Goal: Information Seeking & Learning: Check status

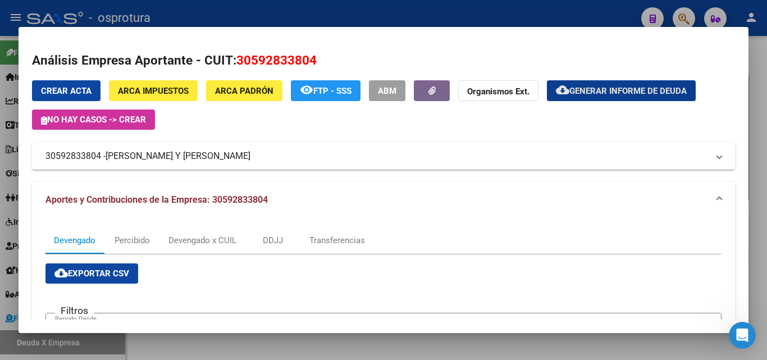
scroll to position [337, 0]
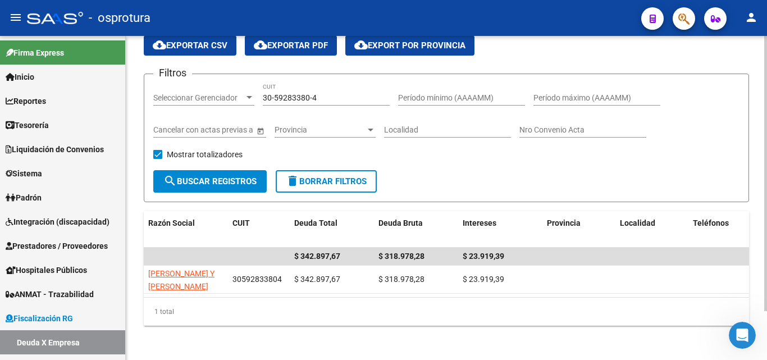
click at [334, 98] on input "30-59283380-4" at bounding box center [326, 98] width 127 height 10
paste input "7115110"
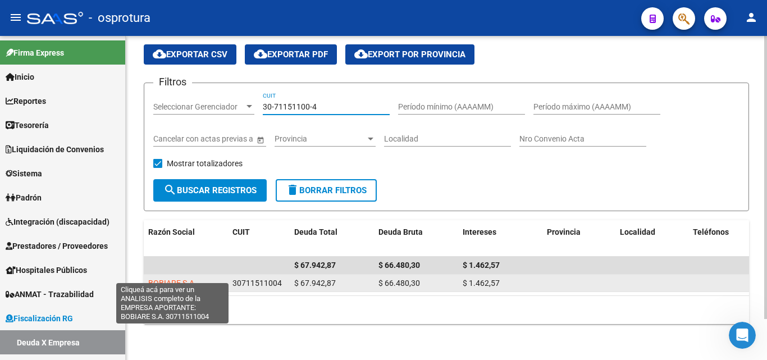
type input "30-71151100-4"
click at [171, 278] on span "BOBIARE S.A." at bounding box center [172, 282] width 48 height 9
type textarea "30711511004"
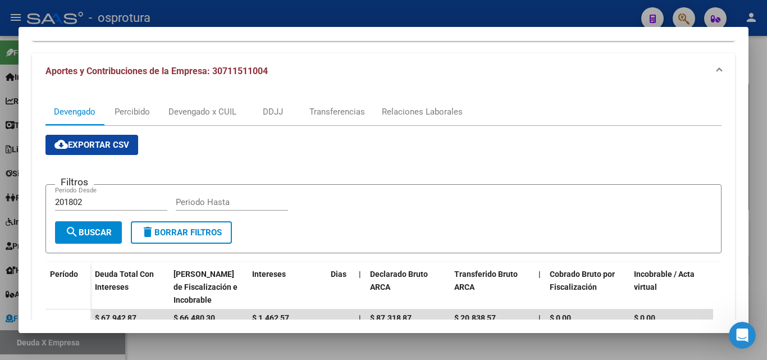
scroll to position [225, 0]
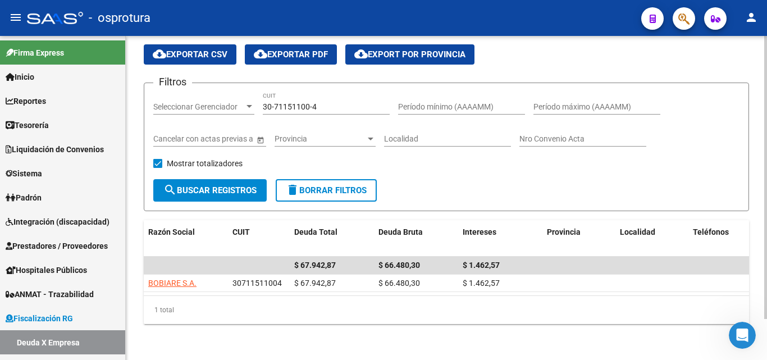
click at [324, 102] on input "30-71151100-4" at bounding box center [326, 107] width 127 height 10
paste input "701068-6"
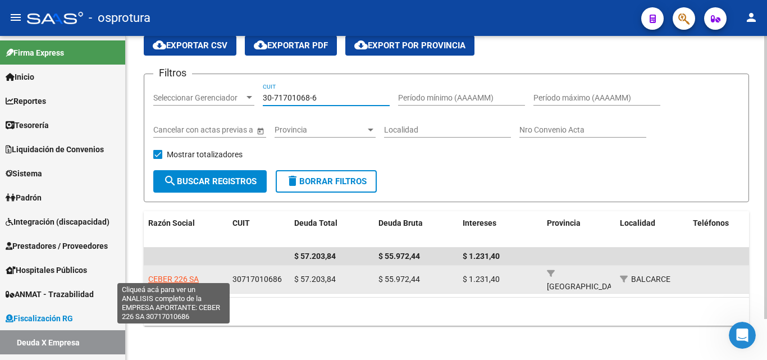
type input "30-71701068-6"
click at [187, 275] on span "CEBER 226 SA" at bounding box center [173, 279] width 51 height 9
type textarea "30717010686"
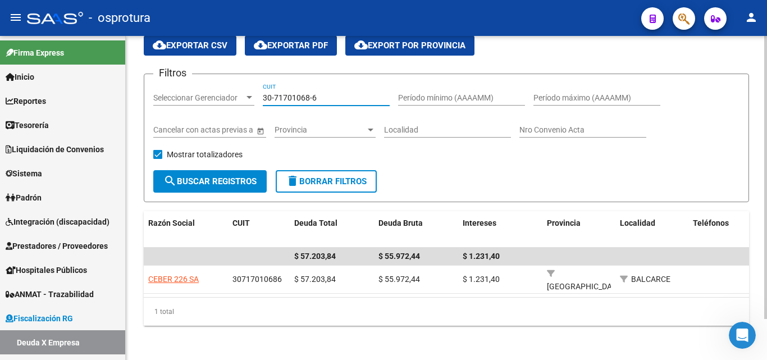
click at [325, 95] on input "30-71701068-6" at bounding box center [326, 98] width 127 height 10
paste input "52276217-9"
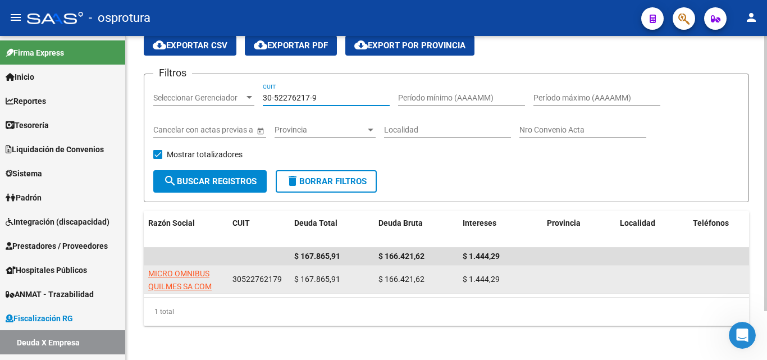
type input "30-52276217-9"
click at [182, 279] on app-link-go-to "MICRO OMNIBUS QUILMES SA COM IND Y FINANC" at bounding box center [185, 286] width 75 height 38
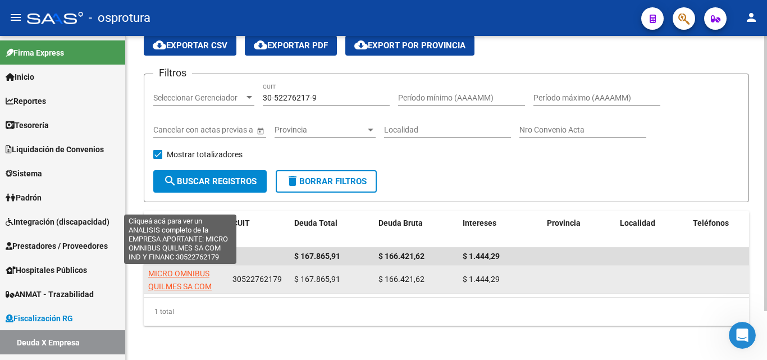
click at [185, 283] on span "MICRO OMNIBUS QUILMES SA COM IND Y FINANC" at bounding box center [179, 286] width 63 height 35
type textarea "30522762179"
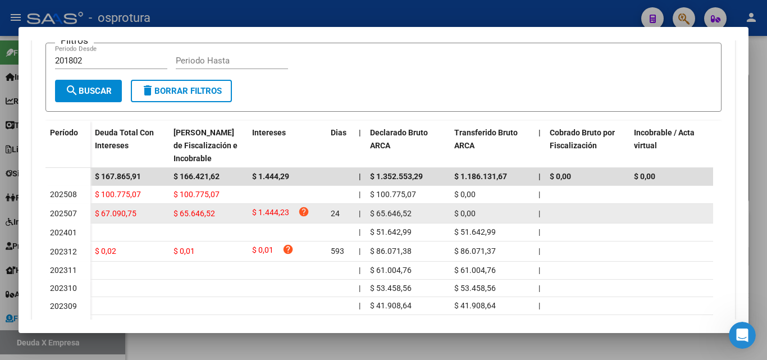
scroll to position [281, 0]
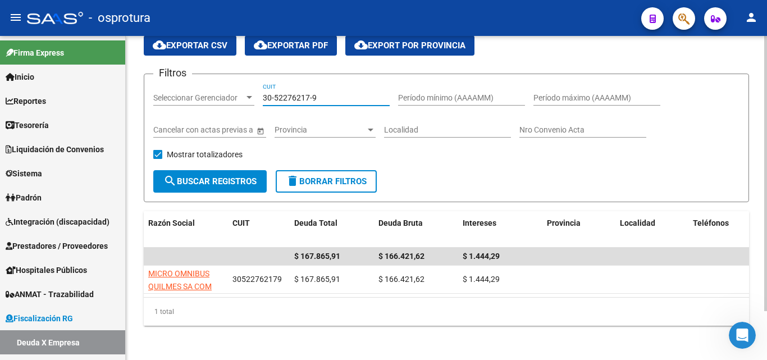
click at [335, 94] on input "30-52276217-9" at bounding box center [326, 98] width 127 height 10
paste input "71629136-3"
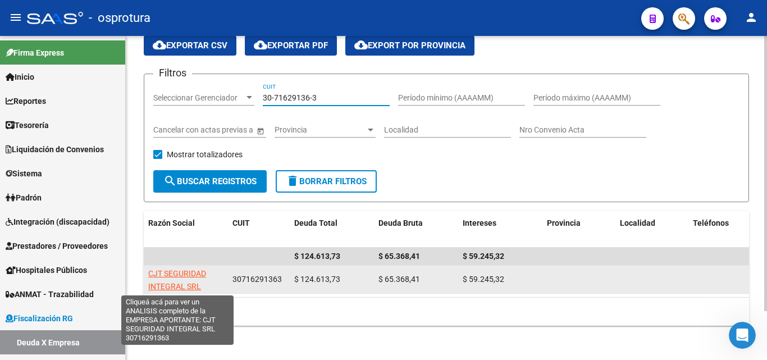
type input "30-71629136-3"
click at [165, 273] on span "CJT SEGURIDAD INTEGRAL SRL" at bounding box center [177, 280] width 58 height 22
type textarea "30716291363"
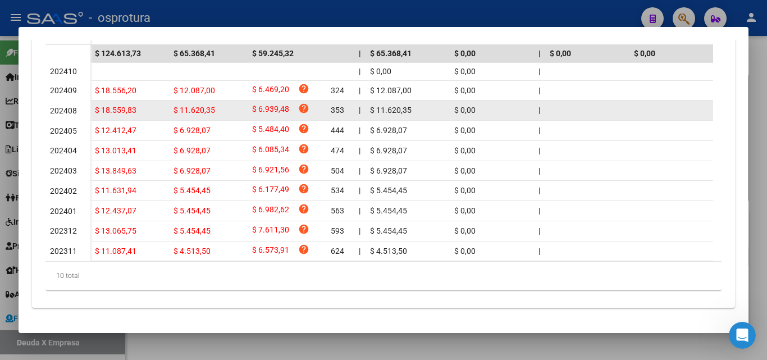
scroll to position [337, 0]
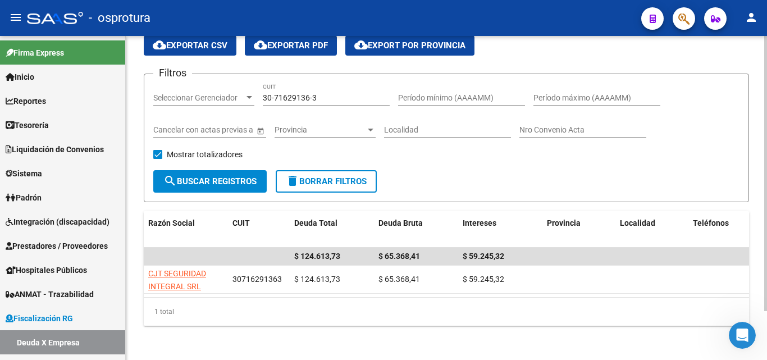
click at [335, 99] on input "30-71629136-3" at bounding box center [326, 98] width 127 height 10
paste input "15137-5"
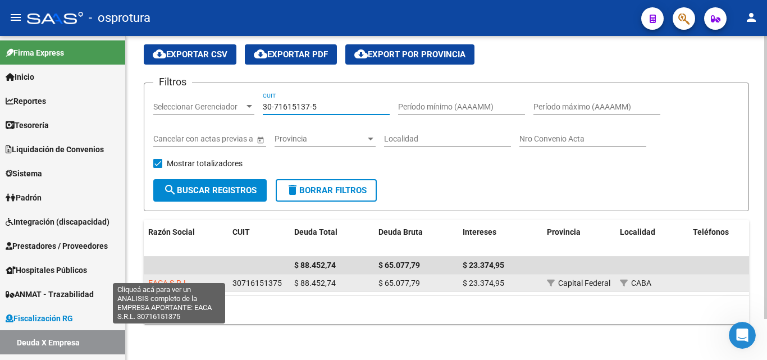
type input "30-71615137-5"
click at [172, 278] on span "EACA S.R.L." at bounding box center [169, 282] width 42 height 9
type textarea "30716151375"
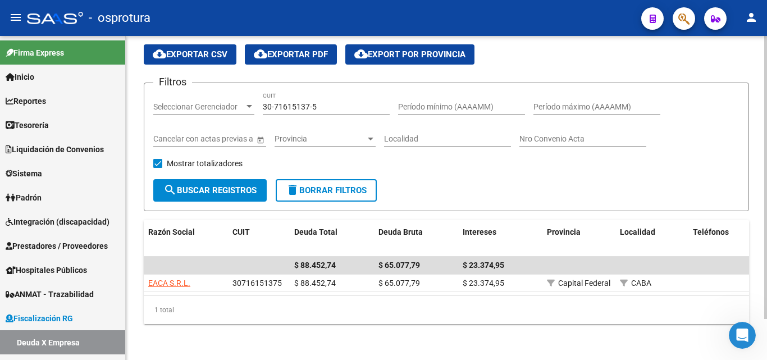
click at [335, 102] on input "30-71615137-5" at bounding box center [326, 107] width 127 height 10
paste input "727333-4"
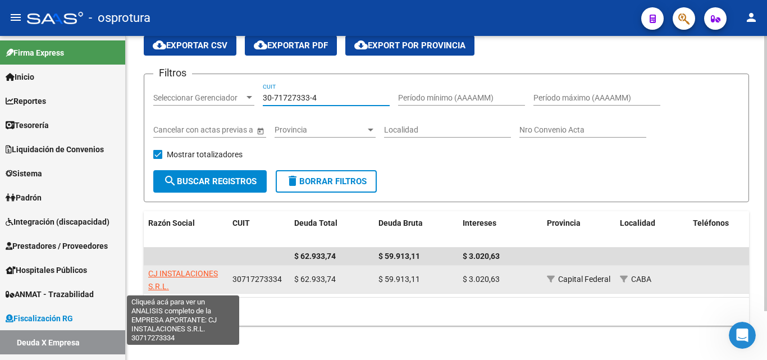
type input "30-71727333-4"
click at [189, 270] on span "CJ INSTALACIONES S.R.L." at bounding box center [183, 280] width 70 height 22
type textarea "30717273334"
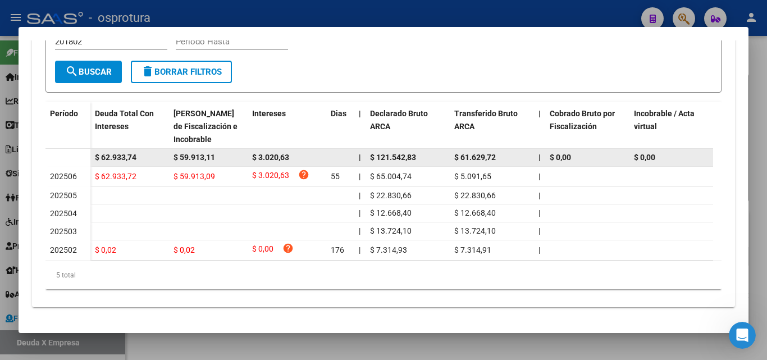
scroll to position [299, 0]
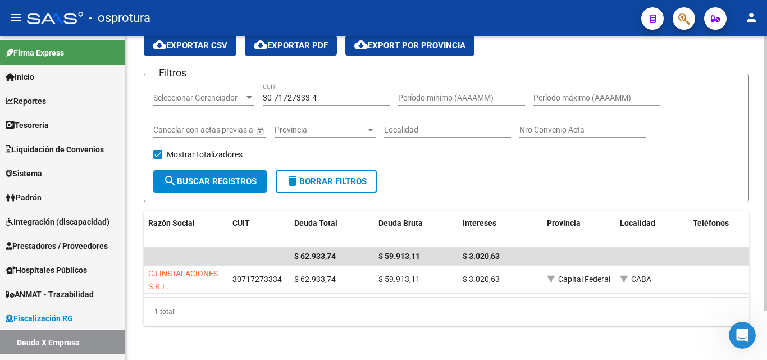
click at [350, 90] on div "30-71727333-4 CUIT" at bounding box center [326, 94] width 127 height 22
click at [348, 99] on input "30-71727333-4" at bounding box center [326, 98] width 127 height 10
paste input "3-70917937-9"
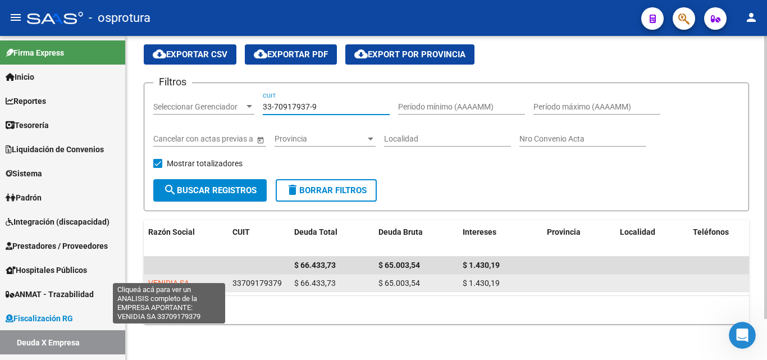
type input "33-70917937-9"
click at [176, 278] on span "VENIDIA SA" at bounding box center [168, 282] width 41 height 9
type textarea "33709179379"
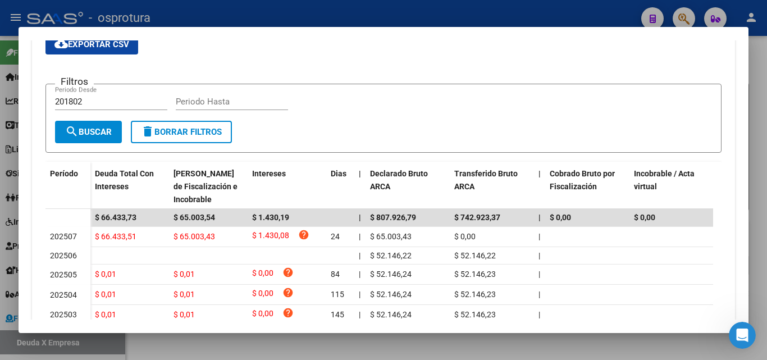
scroll to position [281, 0]
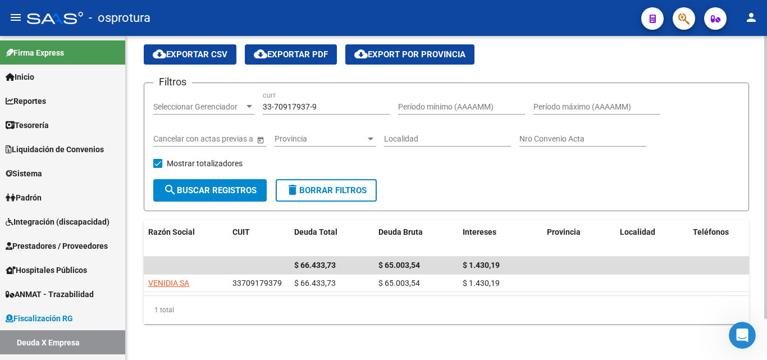
click at [332, 102] on input "33-70917937-9" at bounding box center [326, 107] width 127 height 10
paste input "20-1840101"
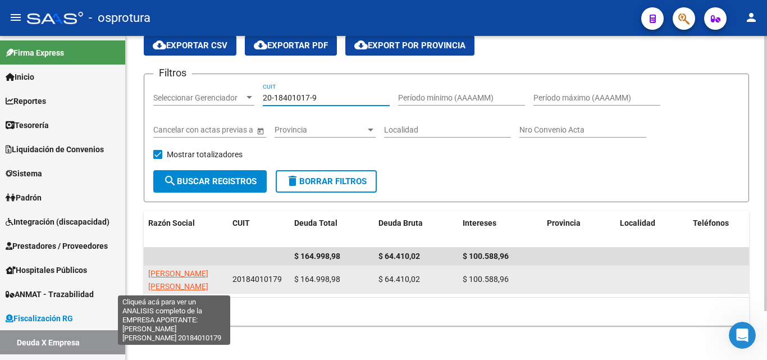
type input "20-18401017-9"
click at [179, 275] on span "GARONI JULIO FERNANDO" at bounding box center [178, 280] width 60 height 22
type textarea "20184010179"
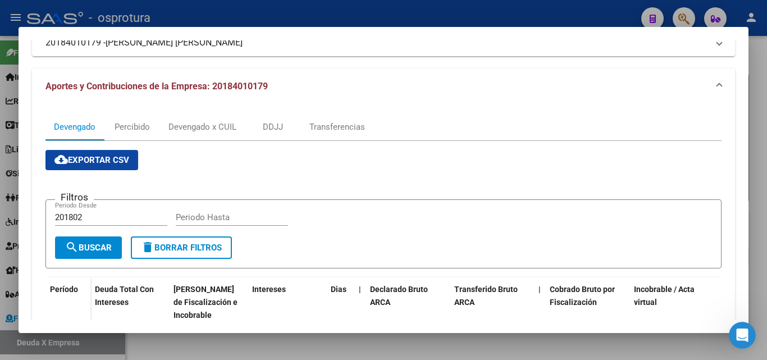
scroll to position [266, 0]
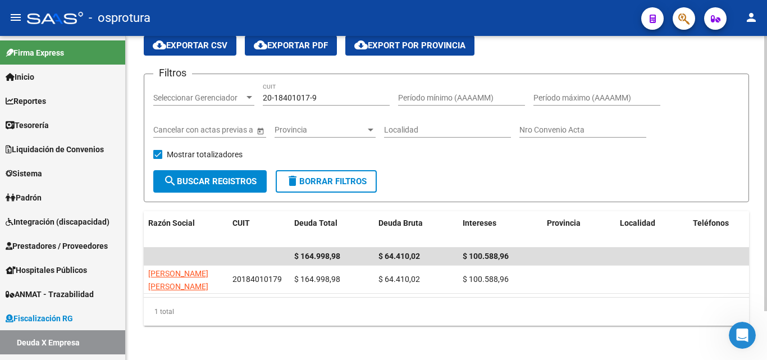
click at [340, 99] on input "20-18401017-9" at bounding box center [326, 98] width 127 height 10
paste input "3-31119893"
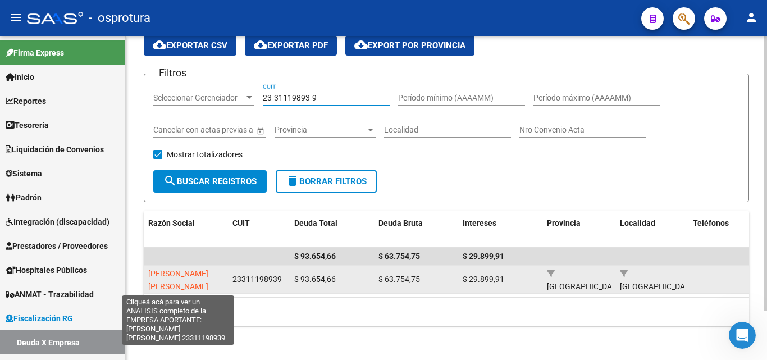
type input "23-31119893-9"
click at [193, 284] on span "GOMEZ BENITEZ ARIEL ESTEBAN" at bounding box center [178, 280] width 60 height 22
type textarea "23311198939"
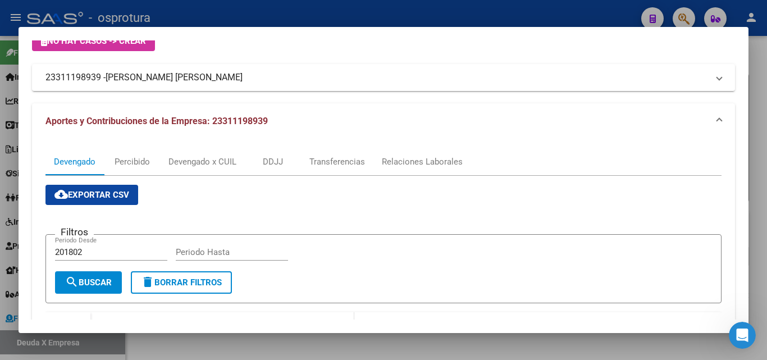
scroll to position [281, 0]
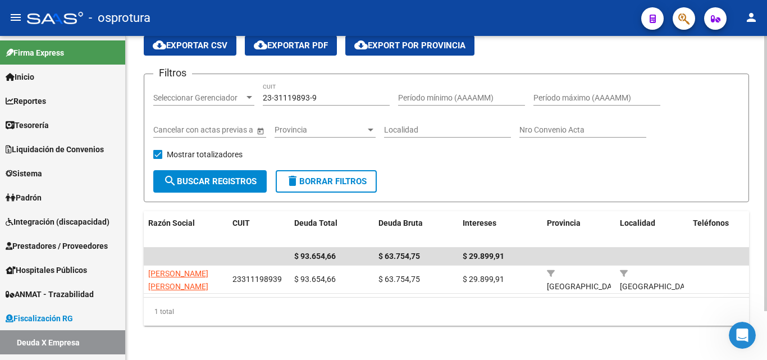
click at [340, 102] on input "23-31119893-9" at bounding box center [326, 98] width 127 height 10
click at [340, 101] on input "23-31119893-9" at bounding box center [326, 98] width 127 height 10
paste input "30-71115050-8"
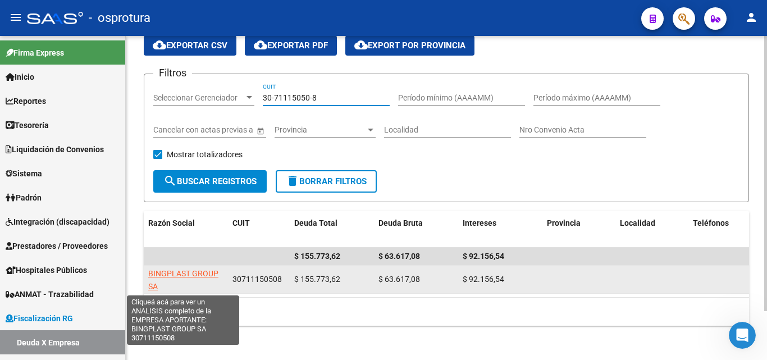
type input "30-71115050-8"
click at [182, 274] on span "BINGPLAST GROUP SA" at bounding box center [183, 280] width 70 height 22
type textarea "30711150508"
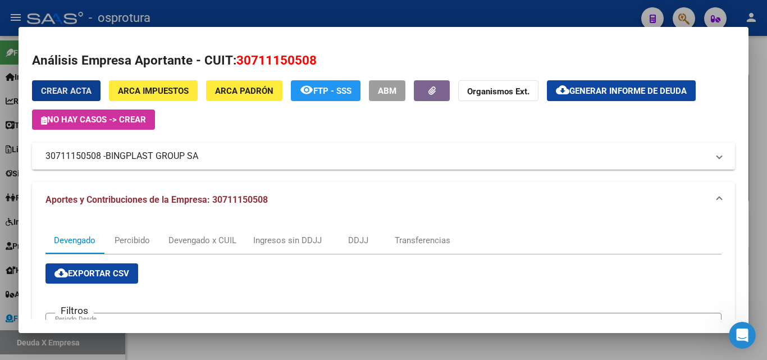
scroll to position [225, 0]
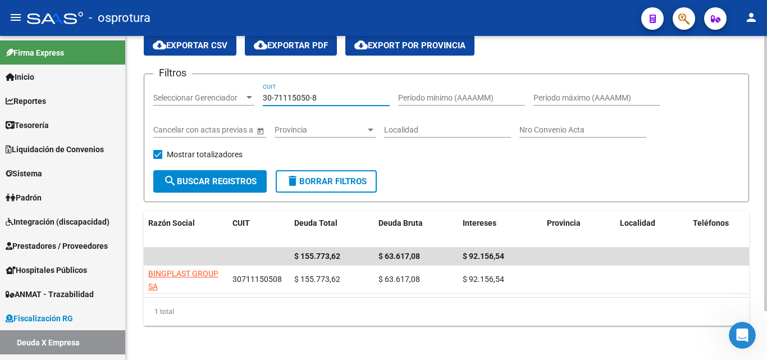
click at [330, 97] on input "30-71115050-8" at bounding box center [326, 98] width 127 height 10
paste input "55149749-2"
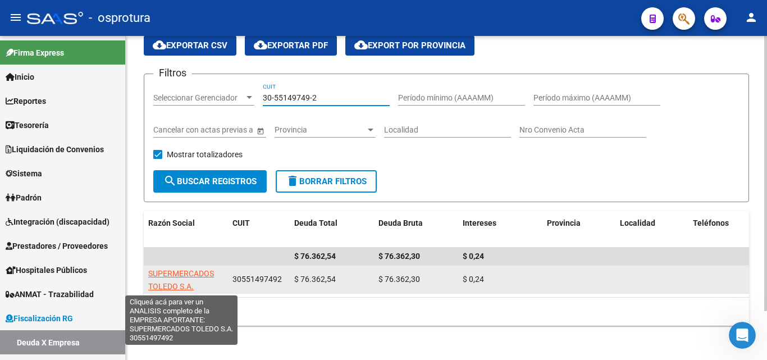
type input "30-55149749-2"
click at [194, 271] on span "SUPERMERCADOS TOLEDO S.A." at bounding box center [181, 280] width 66 height 22
type textarea "30551497492"
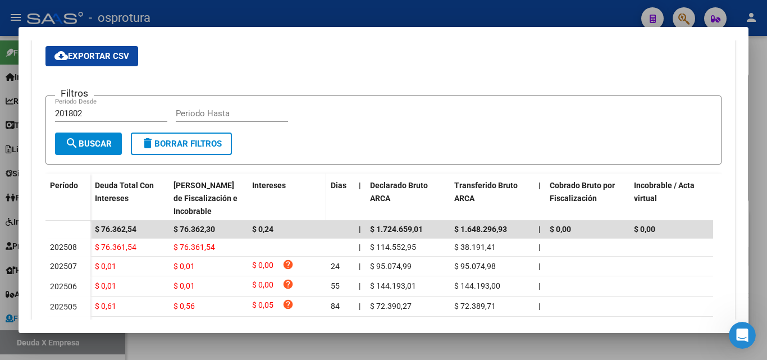
scroll to position [281, 0]
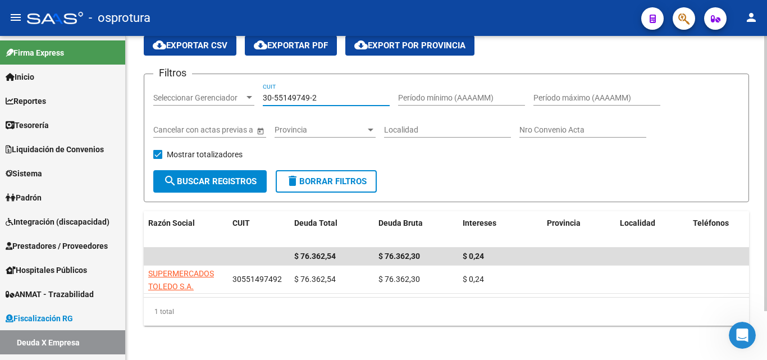
click at [335, 95] on input "30-55149749-2" at bounding box center [326, 98] width 127 height 10
paste input "68339933-3"
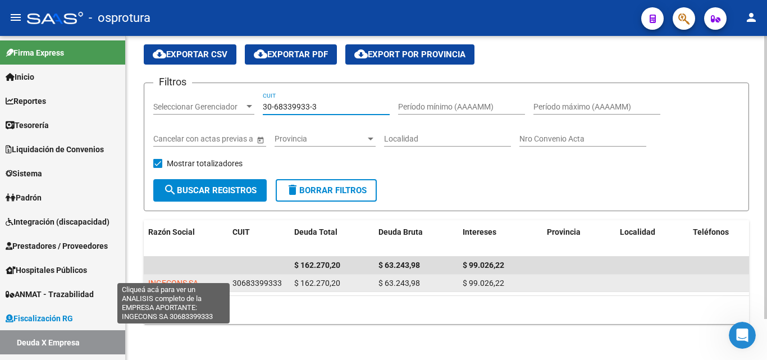
type input "30-68339933-3"
click at [193, 278] on span "INGECONS SA" at bounding box center [173, 282] width 50 height 9
type textarea "30683399333"
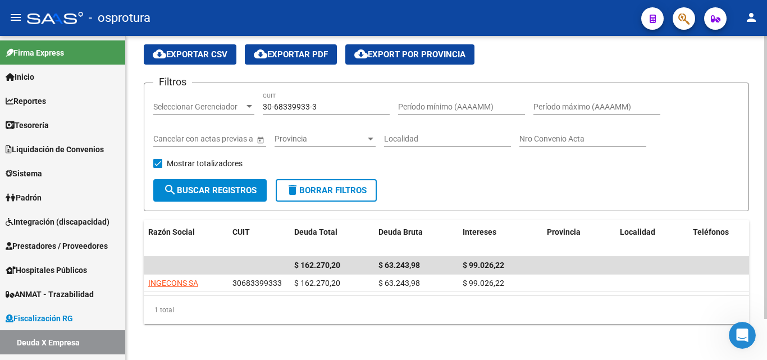
click at [328, 102] on input "30-68339933-3" at bounding box center [326, 107] width 127 height 10
paste input "59096164"
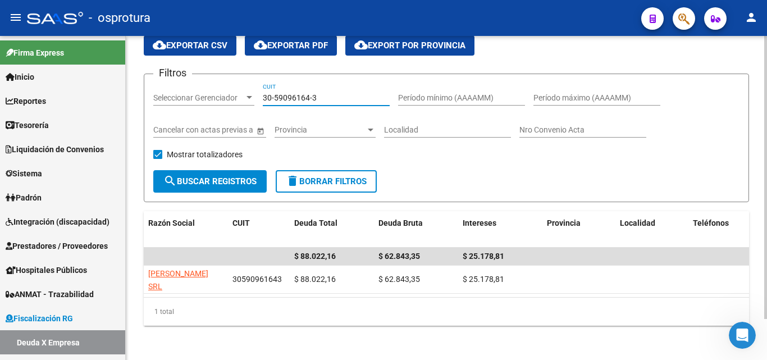
type input "30-59096164-3"
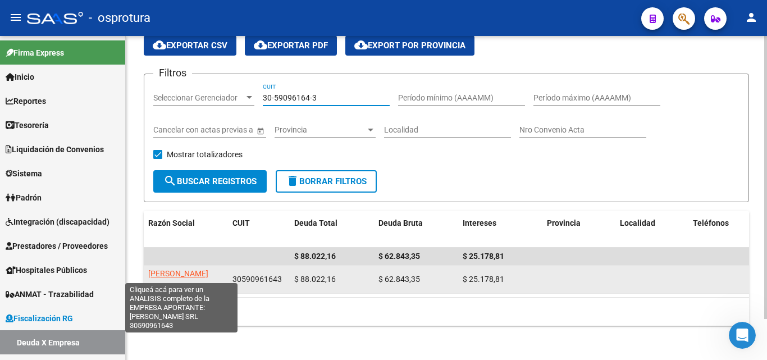
click at [201, 277] on span "LA MEZZETTA SRL" at bounding box center [178, 280] width 60 height 22
type textarea "30590961643"
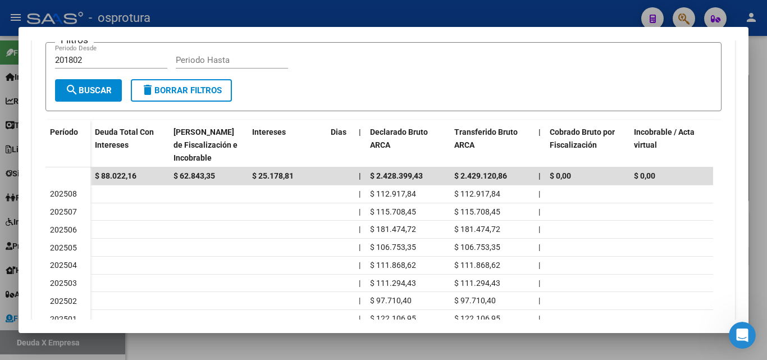
scroll to position [337, 0]
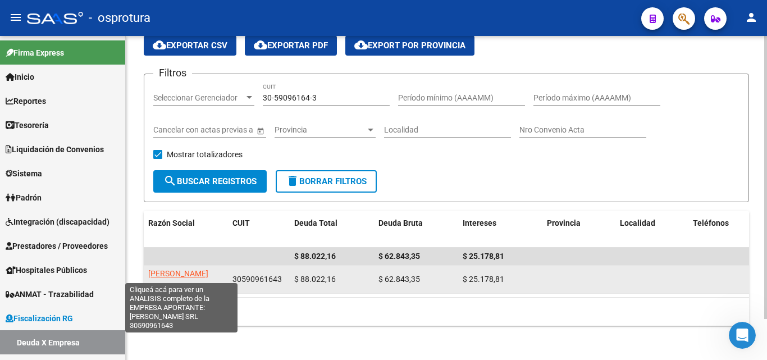
click at [192, 276] on span "LA MEZZETTA SRL" at bounding box center [178, 280] width 60 height 22
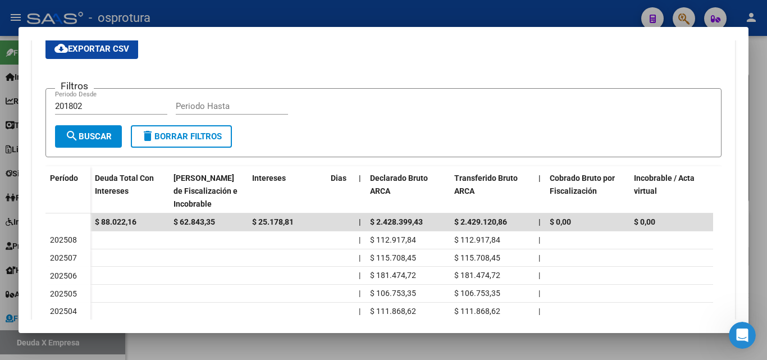
scroll to position [385, 0]
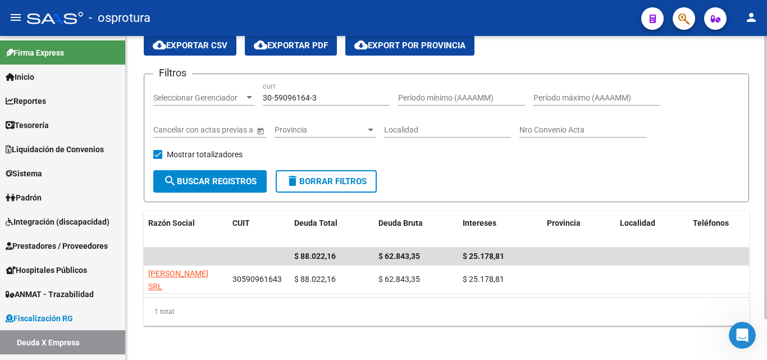
click at [324, 104] on div "30-59096164-3 CUIT" at bounding box center [326, 94] width 127 height 22
click at [324, 103] on div "30-59096164-3 CUIT" at bounding box center [326, 94] width 127 height 22
click at [323, 99] on input "30-59096164-3" at bounding box center [326, 98] width 127 height 10
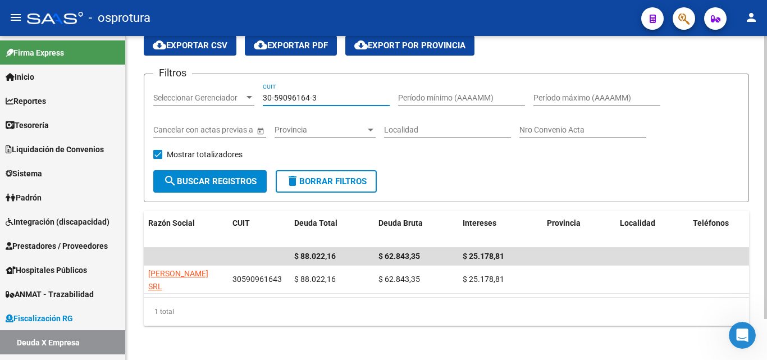
paste input "20-38180999-5"
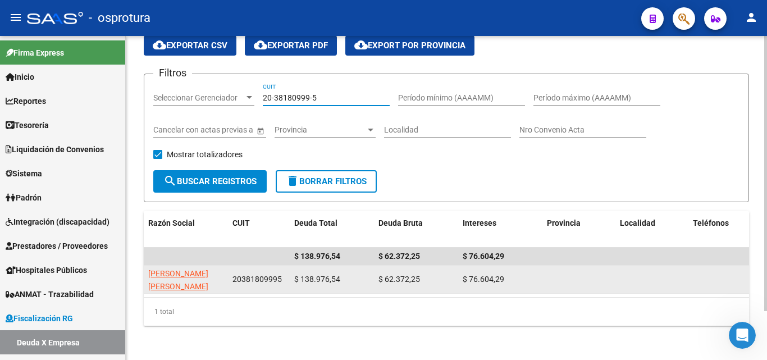
type input "20-38180999-5"
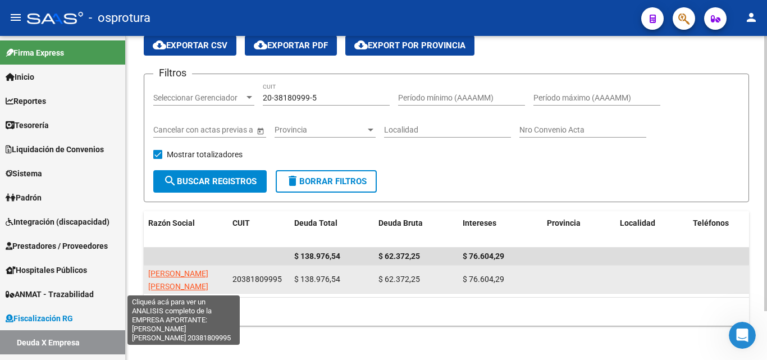
click at [182, 274] on span "PETROCELLI PABLO MARTIN" at bounding box center [178, 280] width 60 height 22
type textarea "20381809995"
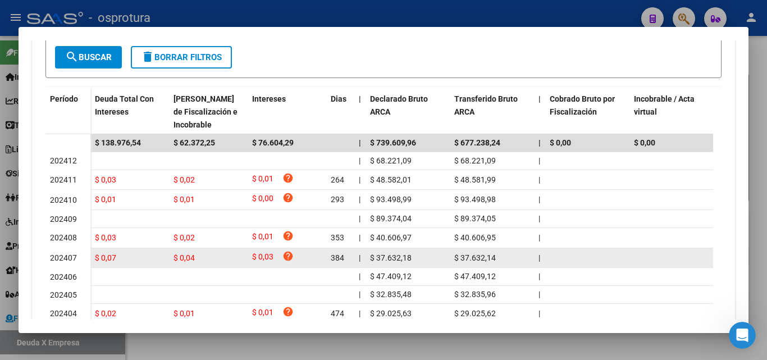
scroll to position [304, 0]
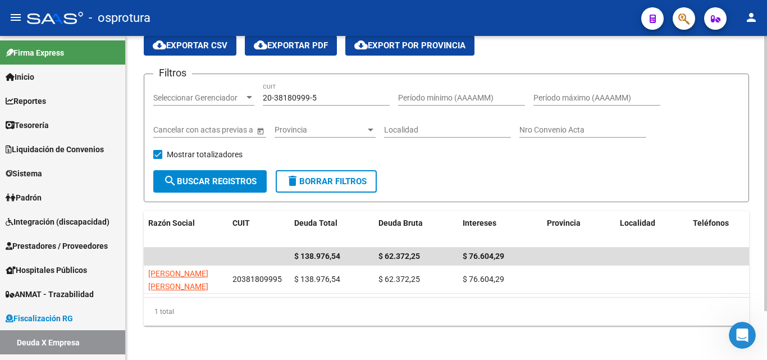
click at [326, 100] on input "20-38180999-5" at bounding box center [326, 98] width 127 height 10
paste input "30-71526291-2"
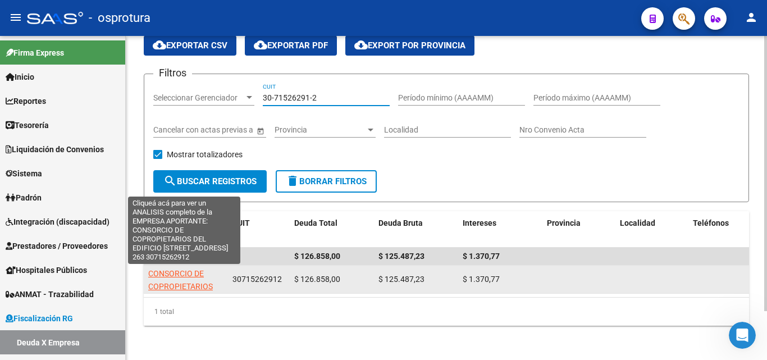
type input "30-71526291-2"
click at [203, 285] on span "CONSORCIO DE COPROPIETARIOS DEL EDIFICIO CALLE LAVALLEJA 259 263" at bounding box center [182, 292] width 69 height 47
type textarea "30715262912"
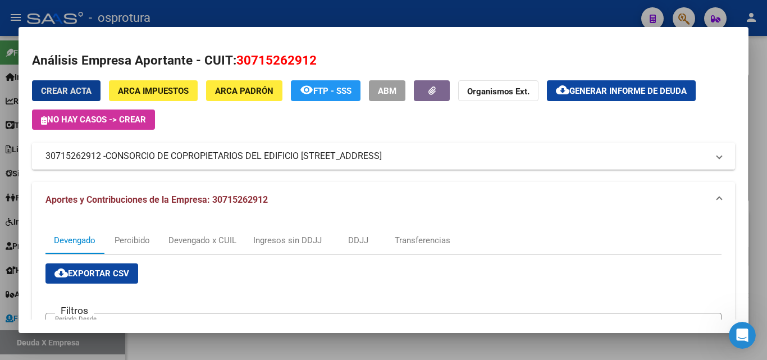
scroll to position [281, 0]
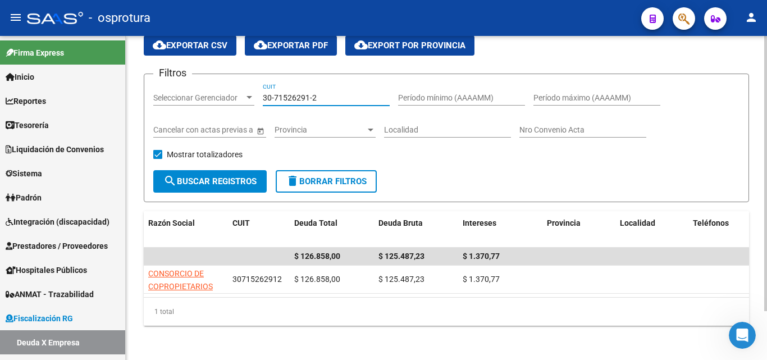
click at [325, 101] on input "30-71526291-2" at bounding box center [326, 98] width 127 height 10
paste input "20-08149212-4"
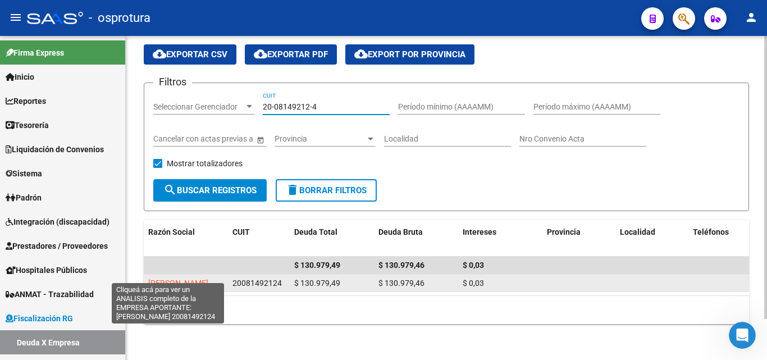
type input "20-08149212-4"
click at [183, 278] on span "AVILA LUIS" at bounding box center [178, 282] width 60 height 9
type textarea "20081492124"
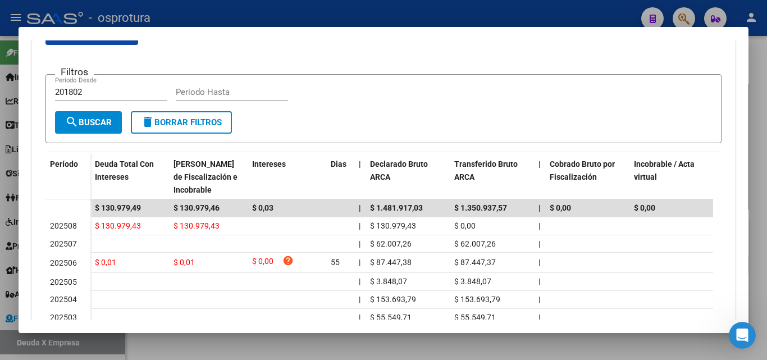
scroll to position [337, 0]
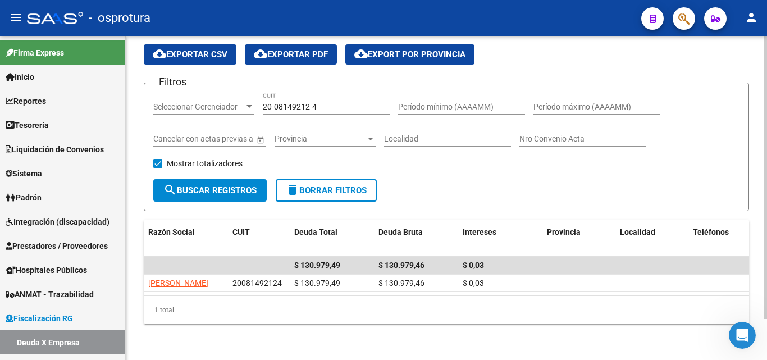
click at [324, 102] on input "20-08149212-4" at bounding box center [326, 107] width 127 height 10
paste input "30-71751442-0"
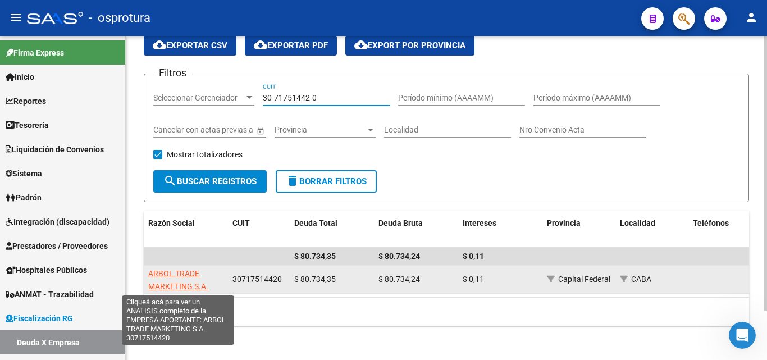
type input "30-71751442-0"
click at [191, 283] on span "ARBOL TRADE MARKETING S.A." at bounding box center [178, 280] width 60 height 22
type textarea "30717514420"
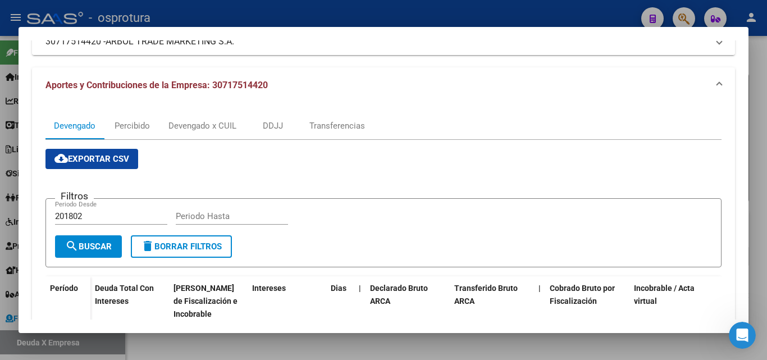
scroll to position [225, 0]
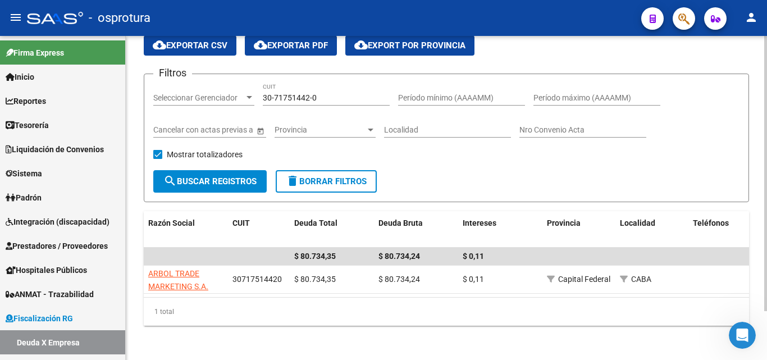
click at [325, 98] on input "30-71751442-0" at bounding box center [326, 98] width 127 height 10
paste input "20-30392049-9"
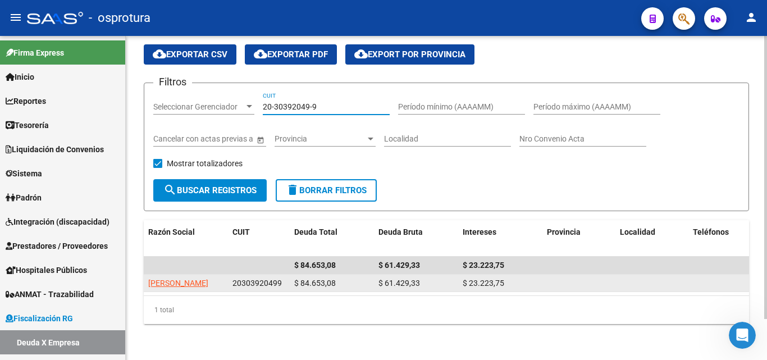
type input "20-30392049-9"
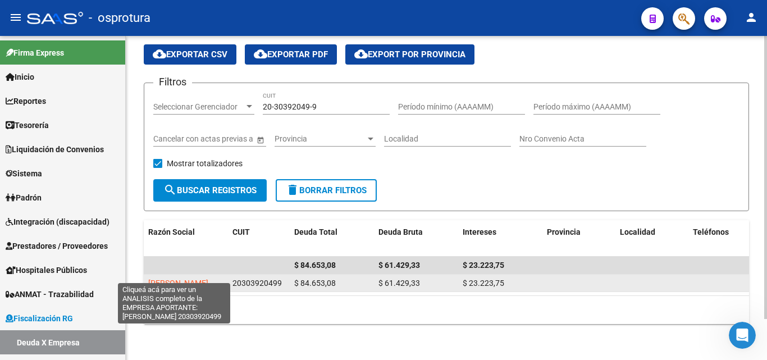
click at [182, 278] on span "REY GONZALO" at bounding box center [178, 282] width 60 height 9
type textarea "20303920499"
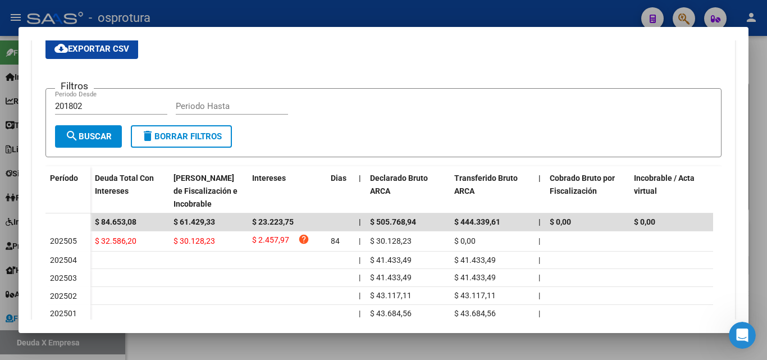
scroll to position [281, 0]
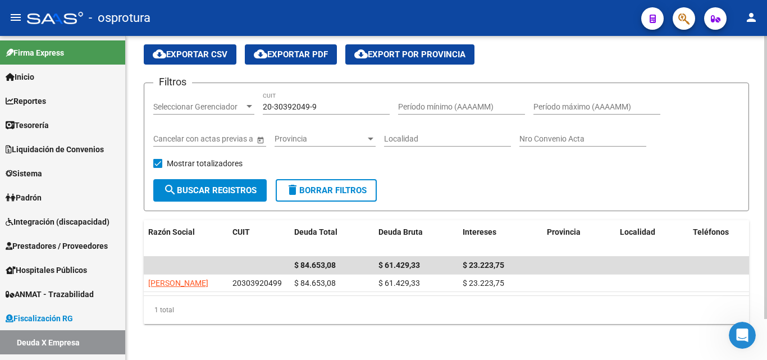
click at [324, 102] on input "20-30392049-9" at bounding box center [326, 107] width 127 height 10
paste input "30-71546403-5"
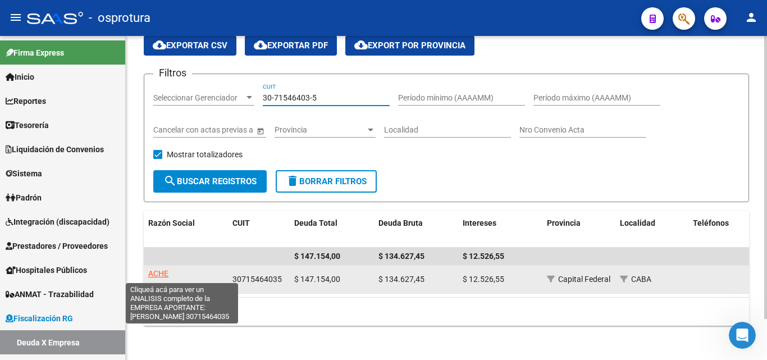
type input "30-71546403-5"
click at [198, 271] on span "ACHE DELUGO S.A." at bounding box center [178, 280] width 60 height 22
type textarea "30715464035"
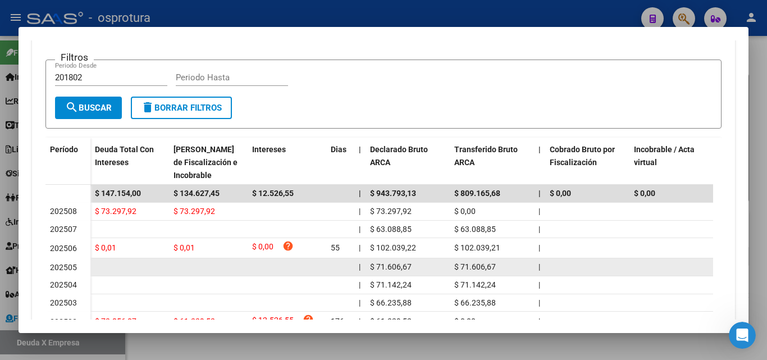
scroll to position [168, 0]
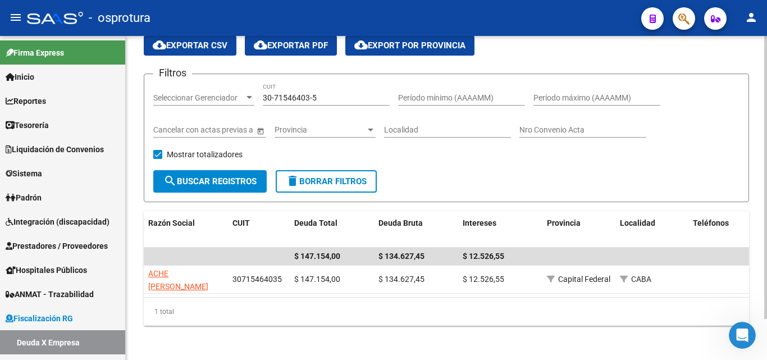
click at [337, 94] on input "30-71546403-5" at bounding box center [326, 98] width 127 height 10
paste input "765403-6"
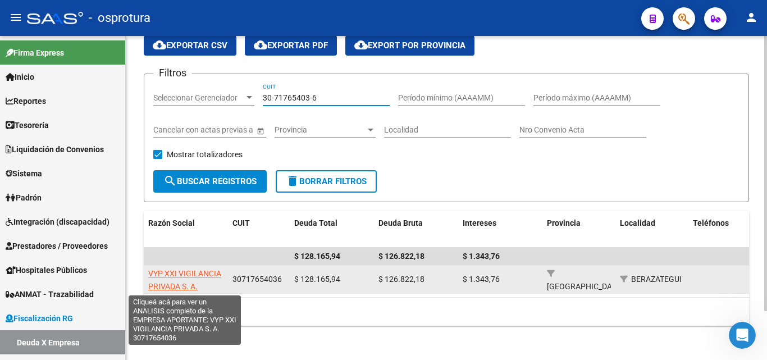
type input "30-71765403-6"
click at [198, 272] on span "VYP XXI VIGILANCIA PRIVADA S. A." at bounding box center [184, 280] width 73 height 22
type textarea "30717654036"
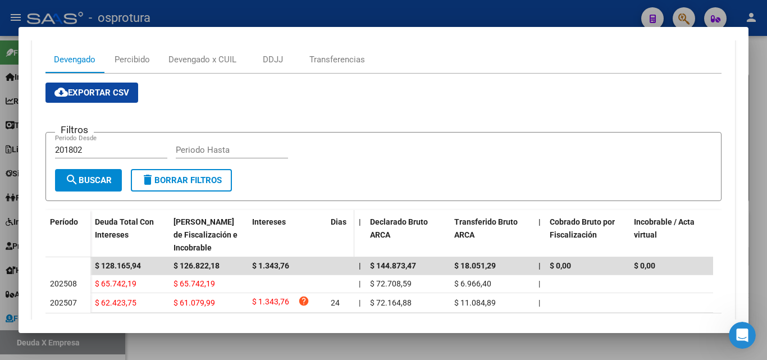
scroll to position [243, 0]
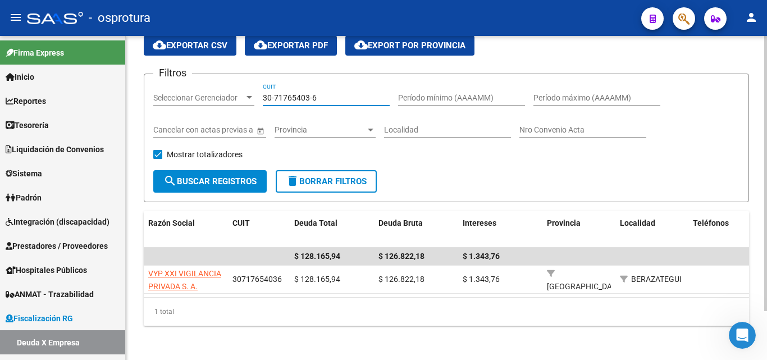
click at [328, 99] on input "30-71765403-6" at bounding box center [326, 98] width 127 height 10
click at [329, 99] on input "30-71765403-6" at bounding box center [326, 98] width 127 height 10
paste input "3-71547278-9"
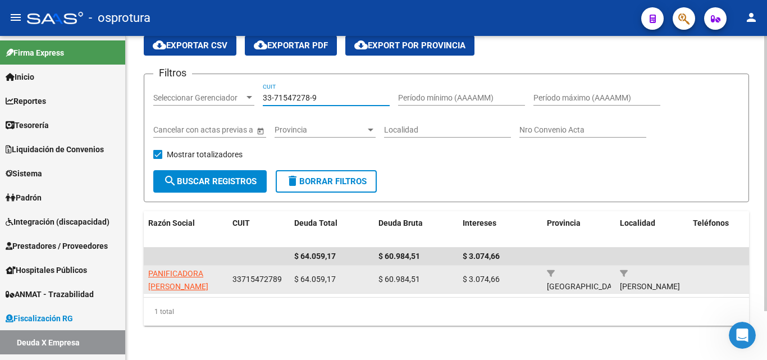
type input "33-71547278-9"
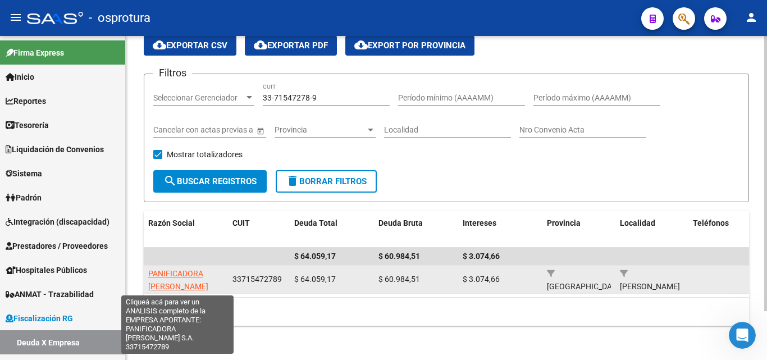
click at [174, 283] on span "PANIFICADORA JOSE C PAZ S.A." at bounding box center [178, 286] width 60 height 35
type textarea "33715472789"
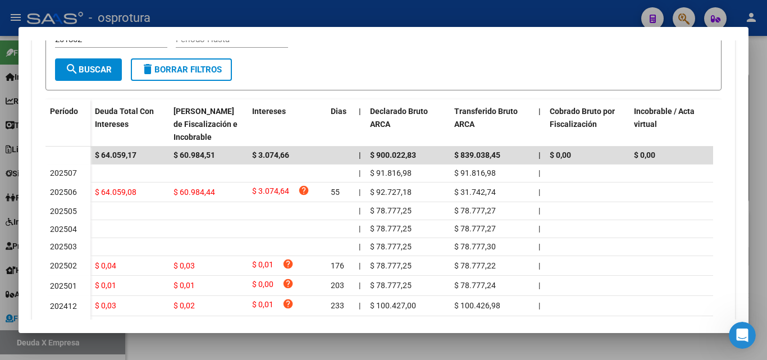
scroll to position [304, 0]
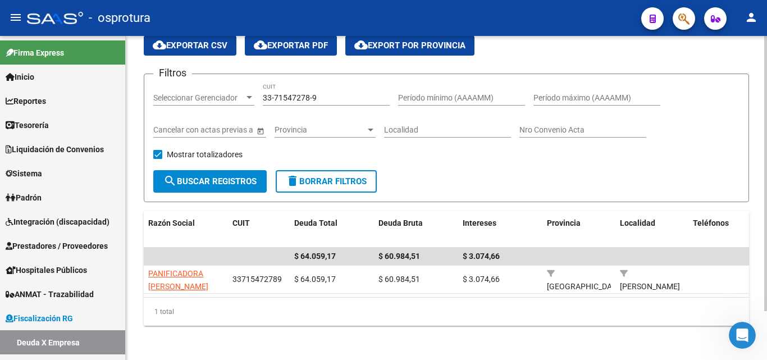
click at [336, 91] on div "33-71547278-9 CUIT" at bounding box center [326, 94] width 127 height 22
click at [336, 94] on input "33-71547278-9" at bounding box center [326, 98] width 127 height 10
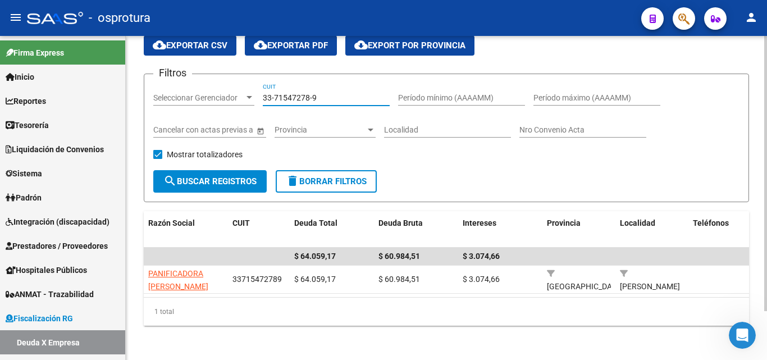
paste input "27-34055589-4"
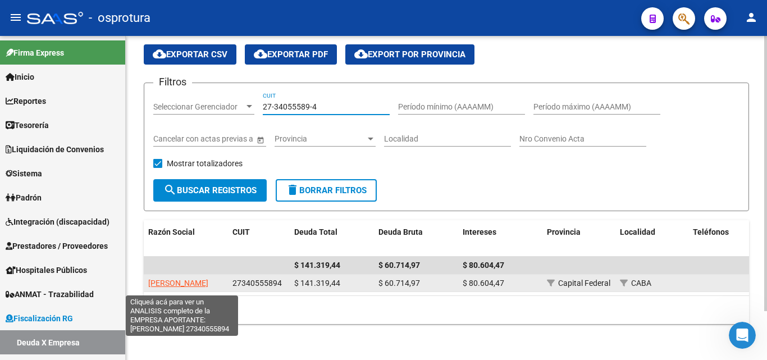
type input "27-34055589-4"
click at [179, 278] on span "MEUCCI BETTIANA AGOSTINA" at bounding box center [178, 282] width 60 height 9
type textarea "27340555894"
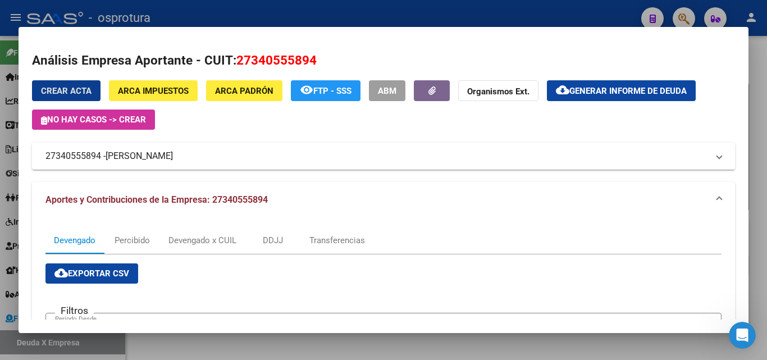
scroll to position [192, 0]
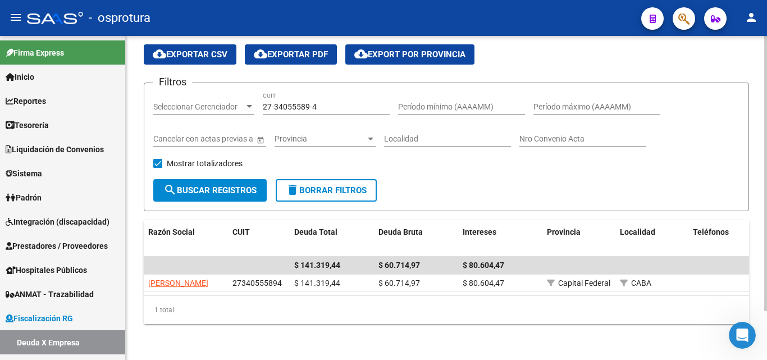
click at [350, 102] on input "27-34055589-4" at bounding box center [326, 107] width 127 height 10
paste input "30-70702223-6"
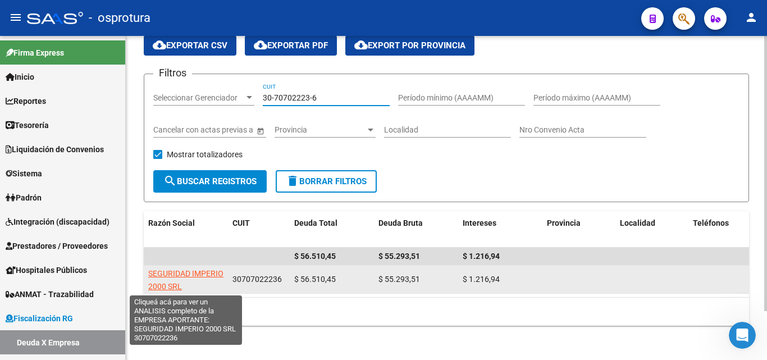
type input "30-70702223-6"
click at [191, 272] on span "SEGURIDAD IMPERIO 2000 SRL" at bounding box center [185, 280] width 75 height 22
type textarea "30707022236"
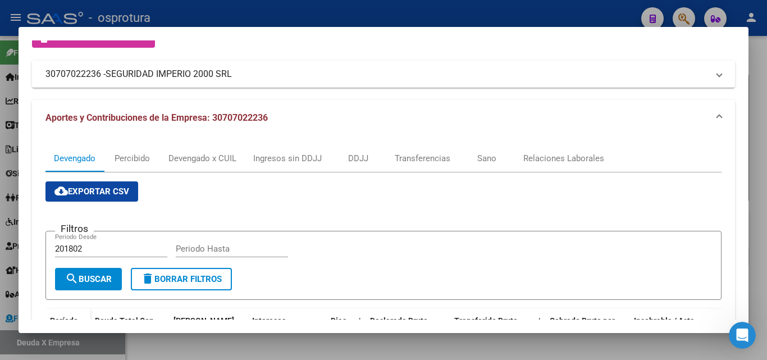
scroll to position [281, 0]
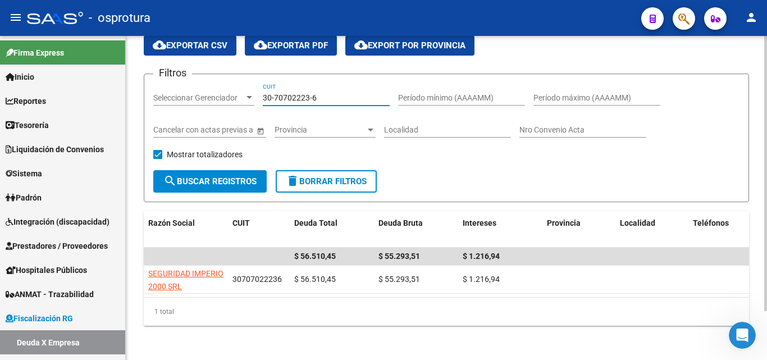
click at [334, 97] on input "30-70702223-6" at bounding box center [326, 98] width 127 height 10
paste input "52967539-5"
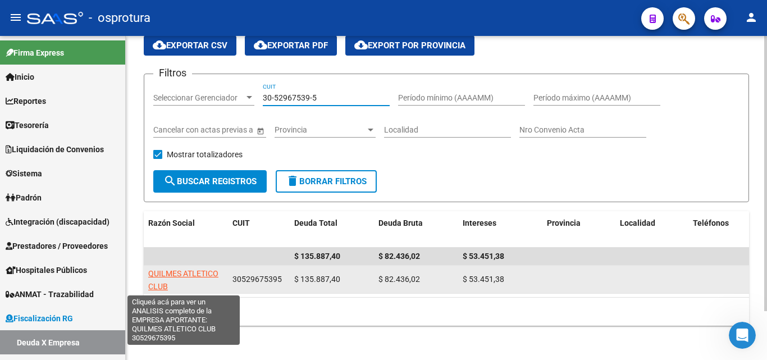
type input "30-52967539-5"
click at [197, 273] on span "QUILMES ATLETICO CLUB" at bounding box center [183, 280] width 70 height 22
type textarea "30529675395"
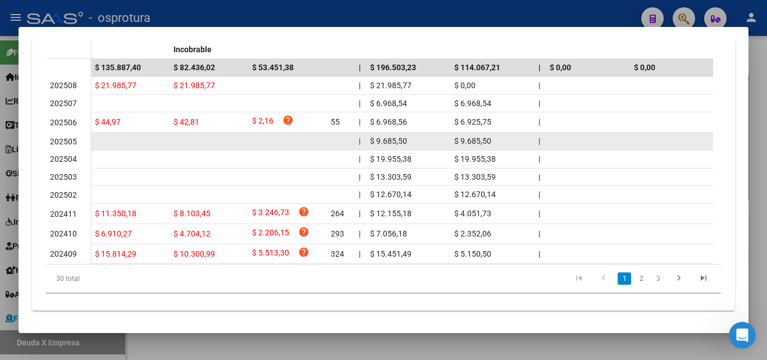
scroll to position [393, 0]
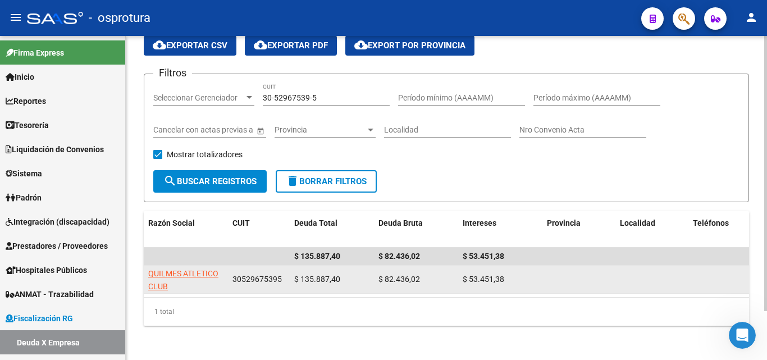
click at [211, 273] on span "QUILMES ATLETICO CLUB" at bounding box center [183, 280] width 70 height 22
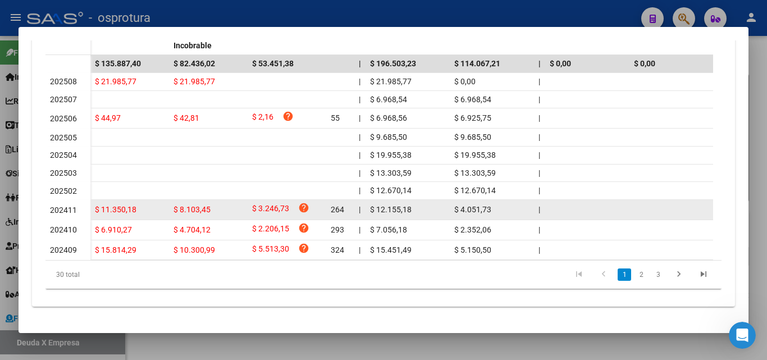
scroll to position [394, 0]
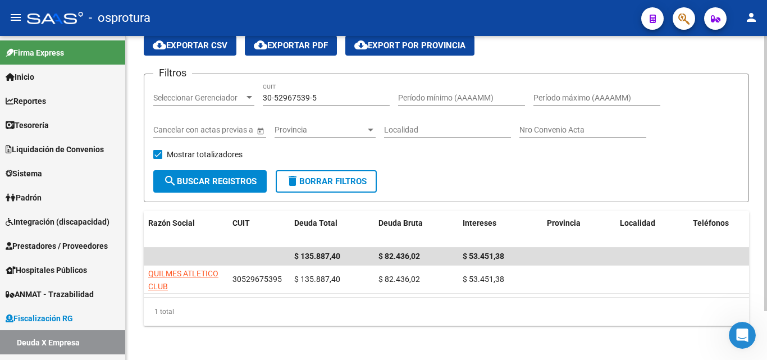
click at [335, 99] on input "30-52967539-5" at bounding box center [326, 98] width 127 height 10
paste input "71582650-6"
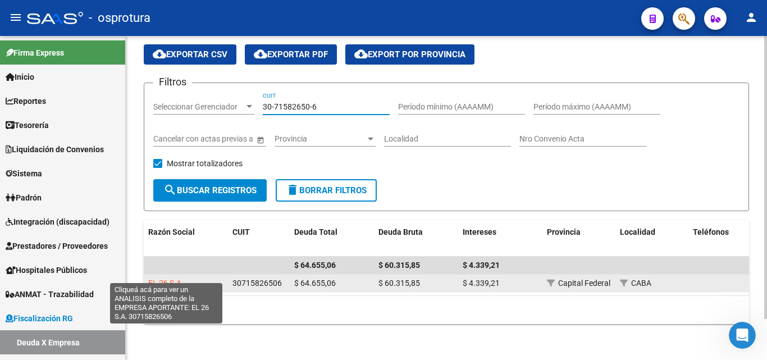
type input "30-71582650-6"
click at [162, 278] on span "EL 26 S.A." at bounding box center [165, 282] width 35 height 9
type textarea "30715826506"
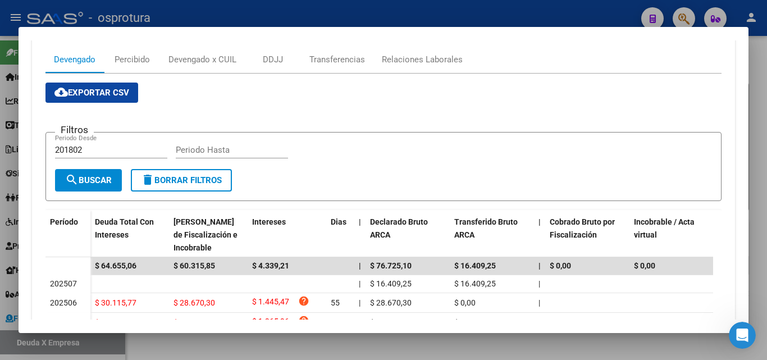
scroll to position [284, 0]
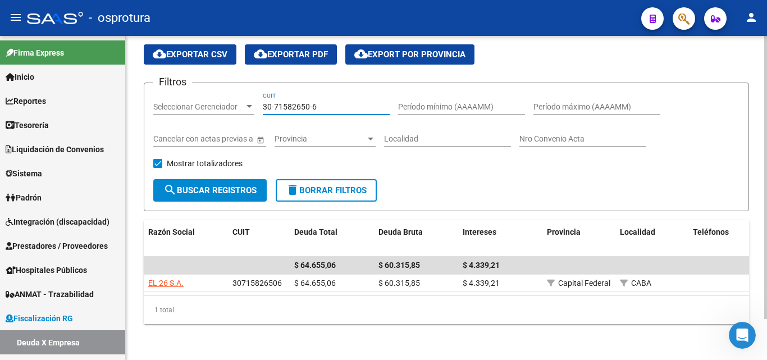
click at [345, 102] on input "30-71582650-6" at bounding box center [326, 107] width 127 height 10
paste input "47652-1"
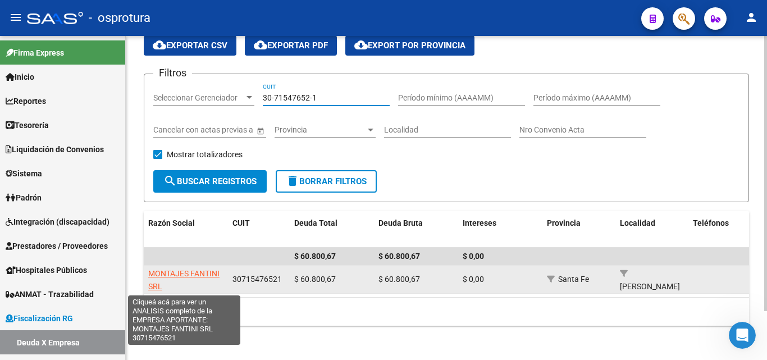
type input "30-71547652-1"
click at [174, 272] on span "MONTAJES FANTINI SRL" at bounding box center [183, 280] width 71 height 22
type textarea "30715476521"
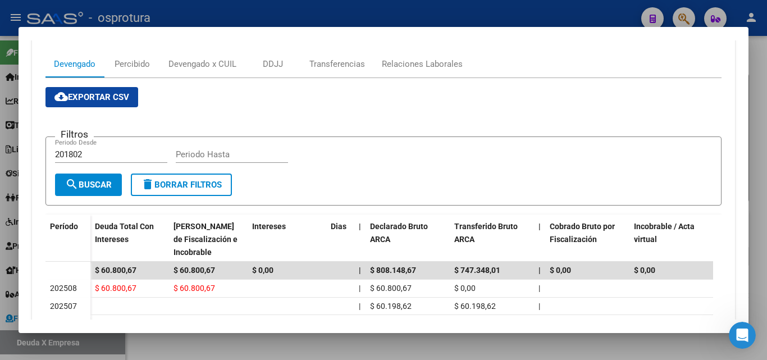
scroll to position [281, 0]
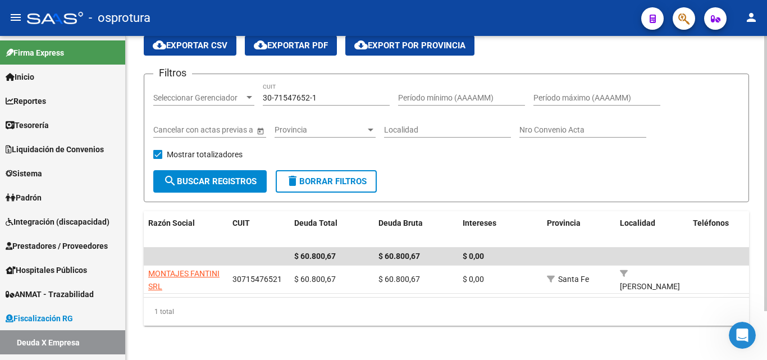
click at [330, 97] on input "30-71547652-1" at bounding box center [326, 98] width 127 height 10
paste input "728640"
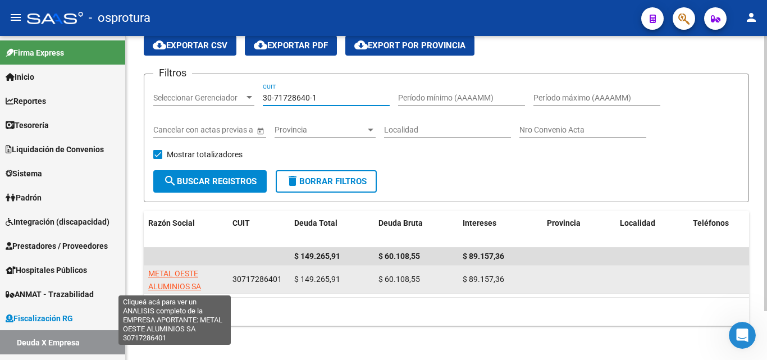
type input "30-71728640-1"
click at [191, 275] on span "METAL OESTE ALUMINIOS SA" at bounding box center [174, 280] width 53 height 22
type textarea "30717286401"
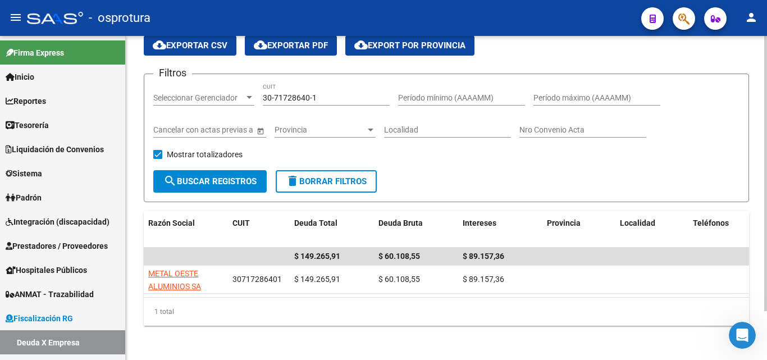
click at [319, 95] on input "30-71728640-1" at bounding box center [326, 98] width 127 height 10
paste input "53512653-0"
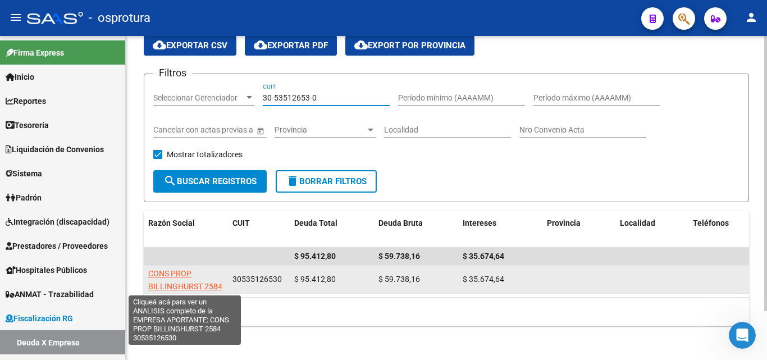
type input "30-53512653-0"
click at [209, 282] on span "CONS PROP BILLINGHURST 2584" at bounding box center [185, 280] width 74 height 22
type textarea "30535126530"
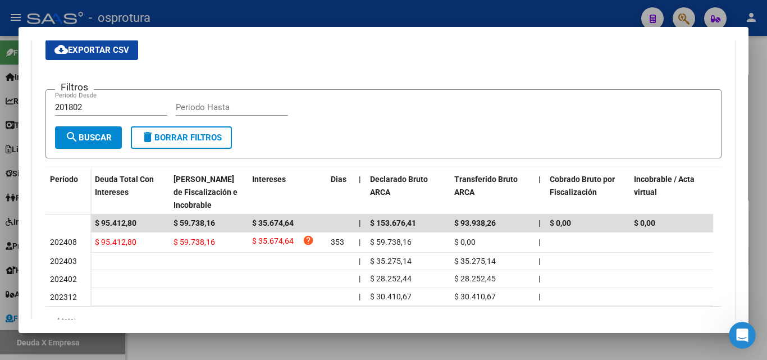
scroll to position [225, 0]
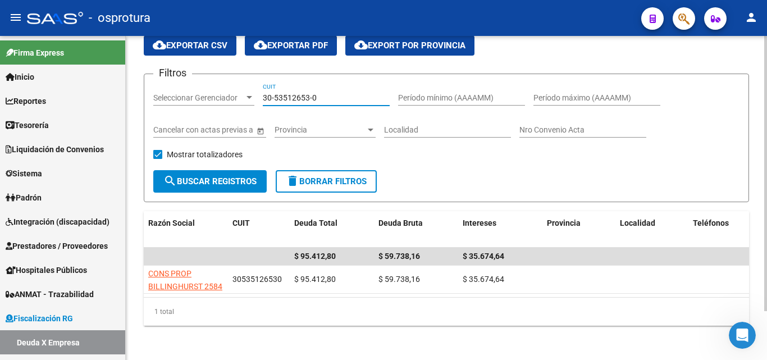
click at [332, 97] on input "30-53512653-0" at bounding box center [326, 98] width 127 height 10
paste input "767565-5"
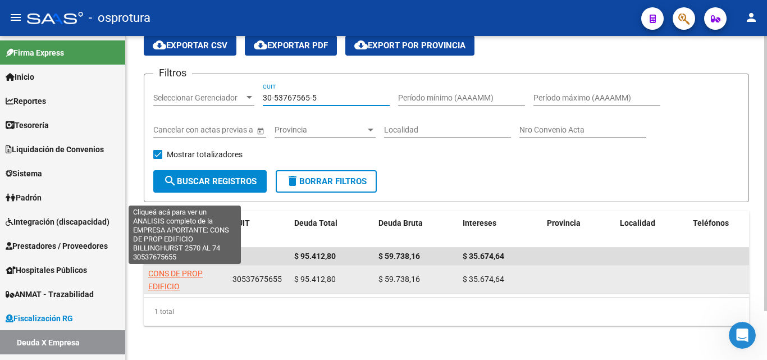
type input "30-53767565-5"
click at [189, 271] on span "CONS DE PROP EDIFICIO BILLINGHURST 2570 AL 74" at bounding box center [185, 292] width 74 height 47
type textarea "30537675655"
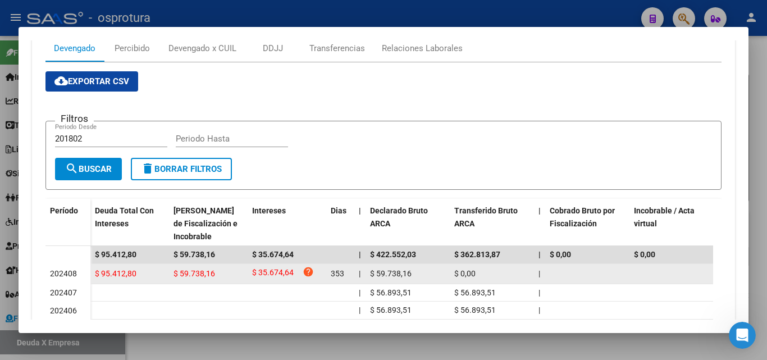
scroll to position [360, 0]
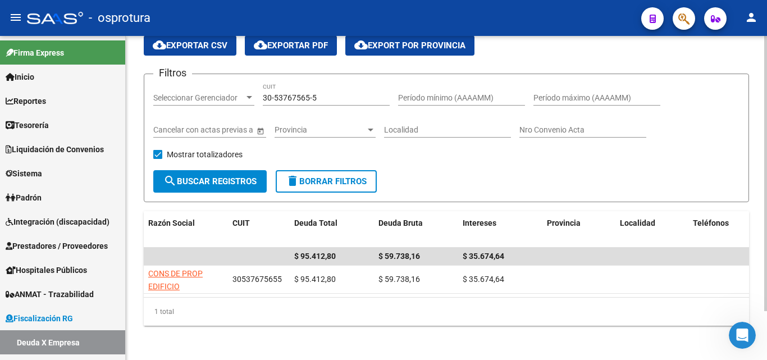
click at [326, 98] on input "30-53767565-5" at bounding box center [326, 98] width 127 height 10
paste input "71203237-1"
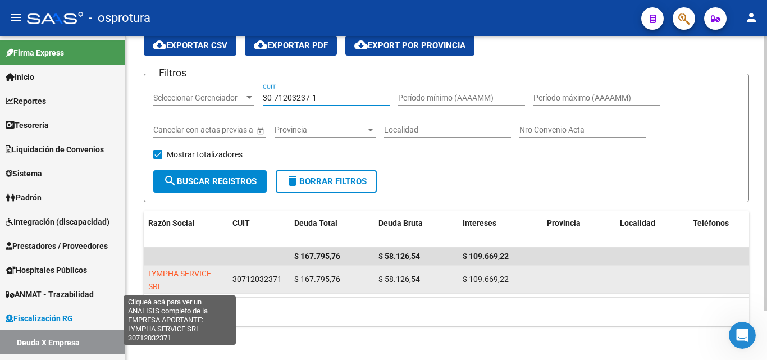
type input "30-71203237-1"
click at [191, 275] on span "LYMPHA SERVICE SRL" at bounding box center [179, 280] width 63 height 22
type textarea "30712032371"
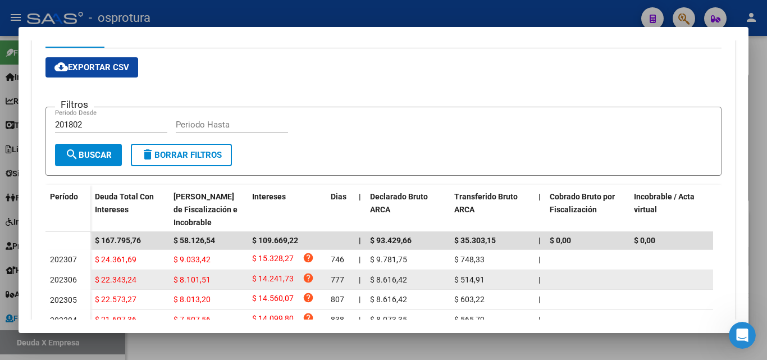
scroll to position [225, 0]
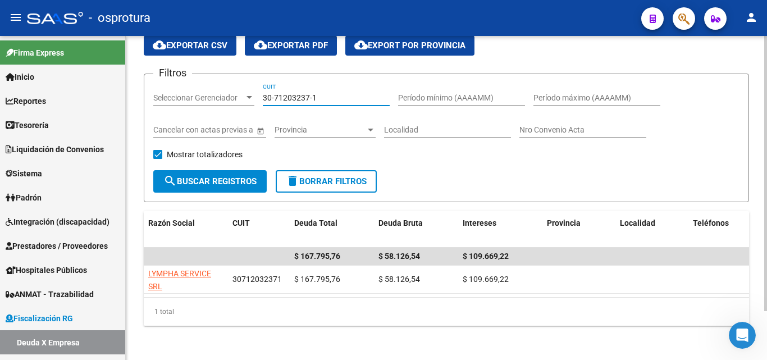
click at [316, 102] on input "30-71203237-1" at bounding box center [326, 98] width 127 height 10
click at [327, 98] on input "30-71203237-1" at bounding box center [326, 98] width 127 height 10
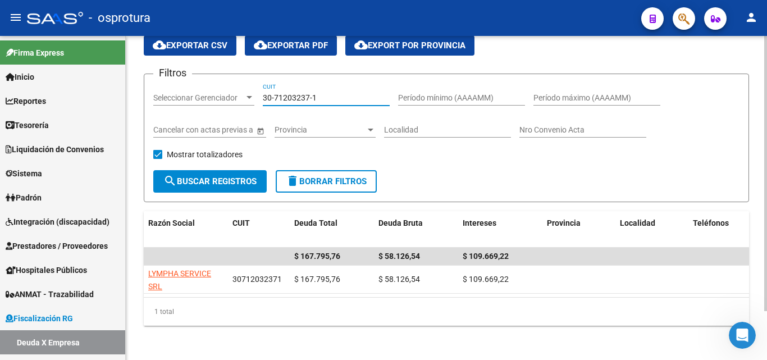
paste input "50001008-4"
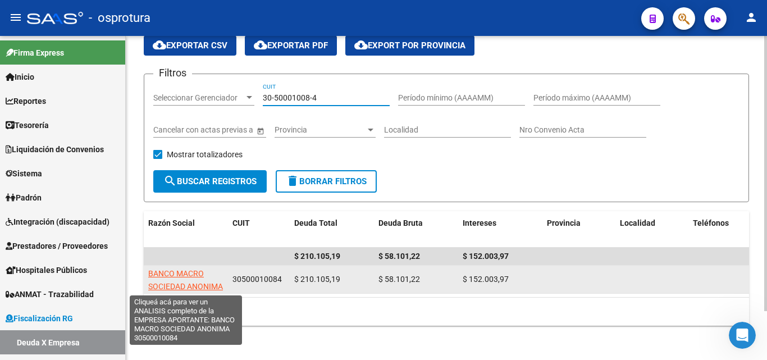
type input "30-50001008-4"
click at [191, 278] on span "BANCO MACRO SOCIEDAD ANONIMA" at bounding box center [185, 280] width 75 height 22
type textarea "30500010084"
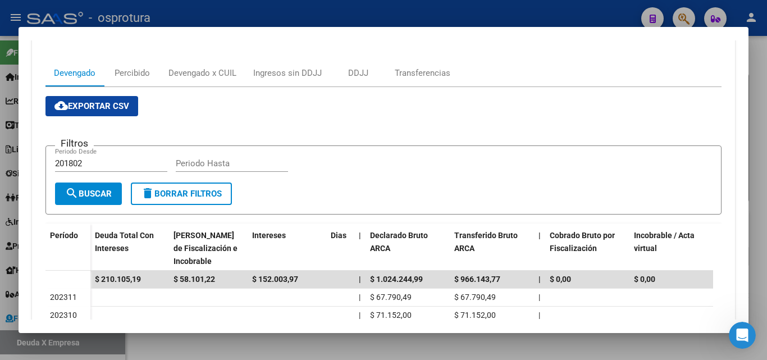
scroll to position [168, 0]
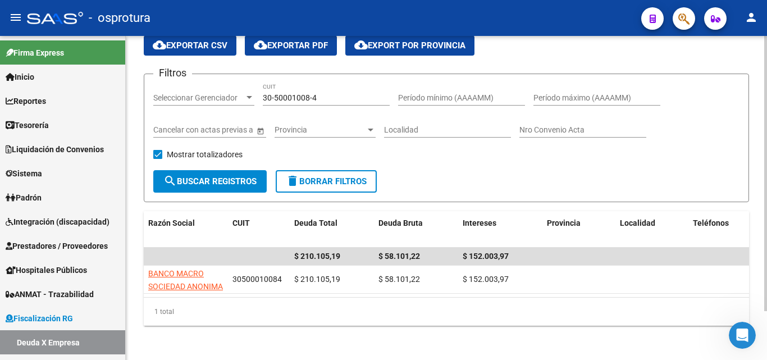
click at [325, 94] on input "30-50001008-4" at bounding box center [326, 98] width 127 height 10
paste input "23-25479590-9"
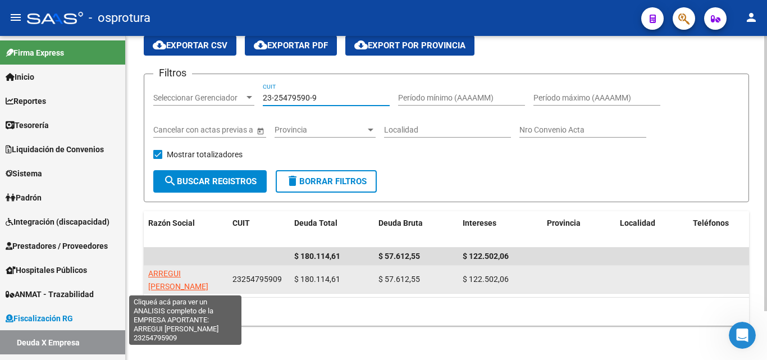
type input "23-25479590-9"
click at [191, 269] on span "ARREGUI FERNANDO GASTON" at bounding box center [178, 280] width 60 height 22
type textarea "23254795909"
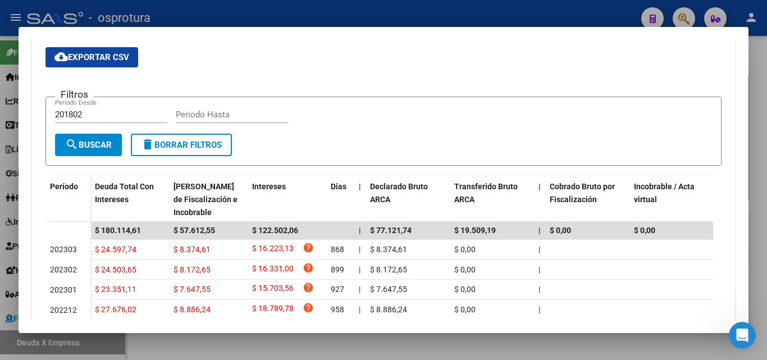
scroll to position [281, 0]
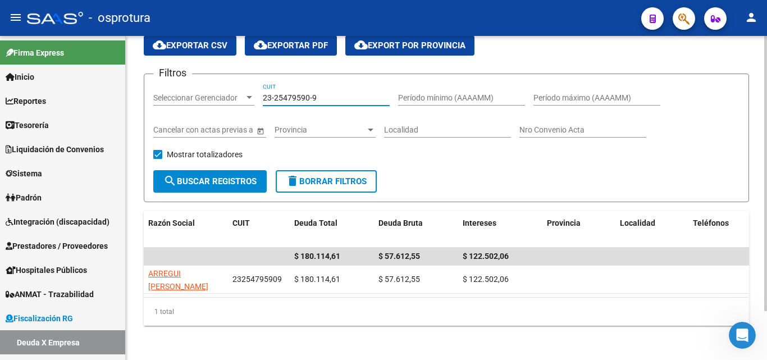
click at [331, 98] on input "23-25479590-9" at bounding box center [326, 98] width 127 height 10
paste input "30-71426558-6"
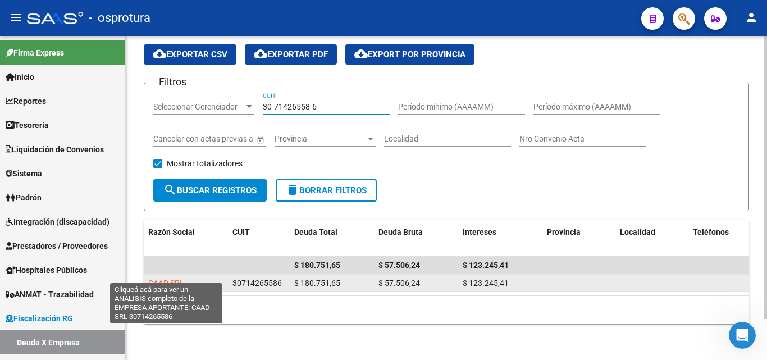
type input "30-71426558-6"
click at [164, 278] on span "CAAD SRL" at bounding box center [166, 282] width 36 height 9
type textarea "30714265586"
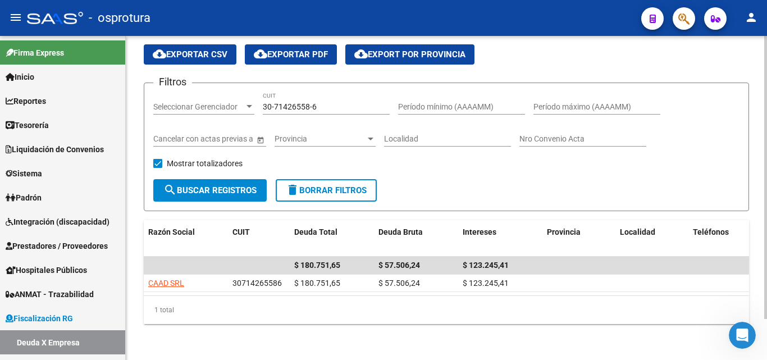
click at [334, 102] on input "30-71426558-6" at bounding box center [326, 107] width 127 height 10
paste input "27-24205963-3"
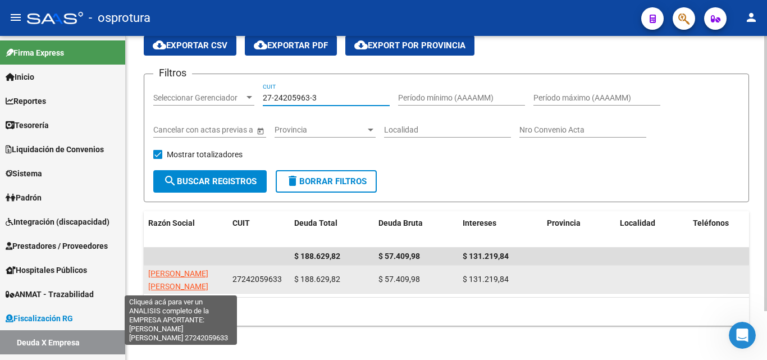
type input "27-24205963-3"
click at [195, 270] on span "MARTINEZ CASAS ANGELICA" at bounding box center [178, 280] width 60 height 22
type textarea "27242059633"
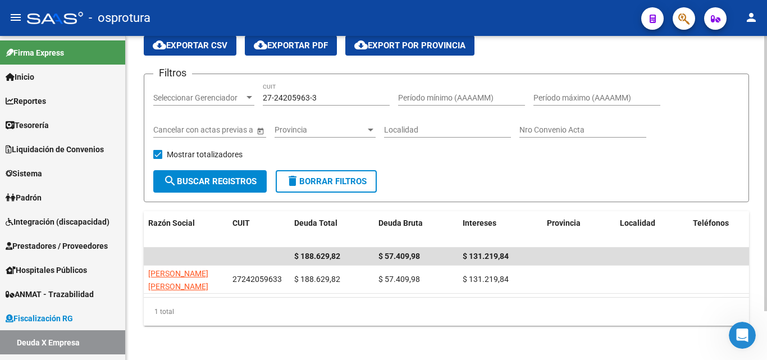
click at [343, 101] on input "27-24205963-3" at bounding box center [326, 98] width 127 height 10
paste input "30-50052693-5"
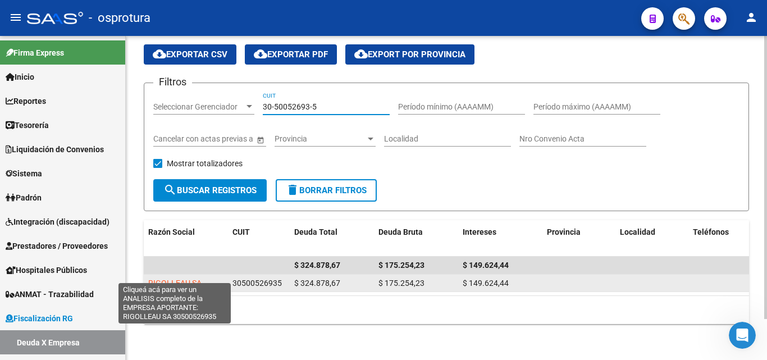
type input "30-50052693-5"
click at [177, 278] on span "RIGOLLEAU SA" at bounding box center [174, 282] width 53 height 9
type textarea "30500526935"
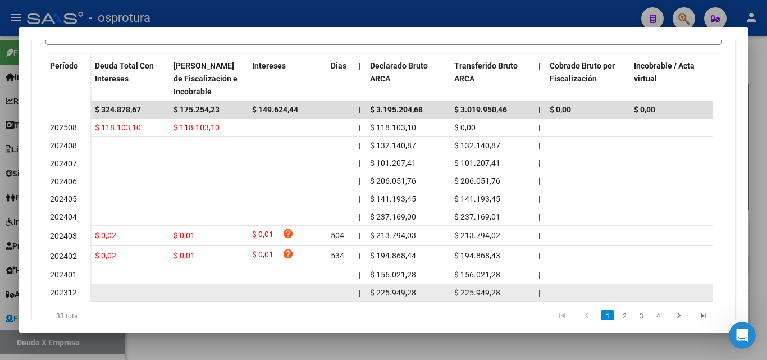
scroll to position [388, 0]
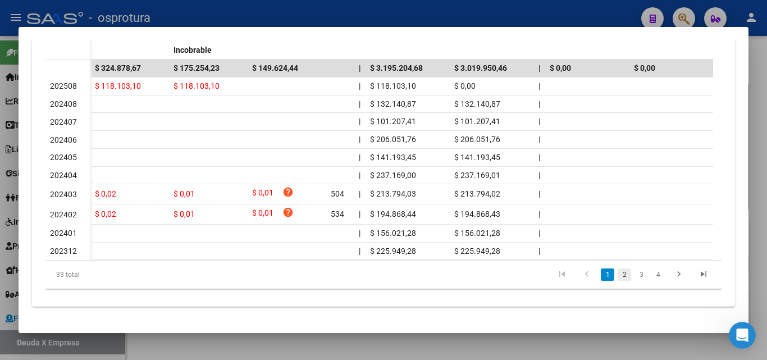
click at [618, 280] on link "2" at bounding box center [624, 274] width 13 height 12
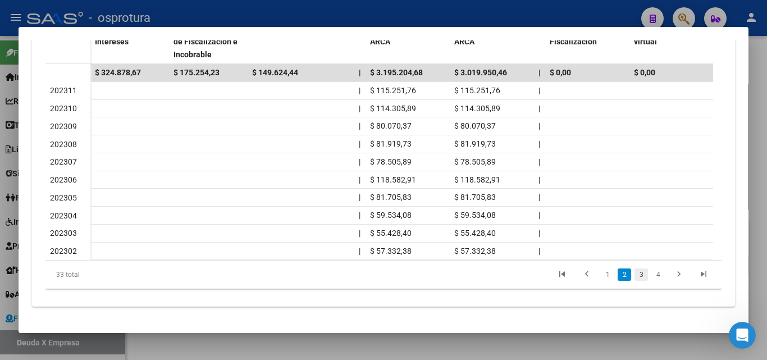
click at [634, 278] on link "3" at bounding box center [640, 274] width 13 height 12
click at [651, 278] on link "4" at bounding box center [657, 274] width 13 height 12
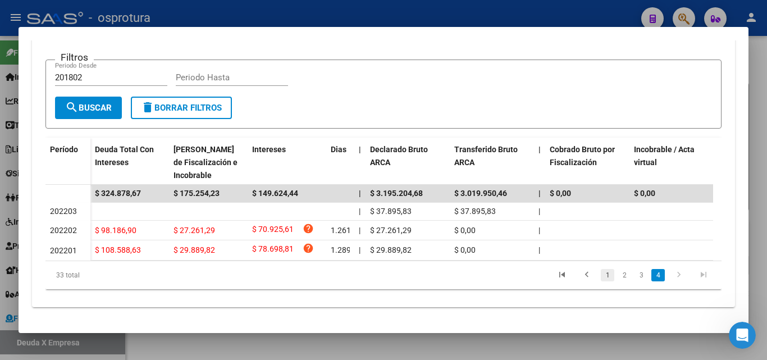
scroll to position [263, 0]
click at [601, 277] on link "1" at bounding box center [607, 275] width 13 height 12
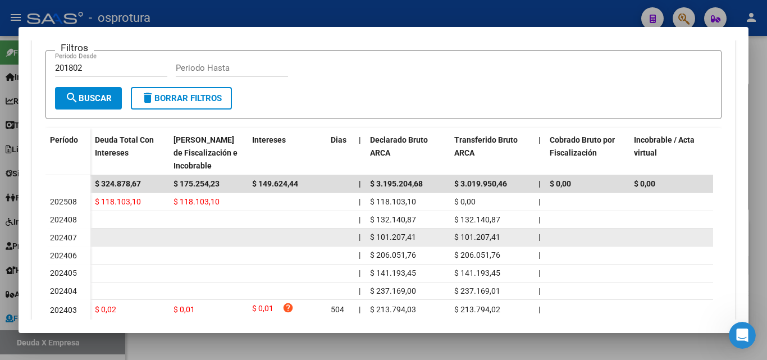
scroll to position [319, 0]
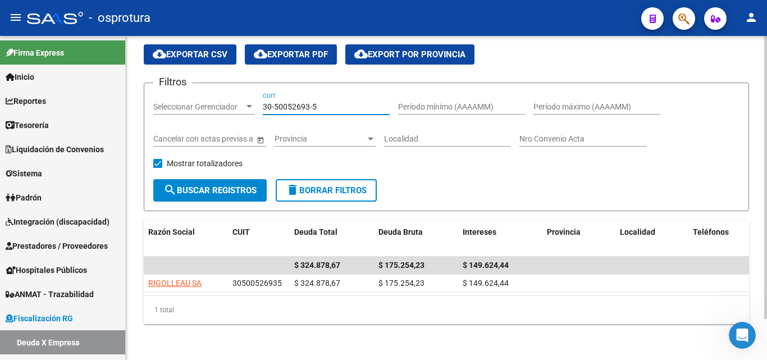
click at [328, 102] on input "30-50052693-5" at bounding box center [326, 107] width 127 height 10
paste input "69642988-6"
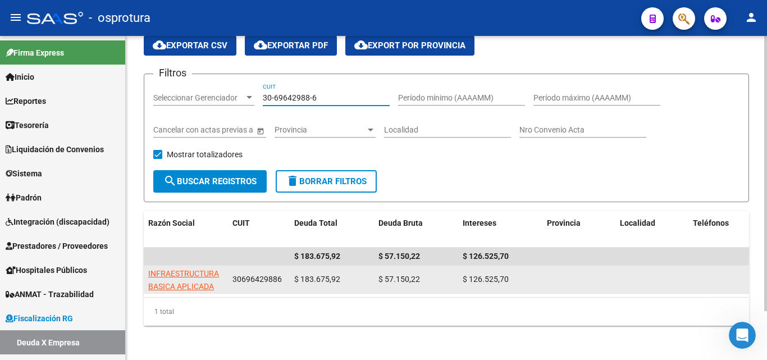
type input "30-69642988-6"
click at [201, 290] on span "INFRAESTRUCTURA BASICA APLICADA SA" at bounding box center [183, 286] width 71 height 35
type textarea "30696429886"
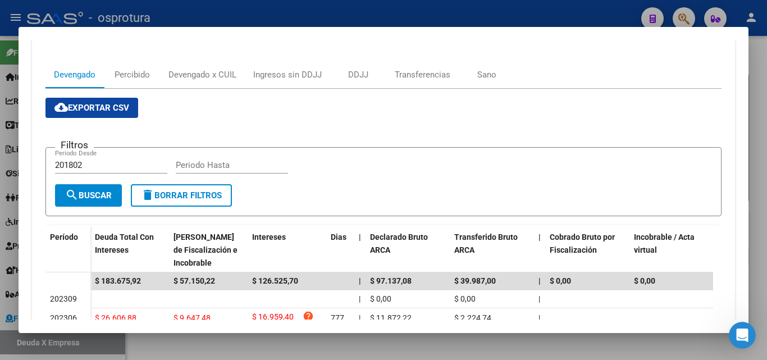
scroll to position [225, 0]
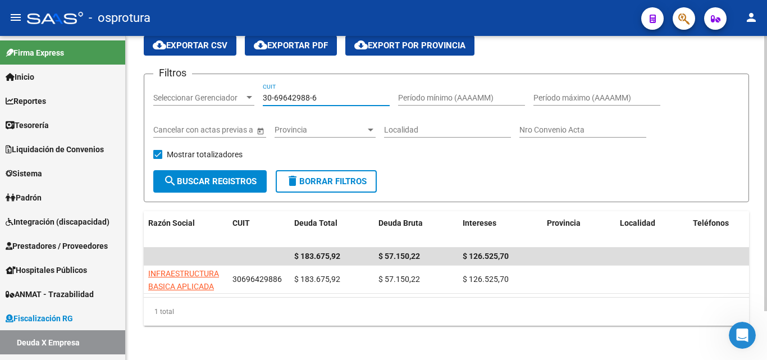
click at [333, 98] on input "30-69642988-6" at bounding box center [326, 98] width 127 height 10
paste input "71661381"
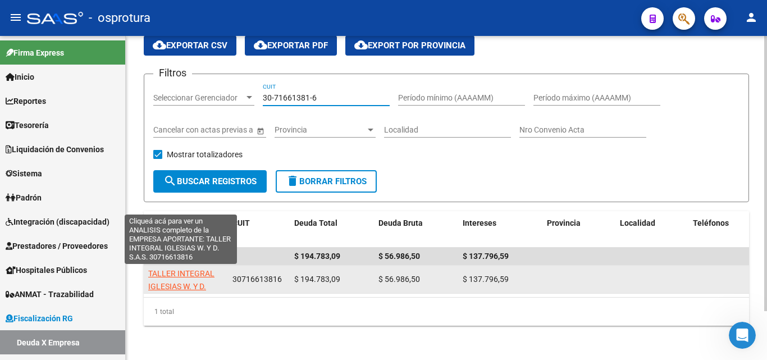
type input "30-71661381-6"
click at [192, 288] on span "TALLER INTEGRAL IGLESIAS W. Y D. S.A.S." at bounding box center [181, 286] width 66 height 35
type textarea "30716613816"
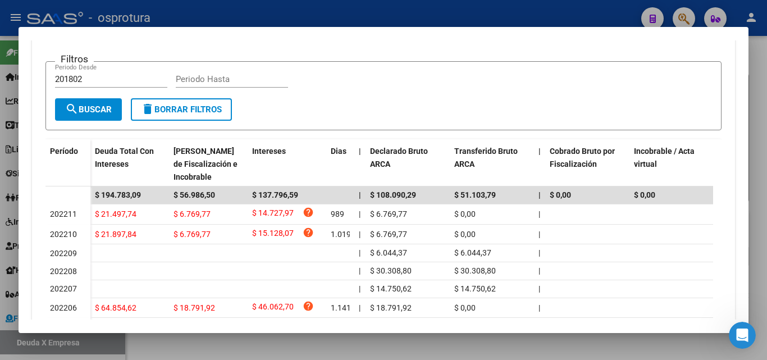
scroll to position [304, 0]
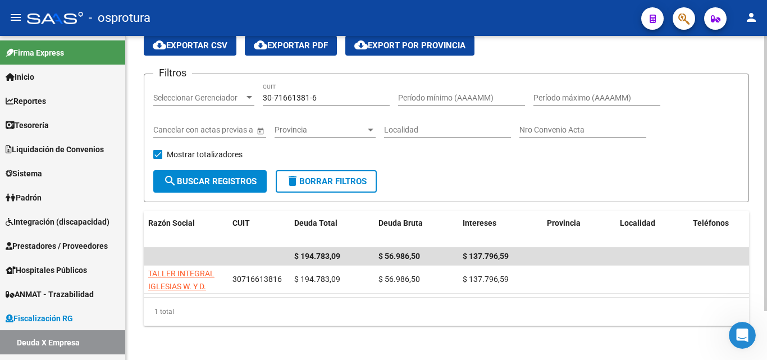
click at [343, 94] on input "30-71661381-6" at bounding box center [326, 98] width 127 height 10
paste input "537992-5"
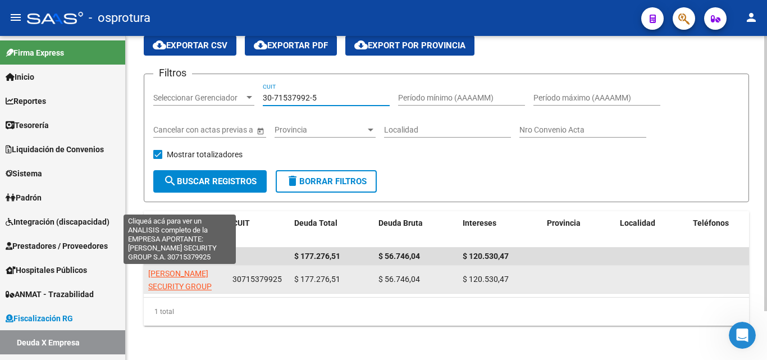
type input "30-71537992-5"
click at [196, 286] on span "SWISS GUARD SECURITY GROUP S.A." at bounding box center [179, 286] width 63 height 35
type textarea "30715379925"
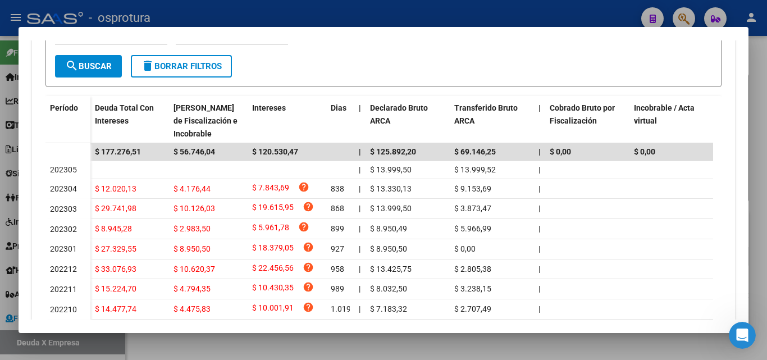
scroll to position [316, 0]
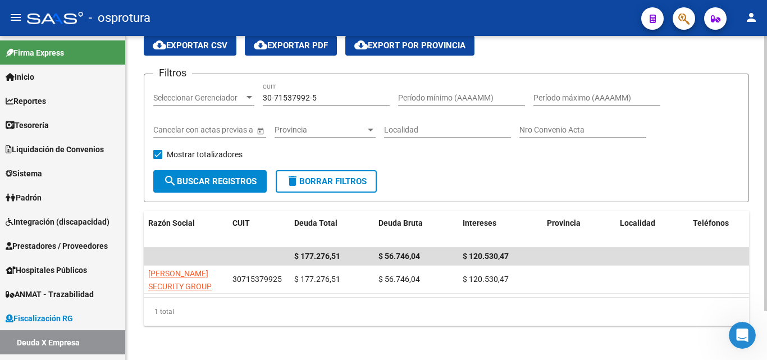
click at [354, 100] on input "30-71537992-5" at bounding box center [326, 98] width 127 height 10
paste input "702651"
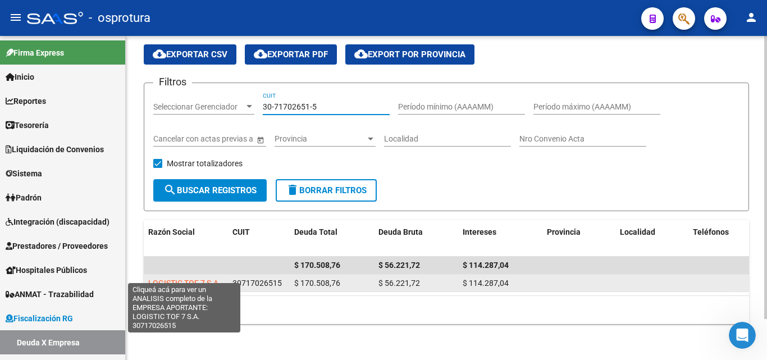
type input "30-71702651-5"
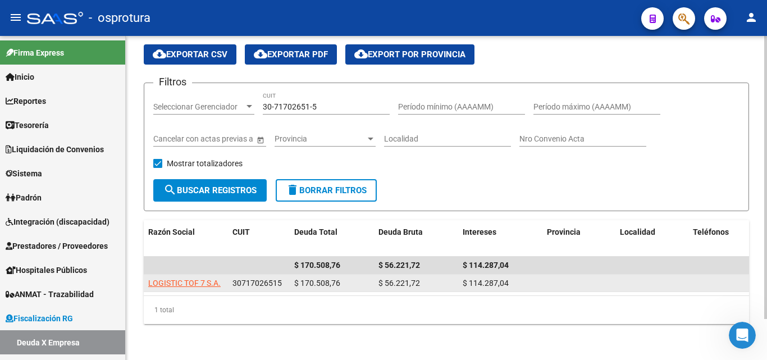
click at [182, 278] on app-link-go-to "LOGISTIC TOF 7 S.A." at bounding box center [184, 283] width 72 height 13
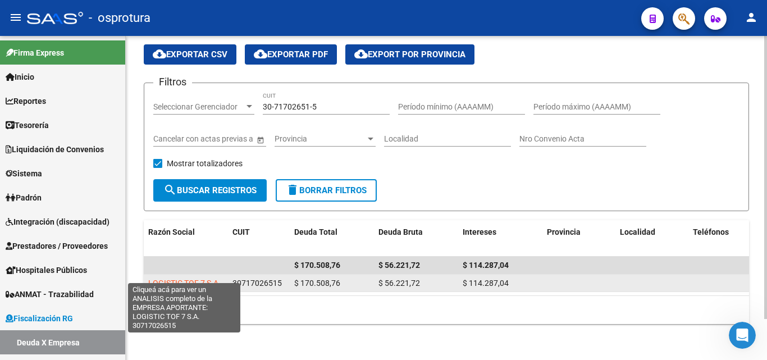
click at [182, 278] on span "LOGISTIC TOF 7 S.A." at bounding box center [184, 282] width 72 height 9
copy span
type textarea "30717026515"
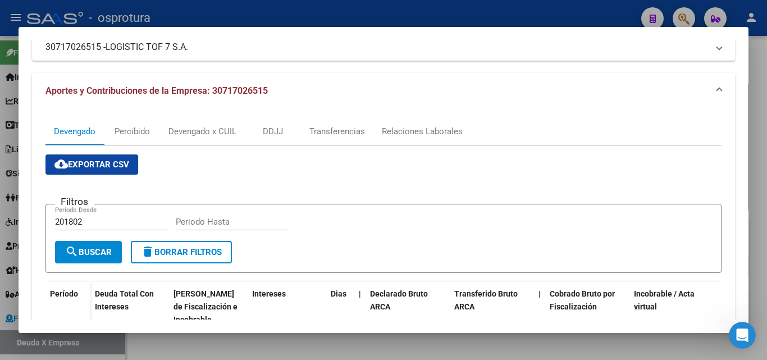
scroll to position [225, 0]
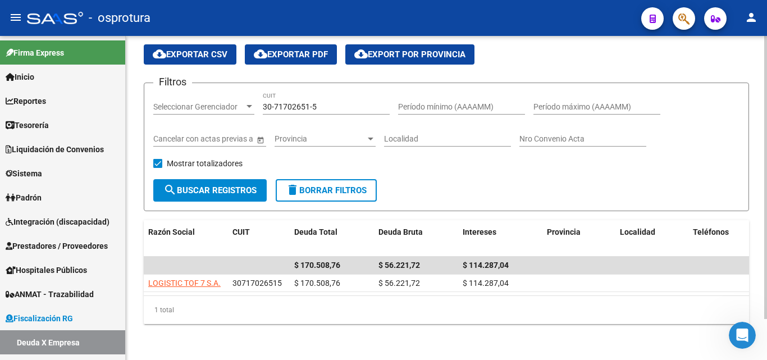
click at [350, 105] on div "30-71702651-5 CUIT" at bounding box center [326, 103] width 127 height 22
click at [346, 102] on input "30-71702651-5" at bounding box center [326, 107] width 127 height 10
paste input "55281616-8"
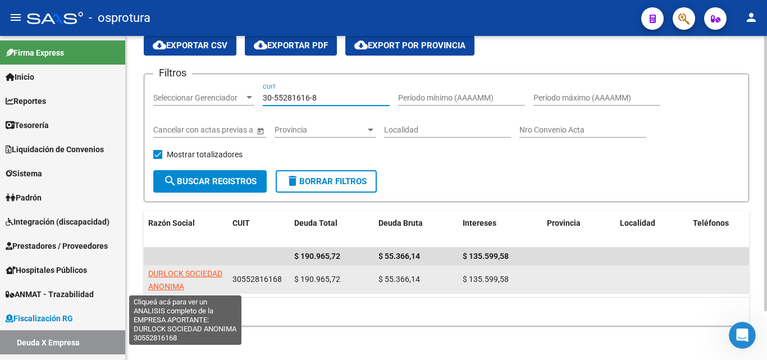
type input "30-55281616-8"
click at [192, 275] on span "DURLOCK SOCIEDAD ANONIMA" at bounding box center [185, 280] width 74 height 22
type textarea "30552816168"
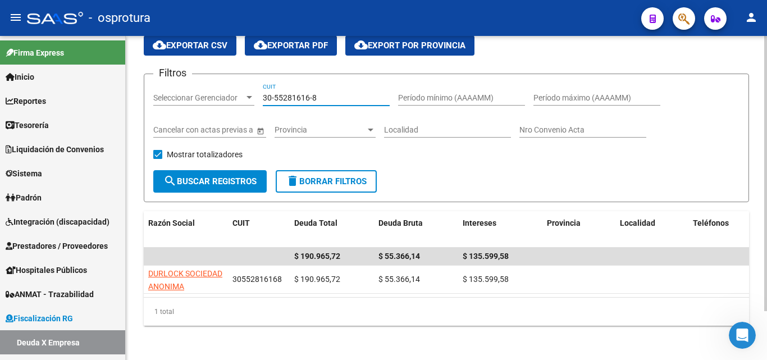
click at [335, 94] on input "30-55281616-8" at bounding box center [326, 98] width 127 height 10
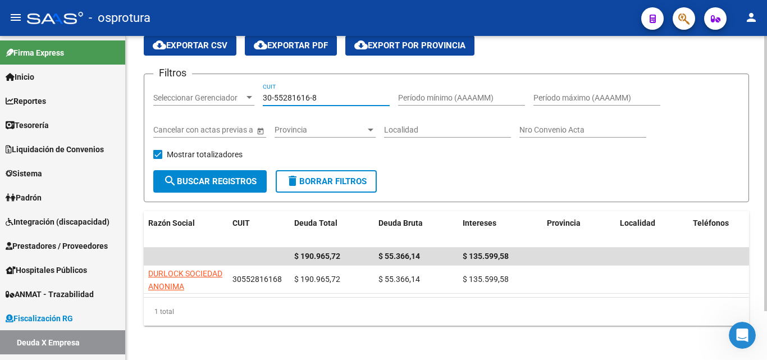
paste input "20-23317892-7"
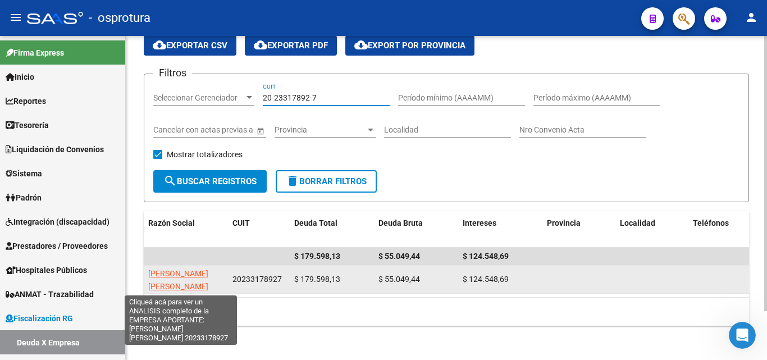
type input "20-23317892-7"
click at [201, 271] on span "TORRES GUSTAVO RAMON" at bounding box center [178, 280] width 60 height 22
type textarea "20233178927"
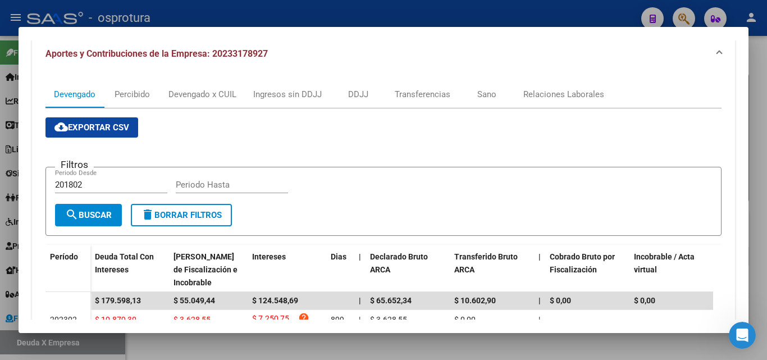
scroll to position [192, 0]
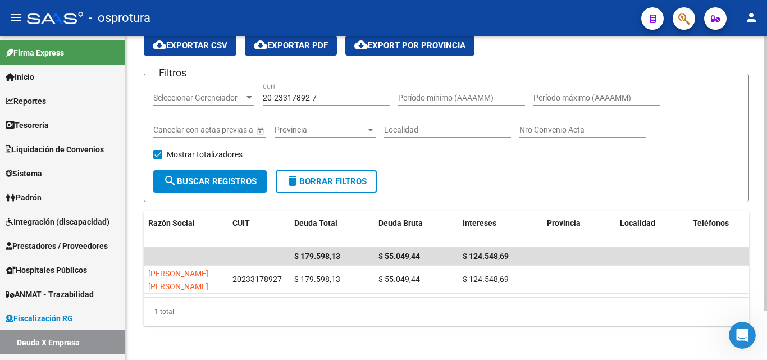
click at [320, 99] on input "20-23317892-7" at bounding box center [326, 98] width 127 height 10
paste input "30-64618650-8"
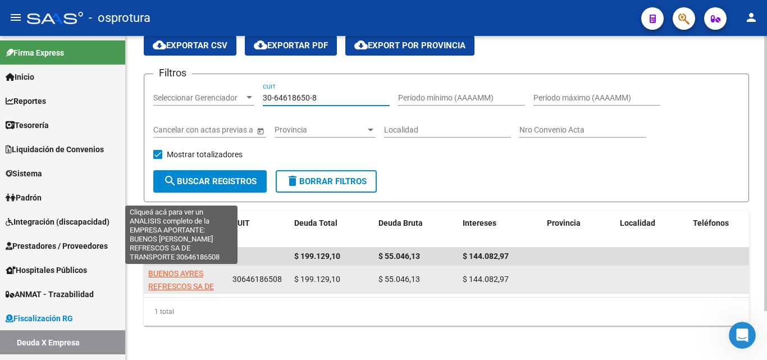
type input "30-64618650-8"
click at [190, 276] on span "BUENOS AYRES REFRESCOS SA DE TRANSPORTE" at bounding box center [181, 286] width 66 height 35
type textarea "30646186508"
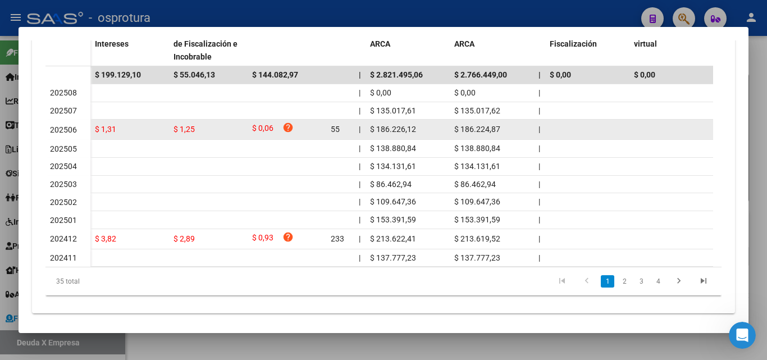
scroll to position [316, 0]
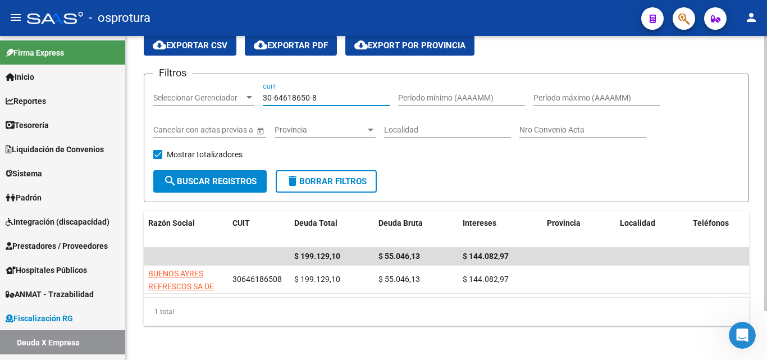
click at [335, 98] on input "30-64618650-8" at bounding box center [326, 98] width 127 height 10
paste input "71252621"
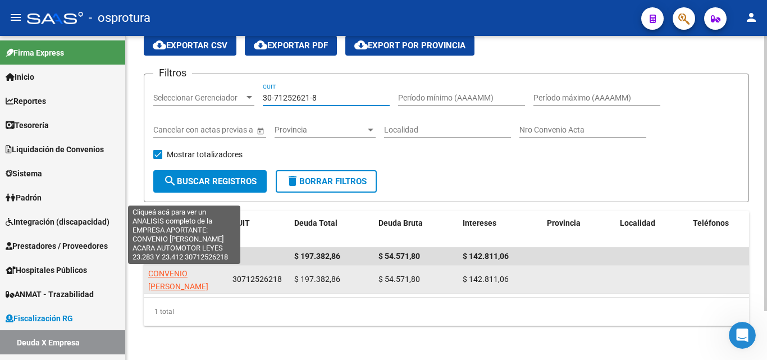
type input "30-71252621-8"
click at [194, 278] on span "CONVENIO MARCO MJYDH ACARA AUTOMOTOR LEYES 23.283 Y 23.412" at bounding box center [185, 299] width 75 height 60
type textarea "30712526218"
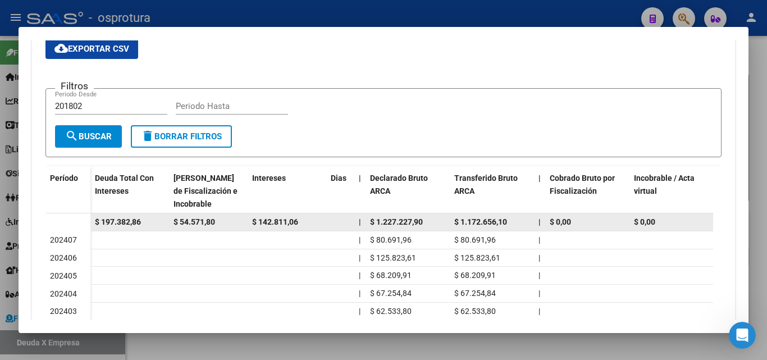
scroll to position [281, 0]
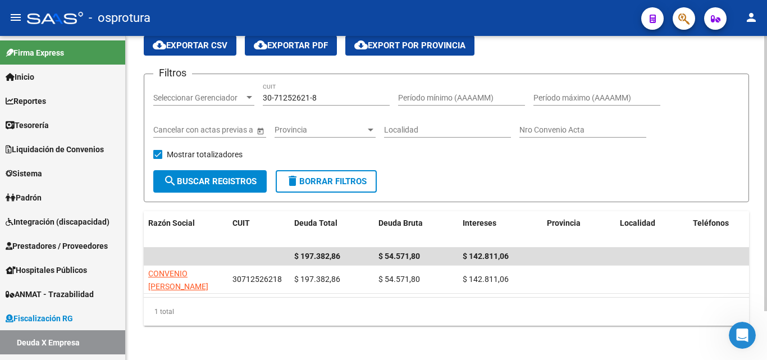
click at [330, 93] on input "30-71252621-8" at bounding box center [326, 98] width 127 height 10
click at [331, 93] on input "30-71252621-8" at bounding box center [326, 98] width 127 height 10
paste input "20-13525886-6"
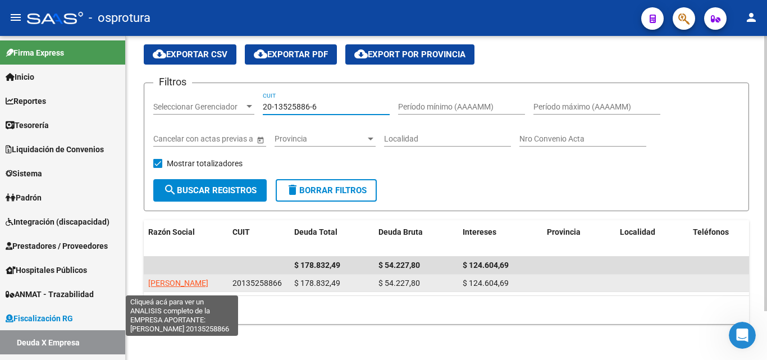
type input "20-13525886-6"
click at [186, 278] on span "GUIRLAND MIGUEL ANGEL" at bounding box center [178, 282] width 60 height 9
type textarea "20135258866"
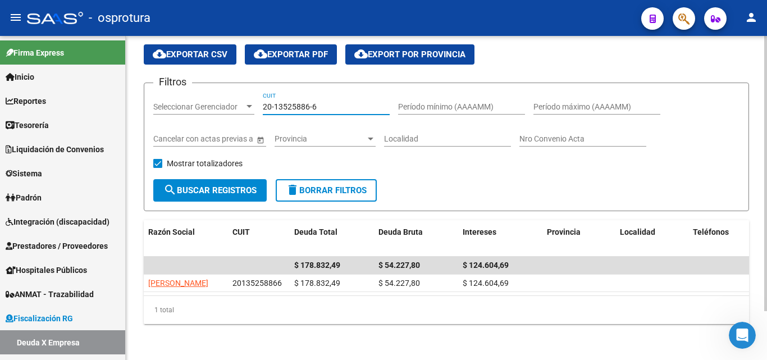
click at [323, 102] on input "20-13525886-6" at bounding box center [326, 107] width 127 height 10
paste input "30-71221835-1"
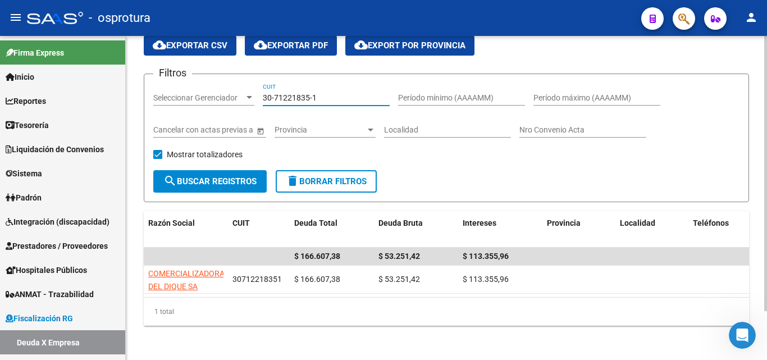
type input "30-71221835-1"
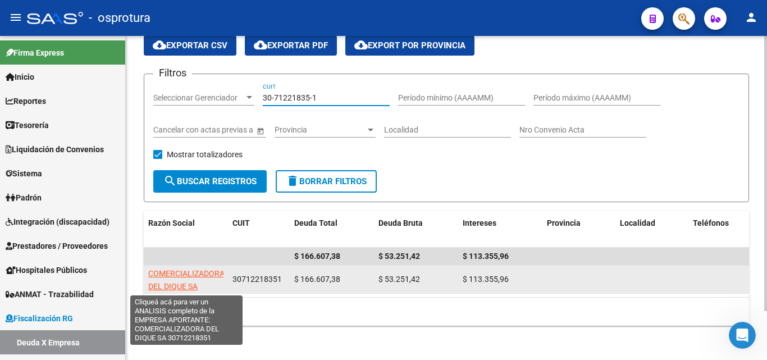
click at [204, 270] on span "COMERCIALIZADORA DEL DIQUE SA" at bounding box center [186, 280] width 76 height 22
type textarea "30712218351"
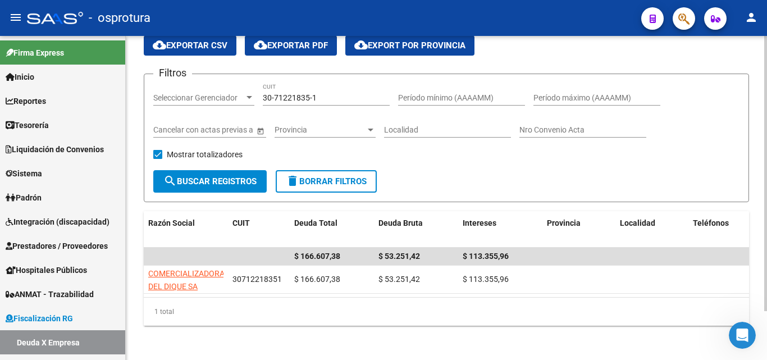
click at [325, 94] on input "30-71221835-1" at bounding box center [326, 98] width 127 height 10
click at [326, 97] on input "30-71221835-1" at bounding box center [326, 98] width 127 height 10
paste input "68519942-0"
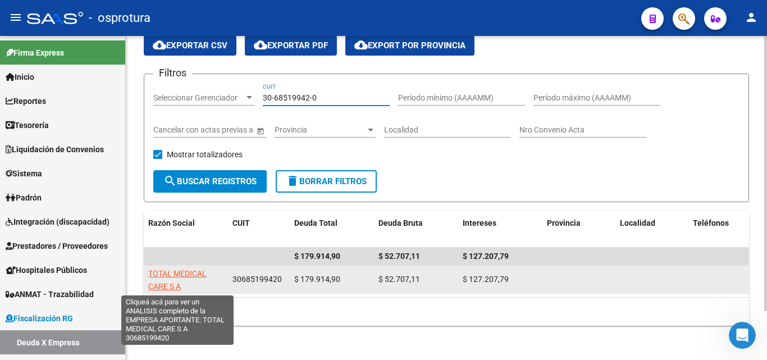
type input "30-68519942-0"
click at [189, 275] on span "TOTAL MEDICAL CARE S A" at bounding box center [177, 280] width 58 height 22
type textarea "30685199420"
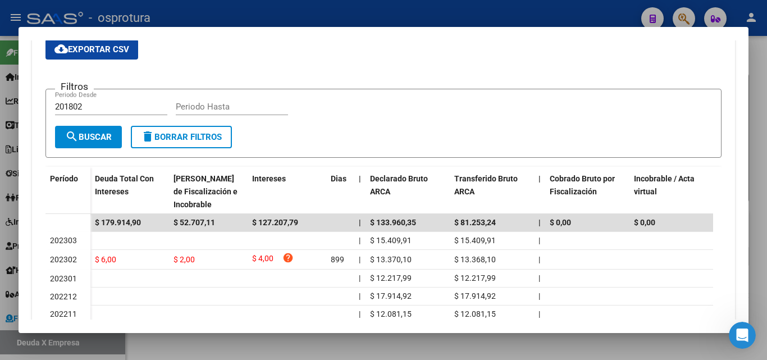
scroll to position [225, 0]
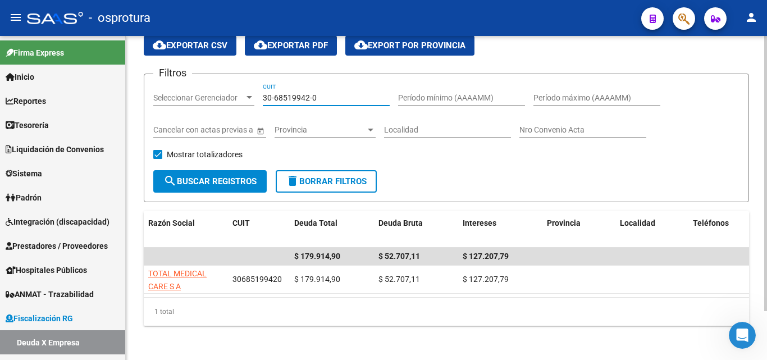
click at [327, 97] on input "30-68519942-0" at bounding box center [326, 98] width 127 height 10
paste input "3-71693387-9"
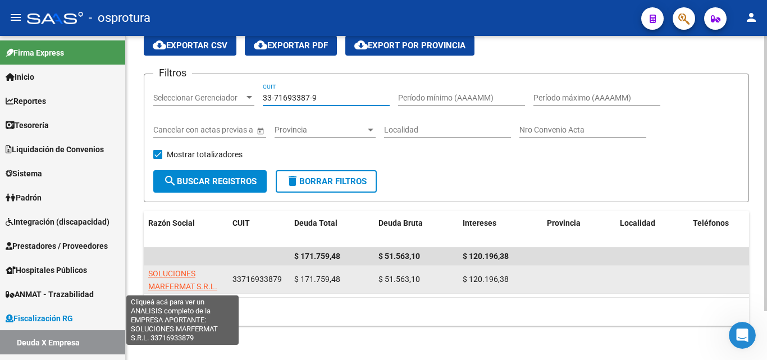
type input "33-71693387-9"
click at [186, 286] on span "SOLUCIONES MARFERMAT S.R.L." at bounding box center [182, 280] width 69 height 22
type textarea "33716933879"
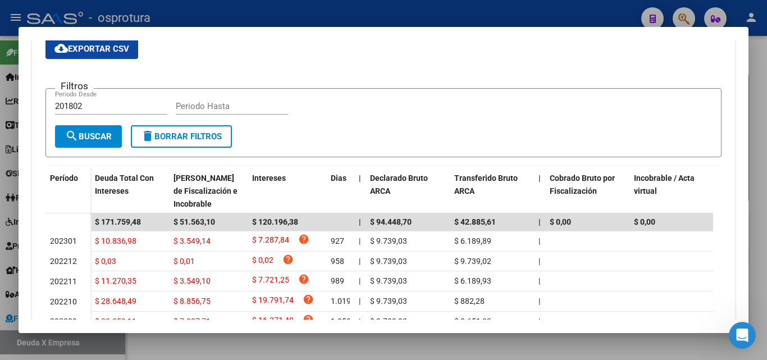
scroll to position [281, 0]
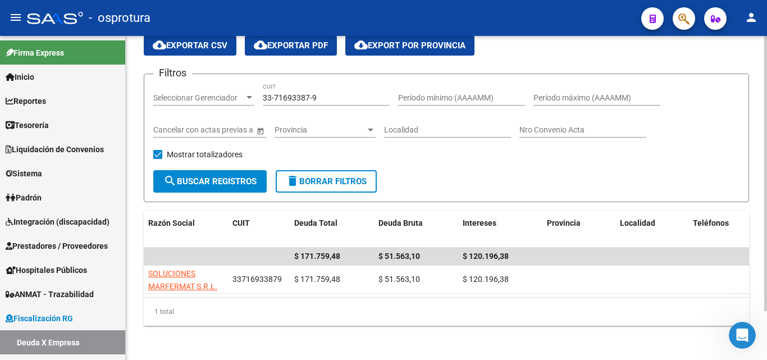
click at [335, 99] on input "33-71693387-9" at bounding box center [326, 98] width 127 height 10
paste input "0-59057897-1"
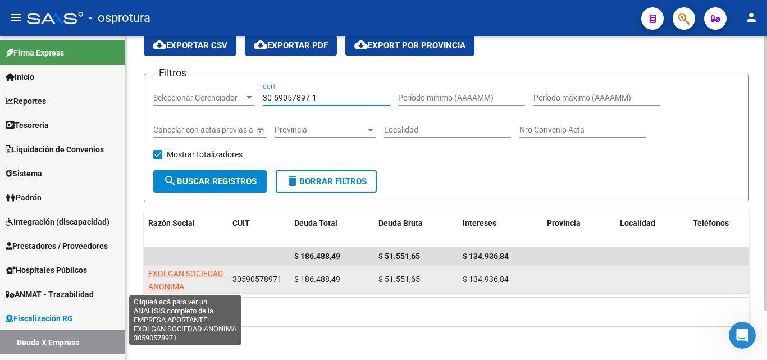
type input "30-59057897-1"
click at [181, 274] on span "EXOLGAN SOCIEDAD ANONIMA" at bounding box center [185, 280] width 75 height 22
type textarea "30590578971"
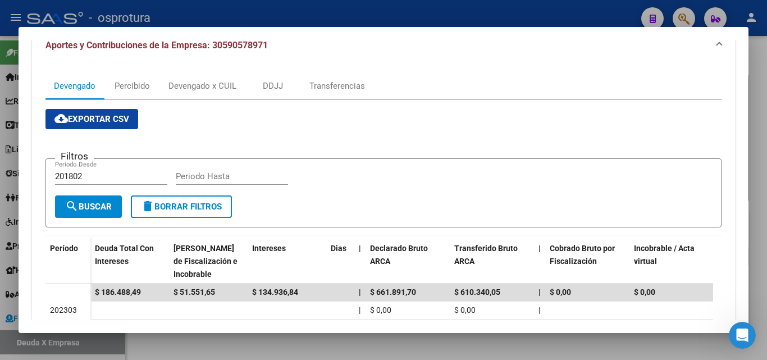
scroll to position [168, 0]
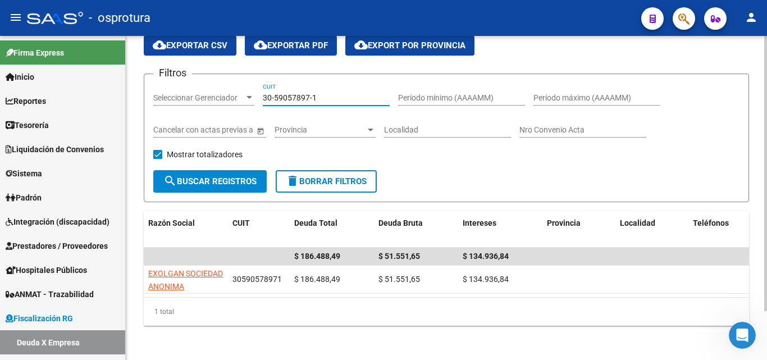
click at [330, 97] on input "30-59057897-1" at bounding box center [326, 98] width 127 height 10
paste input "71647704"
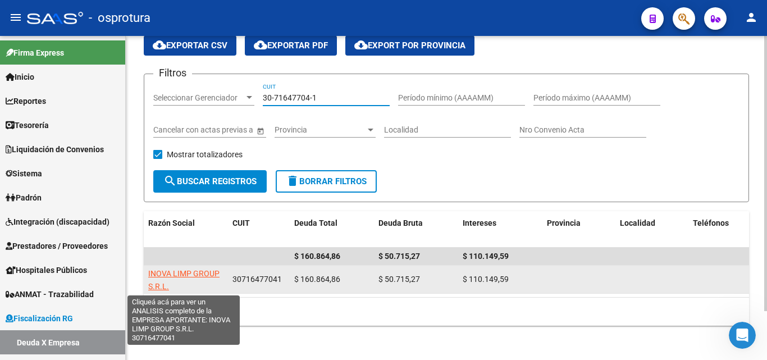
type input "30-71647704-1"
click at [198, 275] on span "INOVA LIMP GROUP S.R.L." at bounding box center [183, 280] width 71 height 22
type textarea "30716477041"
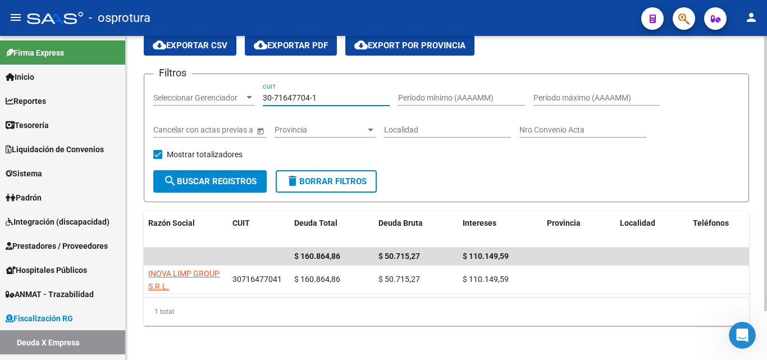
click at [330, 101] on input "30-71647704-1" at bounding box center [326, 98] width 127 height 10
paste input "3-71605244-9"
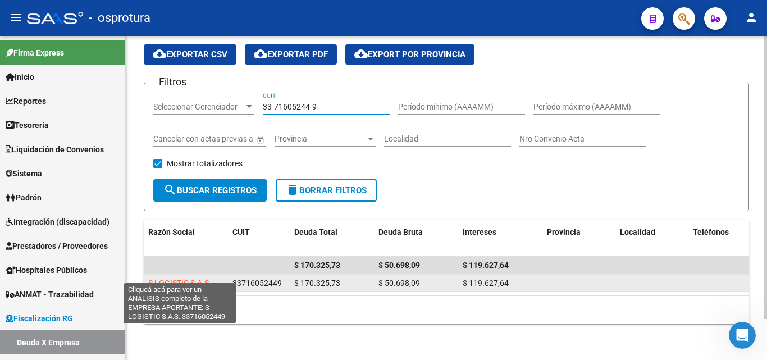
type input "33-71605244-9"
click at [188, 278] on span "S LOGISTIC S.A.S." at bounding box center [179, 282] width 63 height 9
type textarea "33716052449"
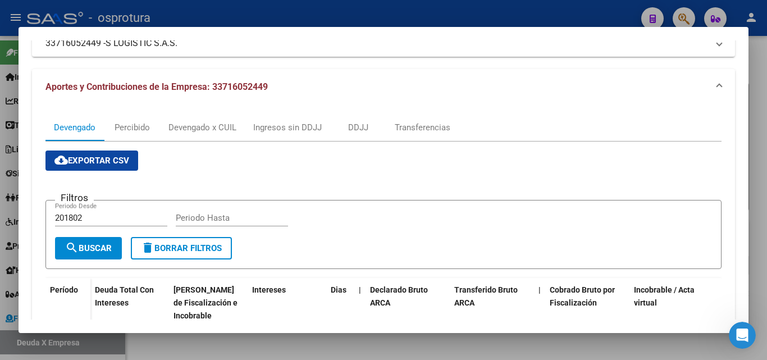
scroll to position [225, 0]
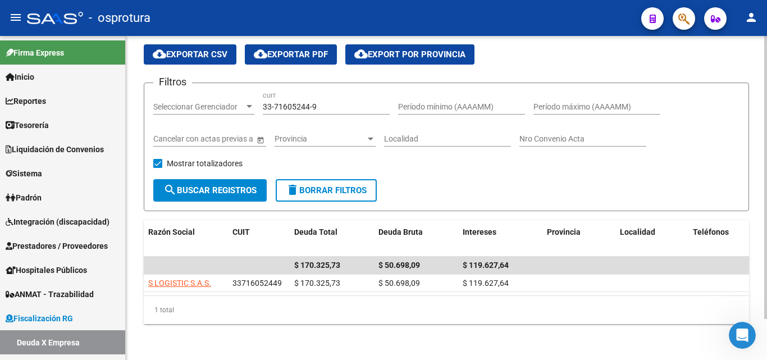
click at [337, 102] on input "33-71605244-9" at bounding box center [326, 107] width 127 height 10
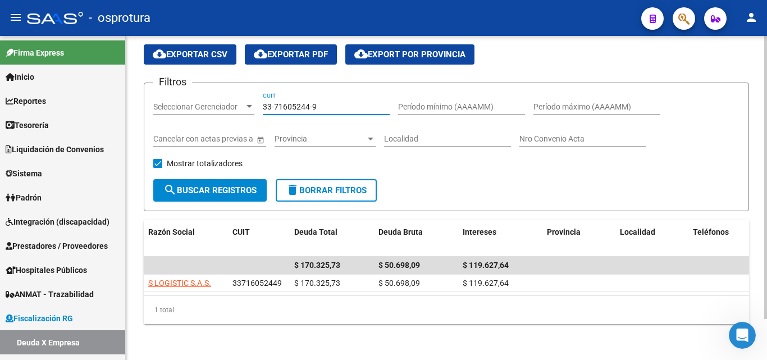
paste input "0-71649523-6"
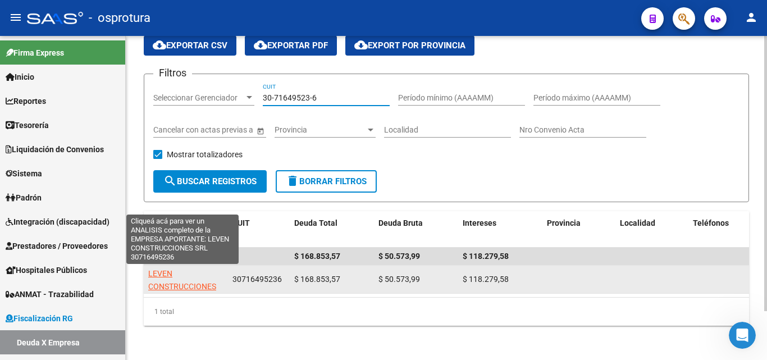
type input "30-71649523-6"
click at [196, 289] on span "LEVEN CONSTRUCCIONES SRL" at bounding box center [182, 286] width 68 height 35
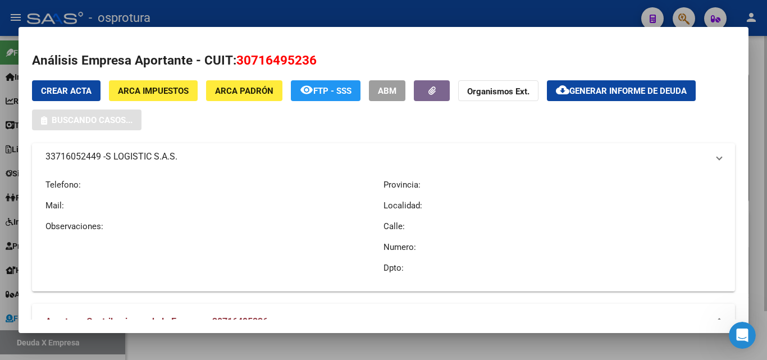
type textarea "30716495236"
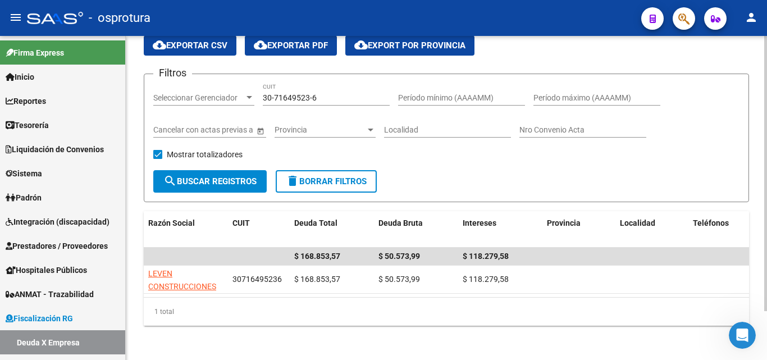
click at [333, 94] on input "30-71649523-6" at bounding box center [326, 98] width 127 height 10
paste input "57999397-5"
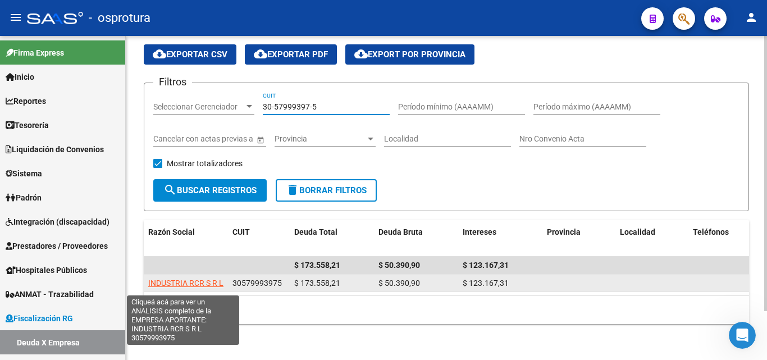
type input "30-57999397-5"
click at [210, 278] on span "INDUSTRIA RCR S R L" at bounding box center [185, 282] width 75 height 9
type textarea "30579993975"
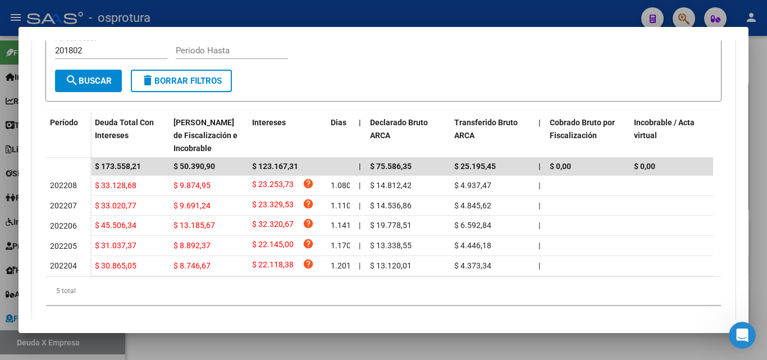
scroll to position [281, 0]
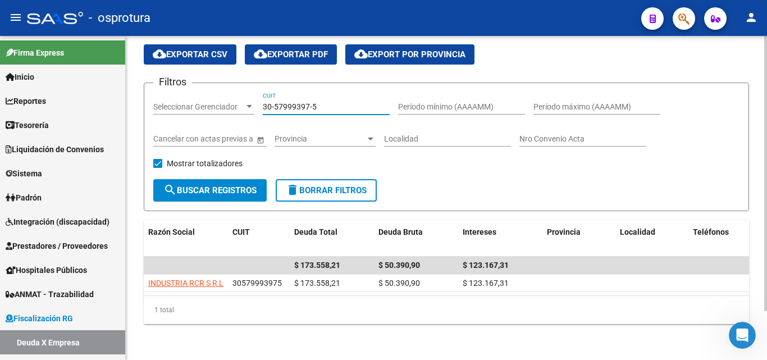
click at [332, 102] on input "30-57999397-5" at bounding box center [326, 107] width 127 height 10
click at [336, 102] on input "30-57999397-5" at bounding box center [326, 107] width 127 height 10
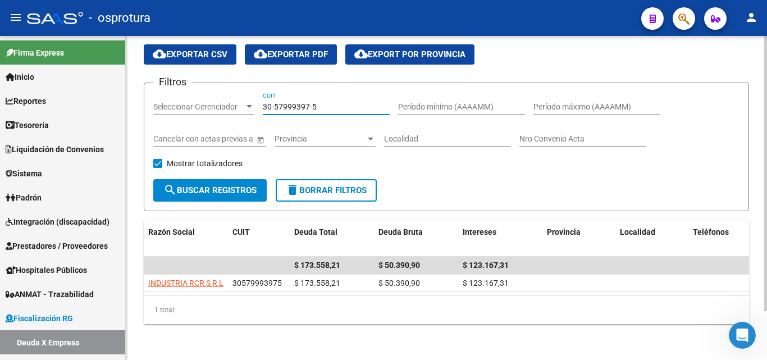
paste input "27-22646257-6"
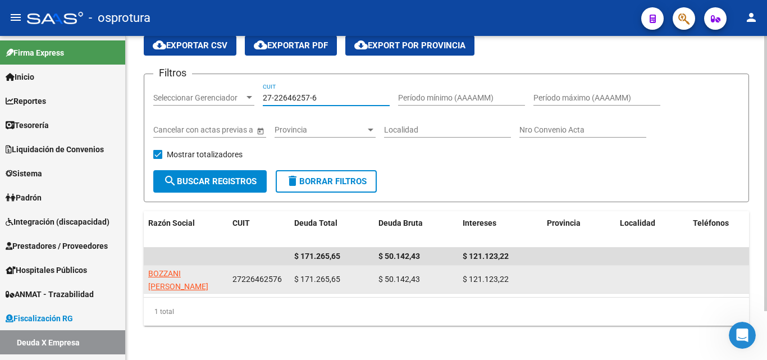
type input "27-22646257-6"
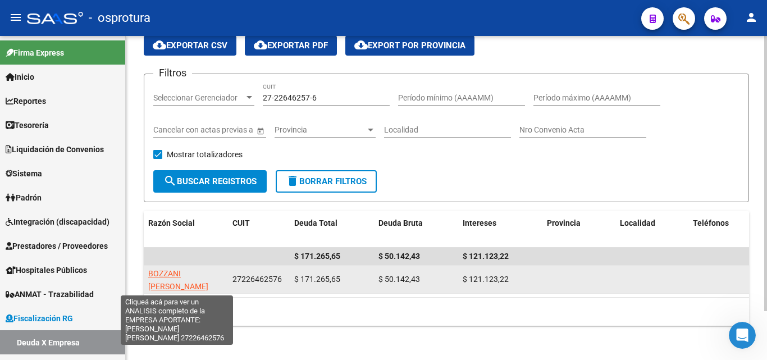
click at [185, 271] on span "BOZZANI SILVIA GRACIELA" at bounding box center [178, 280] width 60 height 22
type textarea "27226462576"
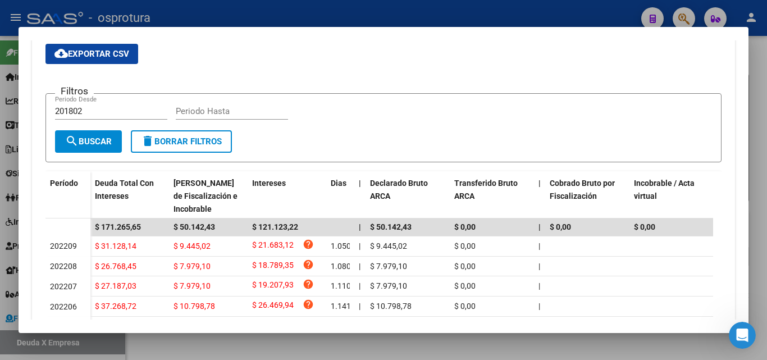
scroll to position [328, 0]
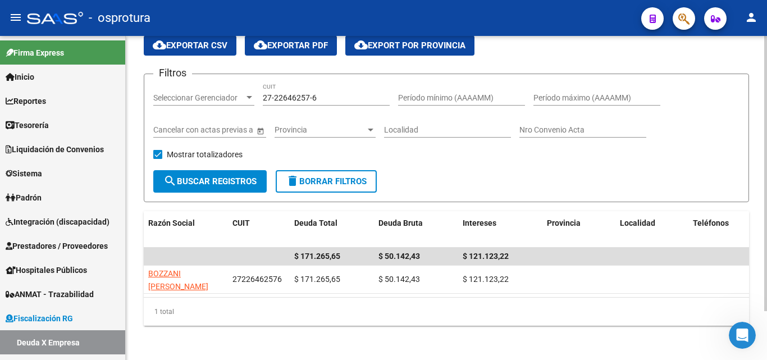
click at [322, 106] on div "27-22646257-6 CUIT" at bounding box center [326, 99] width 127 height 32
click at [322, 103] on div "27-22646257-6 CUIT" at bounding box center [326, 94] width 127 height 22
click at [322, 99] on input "27-22646257-6" at bounding box center [326, 98] width 127 height 10
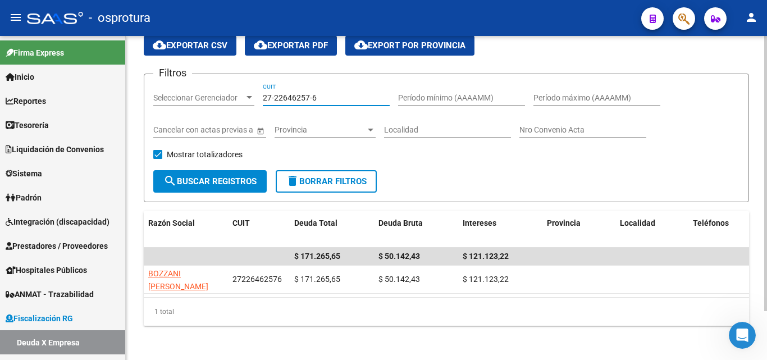
click at [322, 99] on input "27-22646257-6" at bounding box center [326, 98] width 127 height 10
paste input "30-70153026-4"
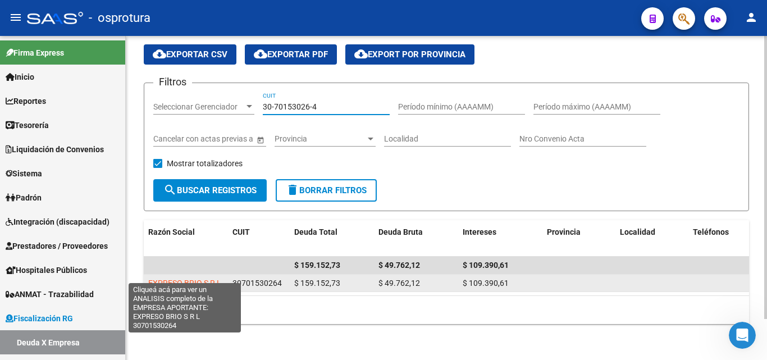
type input "30-70153026-4"
click at [201, 278] on span "EXPRESO BRIO S R L" at bounding box center [184, 282] width 73 height 9
type textarea "30701530264"
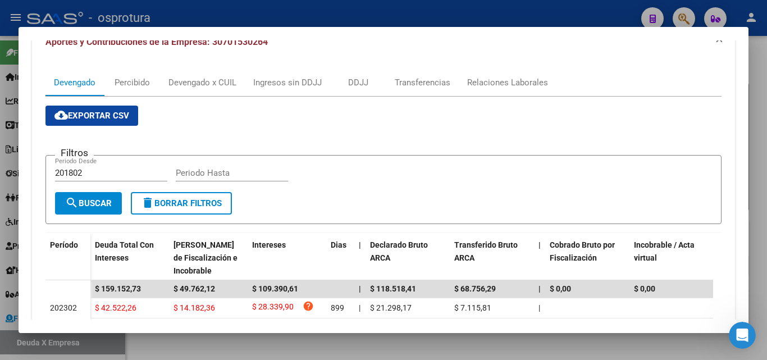
scroll to position [168, 0]
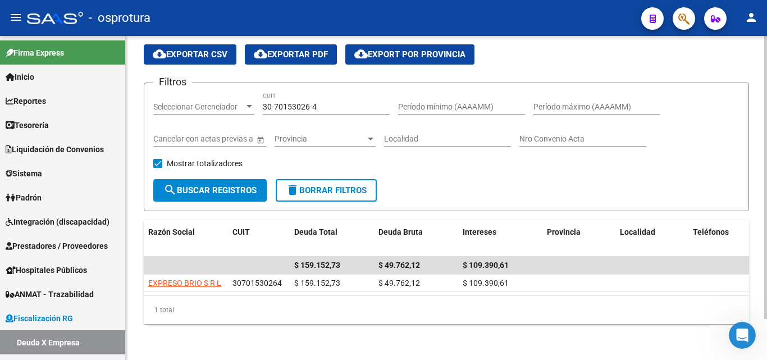
click at [322, 102] on input "30-70153026-4" at bounding box center [326, 107] width 127 height 10
click at [323, 102] on input "30-70153026-4" at bounding box center [326, 107] width 127 height 10
paste input "27-12796559-0"
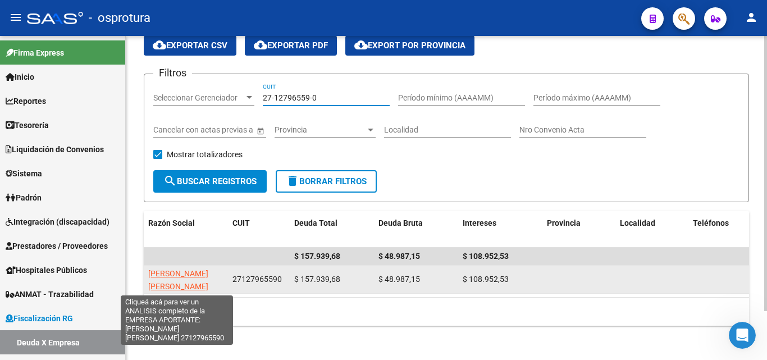
type input "27-12796559-0"
click at [188, 277] on span "REYES MATILDE ENRIQUETA" at bounding box center [178, 280] width 60 height 22
type textarea "27127965590"
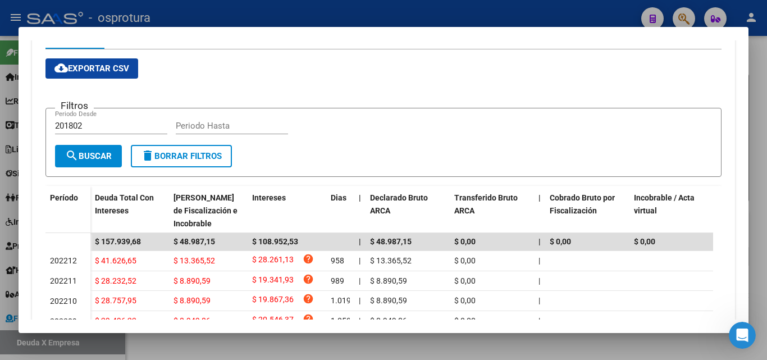
scroll to position [225, 0]
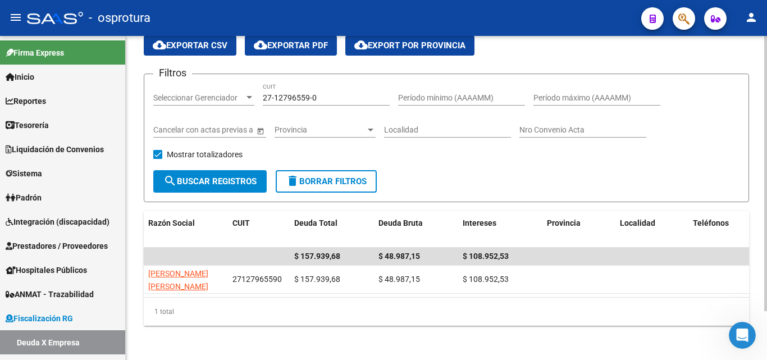
click at [340, 98] on input "27-12796559-0" at bounding box center [326, 98] width 127 height 10
paste input "0-21155216-7"
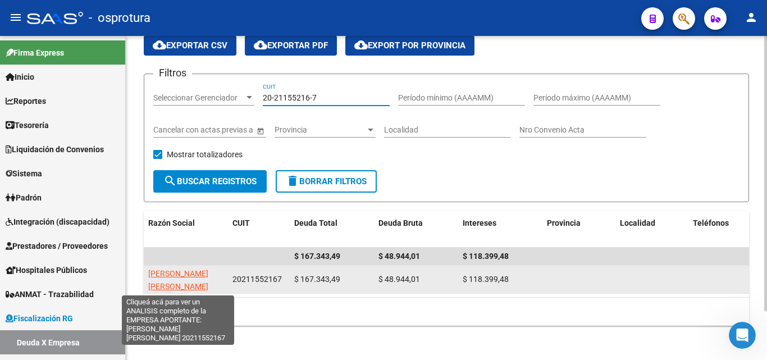
type input "20-21155216-7"
click at [176, 286] on span "REARTE CARLOS ALEJANDRO" at bounding box center [178, 280] width 60 height 22
type textarea "20211552167"
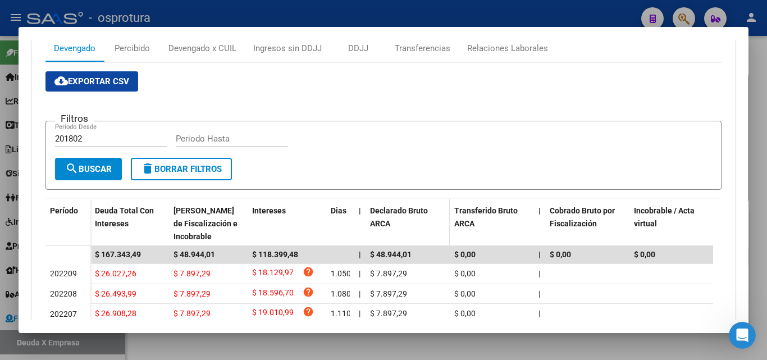
scroll to position [192, 0]
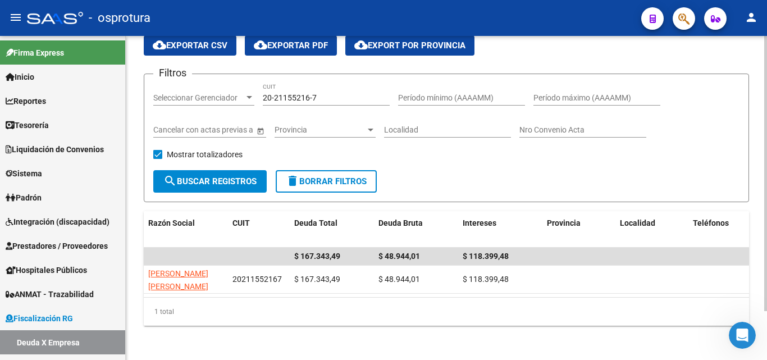
click at [343, 95] on input "20-21155216-7" at bounding box center [326, 98] width 127 height 10
paste input "30-64480161-2"
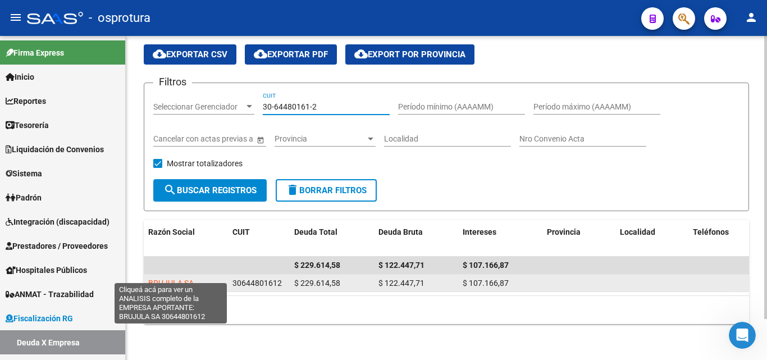
type input "30-64480161-2"
click at [170, 278] on span "BRUJULA SA" at bounding box center [170, 282] width 45 height 9
type textarea "30644801612"
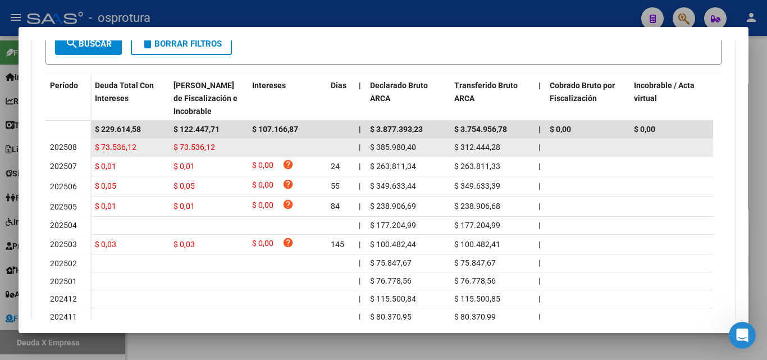
scroll to position [337, 0]
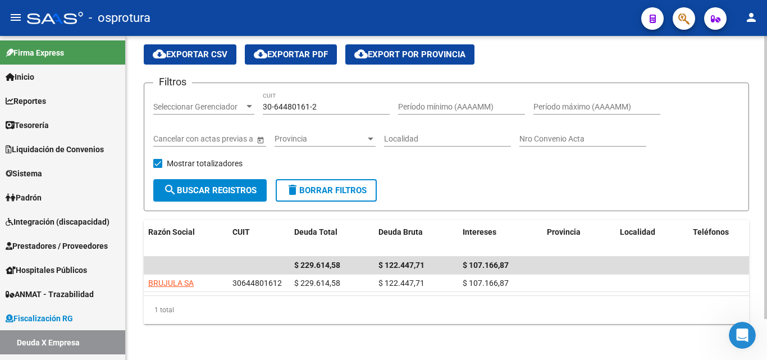
click at [325, 102] on input "30-64480161-2" at bounding box center [326, 107] width 127 height 10
paste input "27-22286391-6"
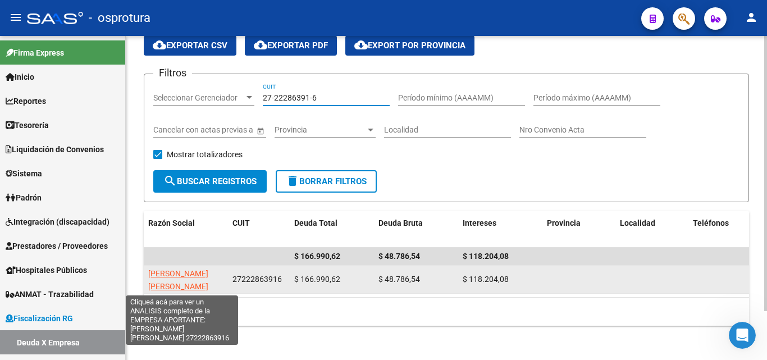
type input "27-22286391-6"
click at [203, 271] on span "PERALTA PATRICIA MIRIAM" at bounding box center [178, 280] width 60 height 22
type textarea "27222863916"
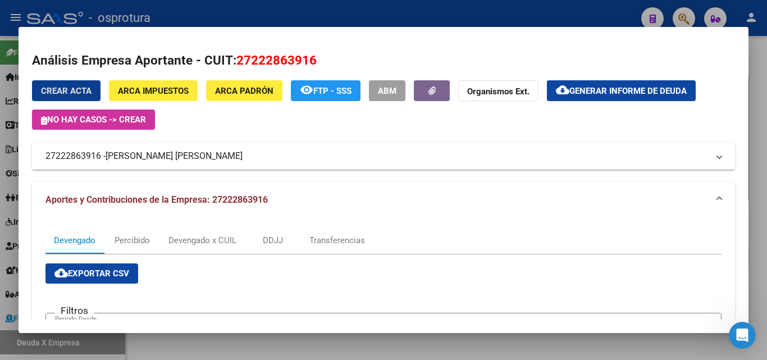
scroll to position [281, 0]
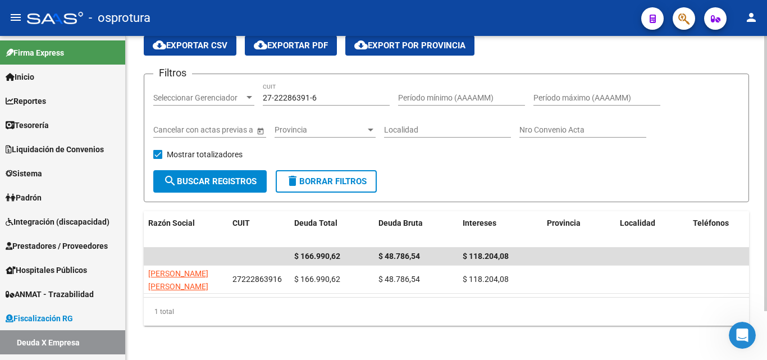
click at [330, 97] on input "27-22286391-6" at bounding box center [326, 98] width 127 height 10
click at [329, 97] on input "27-22286391-6" at bounding box center [326, 98] width 127 height 10
paste input "30-71589006-9"
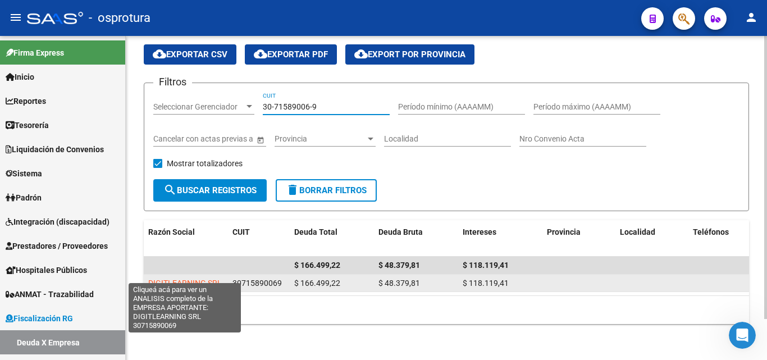
type input "30-71589006-9"
click at [201, 278] on span "DIGITLEARNING SRL" at bounding box center [185, 282] width 74 height 9
type textarea "30715890069"
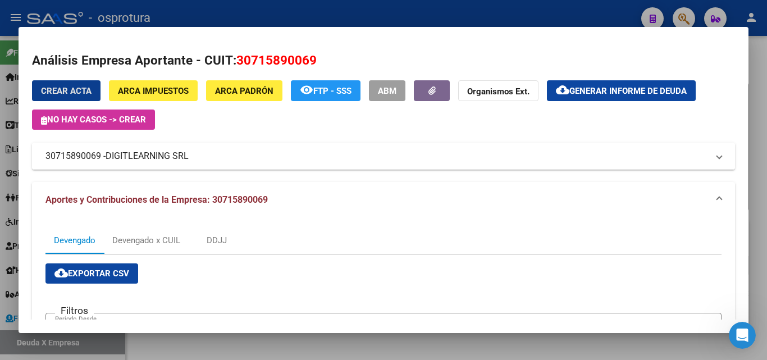
scroll to position [225, 0]
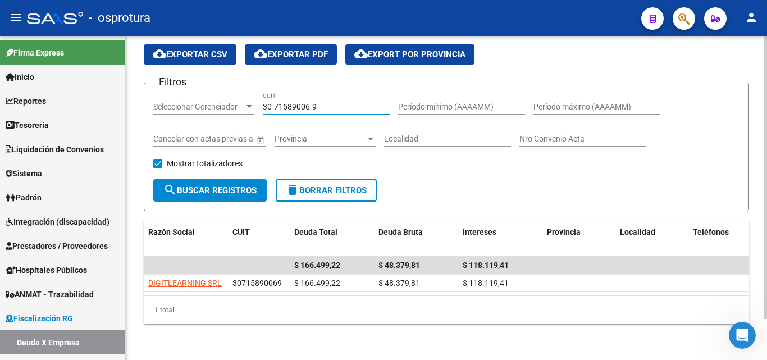
click at [334, 102] on input "30-71589006-9" at bounding box center [326, 107] width 127 height 10
paste input "628182-1"
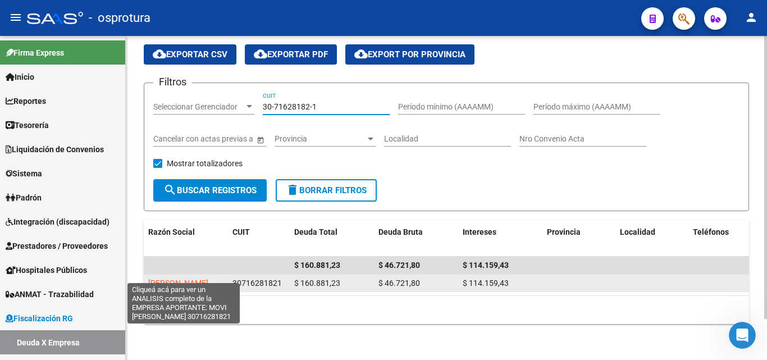
type input "30-71628182-1"
click at [190, 278] on span "MOVI ROSARIO SAU" at bounding box center [178, 282] width 60 height 9
type textarea "30716281821"
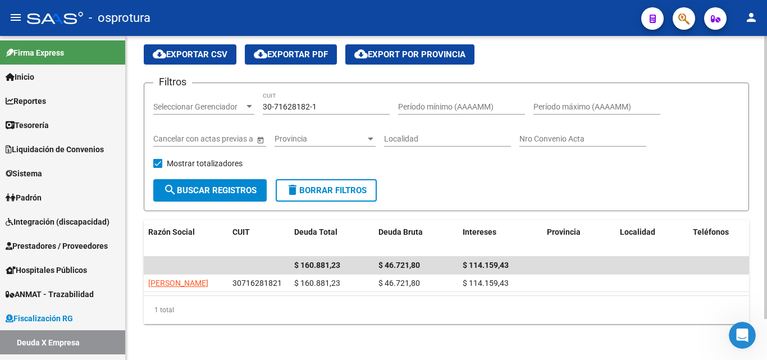
click at [328, 102] on input "30-71628182-1" at bounding box center [326, 107] width 127 height 10
paste input "20-95410224-7"
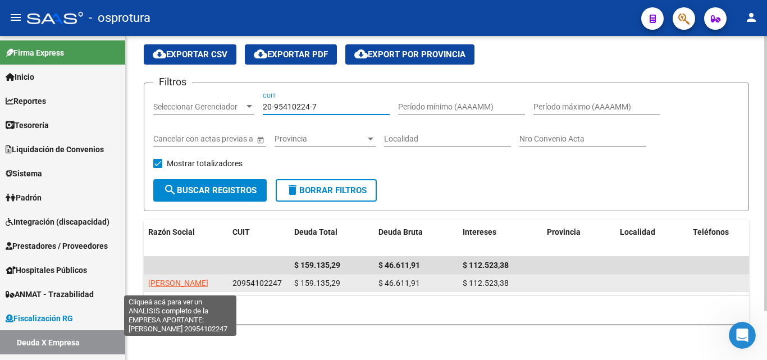
type input "20-95410224-7"
click at [195, 278] on span "ROMERO SILVERO ALBINO" at bounding box center [178, 282] width 60 height 9
type textarea "20954102247"
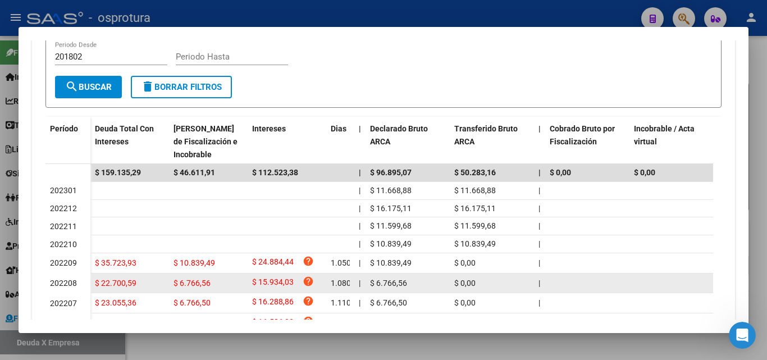
scroll to position [281, 0]
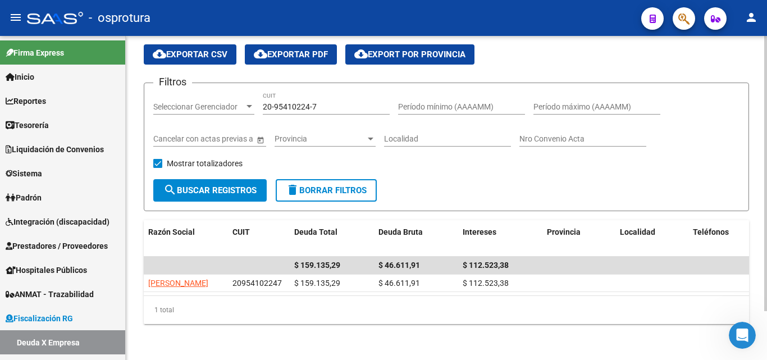
click at [343, 102] on input "20-95410224-7" at bounding box center [326, 107] width 127 height 10
paste input "30-70869417-3"
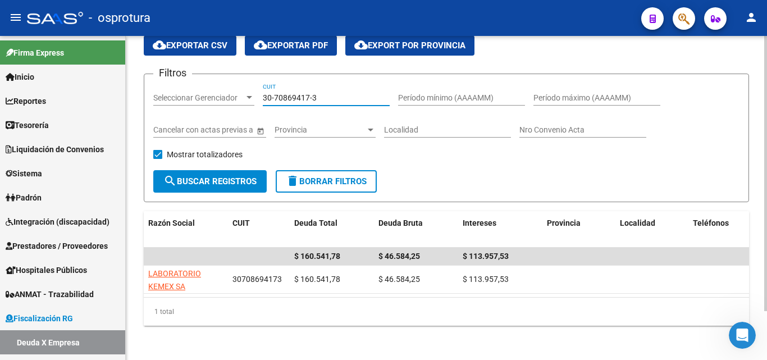
click at [343, 97] on input "30-70869417-3" at bounding box center [326, 98] width 127 height 10
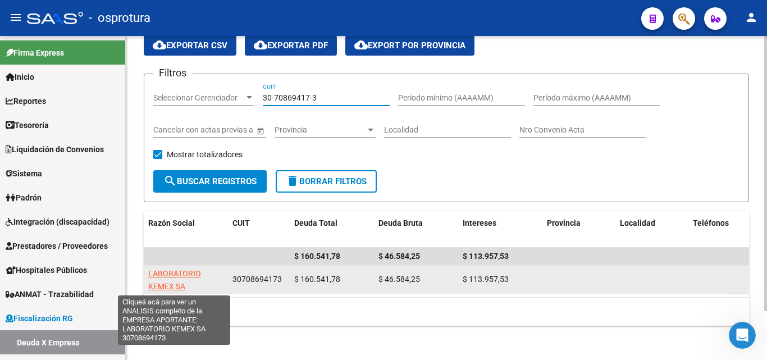
type input "30-70869417-3"
click at [194, 269] on span "LABORATORIO KEMEX SA" at bounding box center [174, 280] width 53 height 22
type textarea "30708694173"
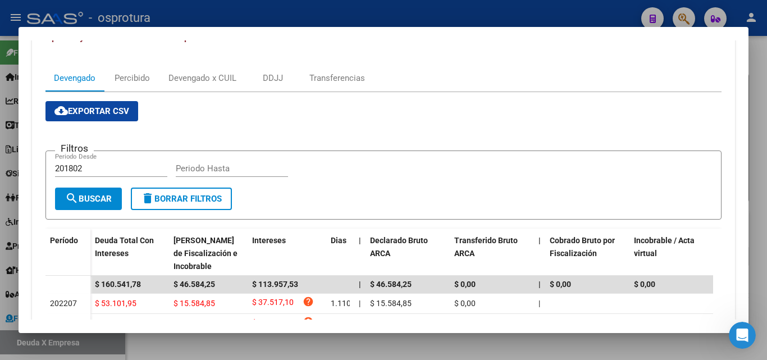
scroll to position [168, 0]
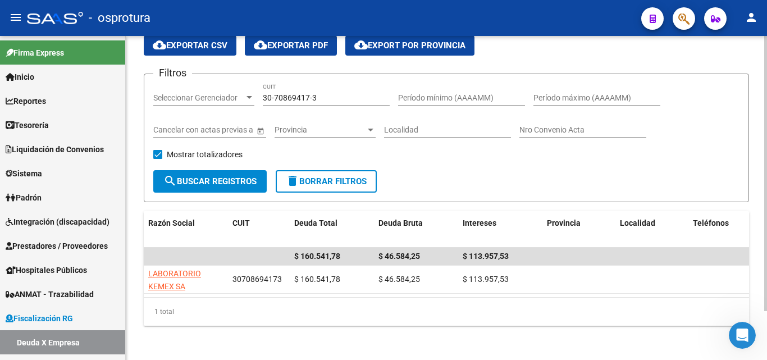
click at [325, 96] on input "30-70869417-3" at bounding box center [326, 98] width 127 height 10
paste input "20-08011589-0"
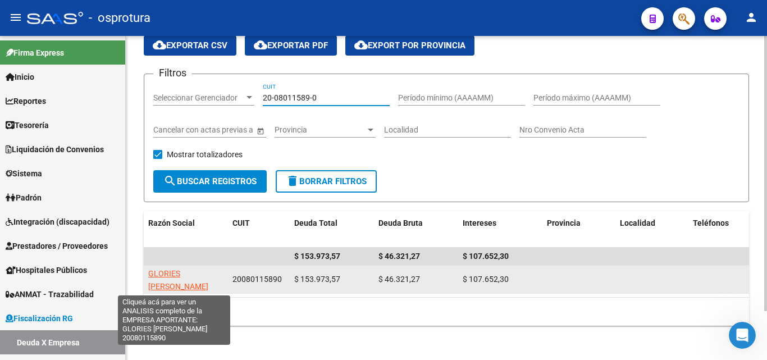
type input "20-08011589-0"
click at [194, 272] on span "GLORIES RAUL OMAR" at bounding box center [178, 280] width 60 height 22
type textarea "20080115890"
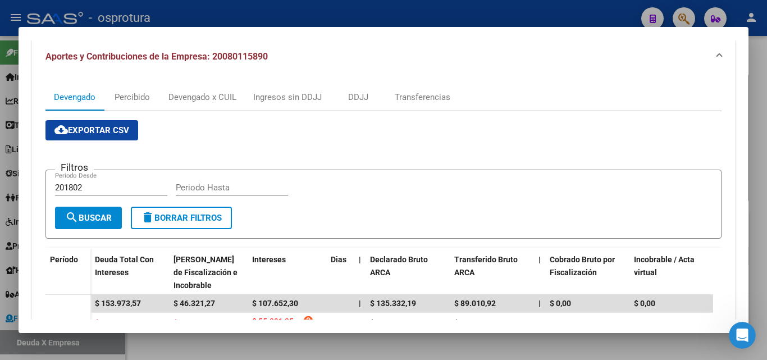
scroll to position [281, 0]
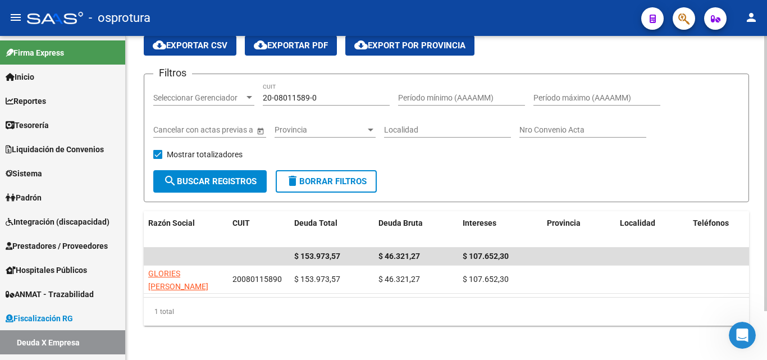
click at [316, 101] on input "20-08011589-0" at bounding box center [326, 98] width 127 height 10
paste input "30-70967627-6"
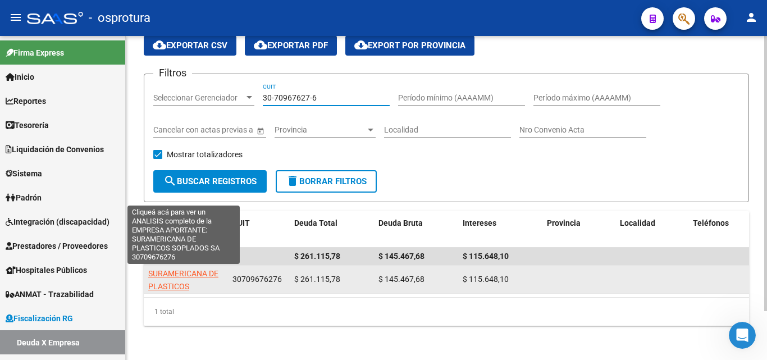
type input "30-70967627-6"
click at [191, 275] on span "SURAMERICANA DE PLASTICOS SOPLADOS SA" at bounding box center [183, 286] width 70 height 35
type textarea "30709676276"
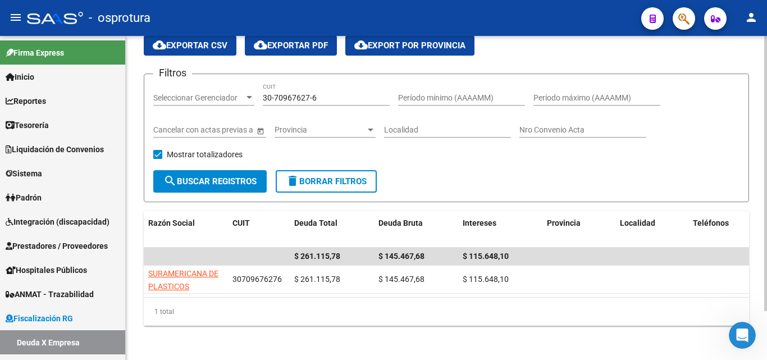
click at [341, 98] on input "30-70967627-6" at bounding box center [326, 98] width 127 height 10
paste input "66140652-2"
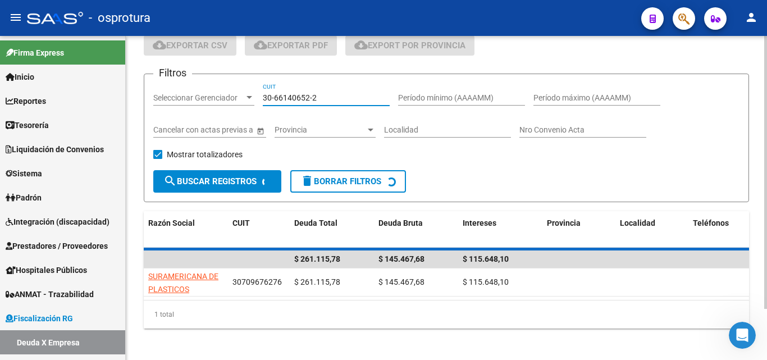
click at [341, 98] on input "30-66140652-2" at bounding box center [326, 98] width 127 height 10
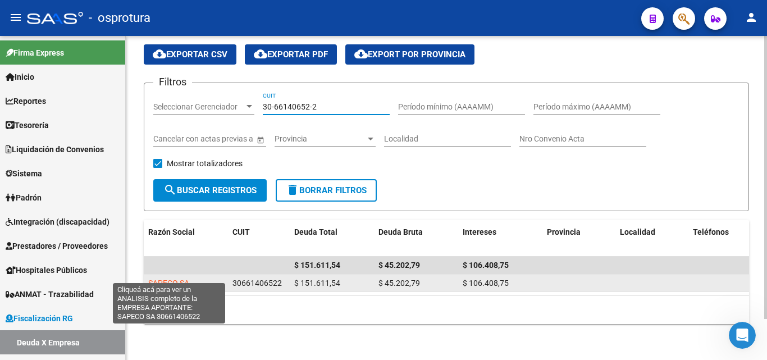
type input "30-66140652-2"
click at [188, 278] on span "SAPECO SA" at bounding box center [168, 282] width 41 height 9
type textarea "30661406522"
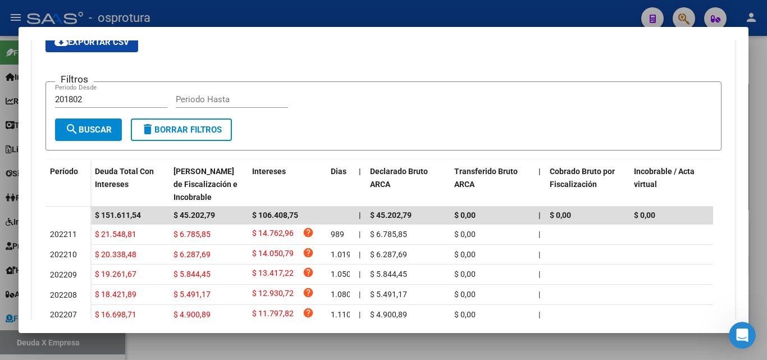
scroll to position [248, 0]
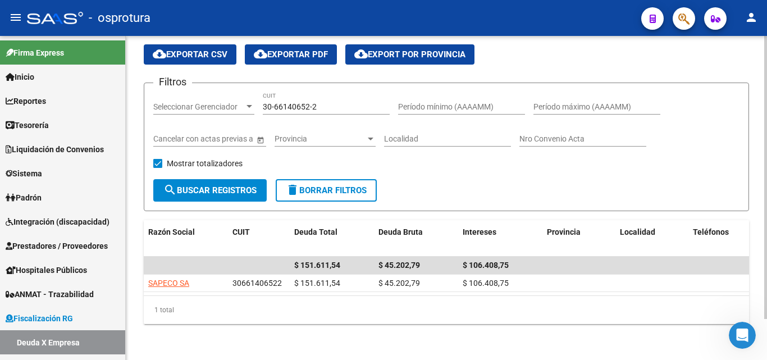
click at [316, 102] on input "30-66140652-2" at bounding box center [326, 107] width 127 height 10
paste input "58962149-9"
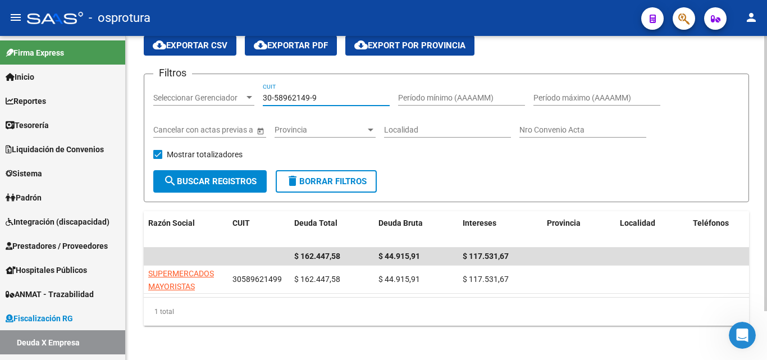
type input "30-58962149-9"
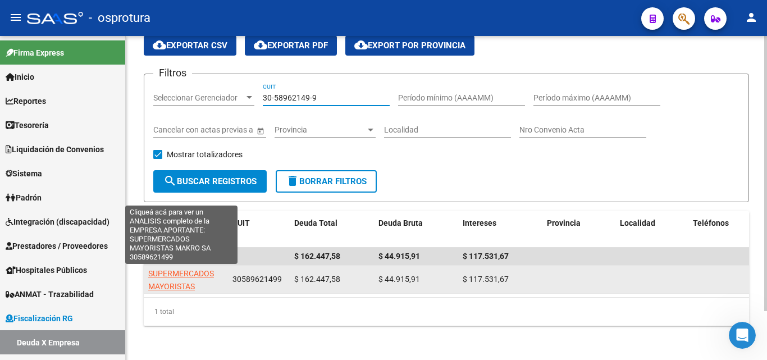
click at [191, 276] on span "SUPERMERCADOS MAYORISTAS MAKRO SA" at bounding box center [183, 286] width 71 height 35
type textarea "30589621499"
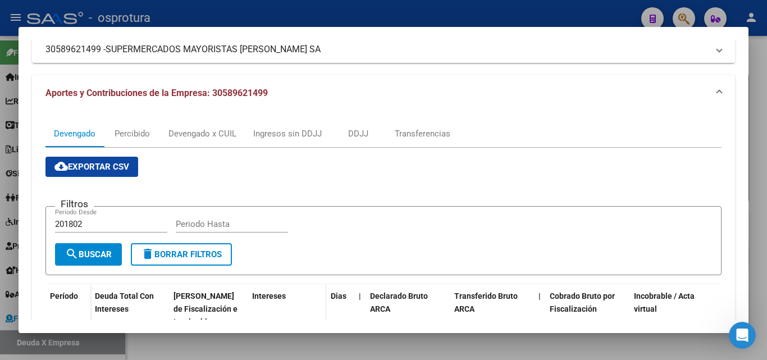
scroll to position [337, 0]
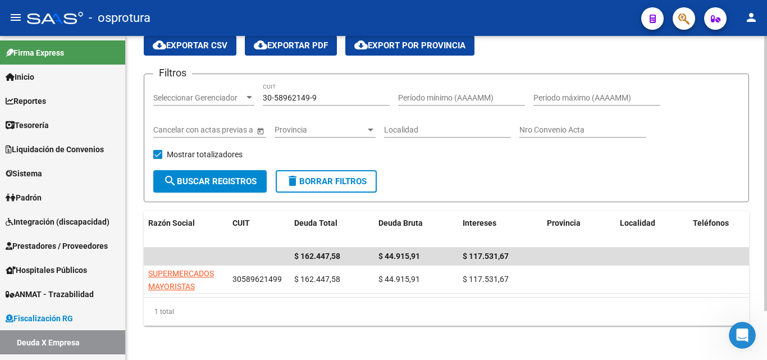
click at [345, 99] on input "30-58962149-9" at bounding box center [326, 98] width 127 height 10
paste input "67881527-2"
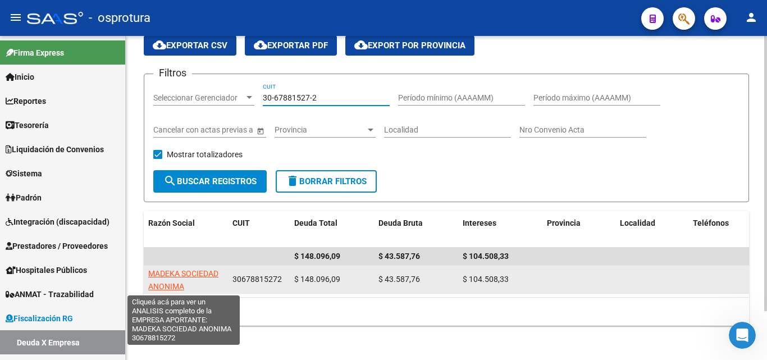
type input "30-67881527-2"
click at [186, 271] on span "MADEKA SOCIEDAD ANONIMA" at bounding box center [183, 280] width 70 height 22
type textarea "30678815272"
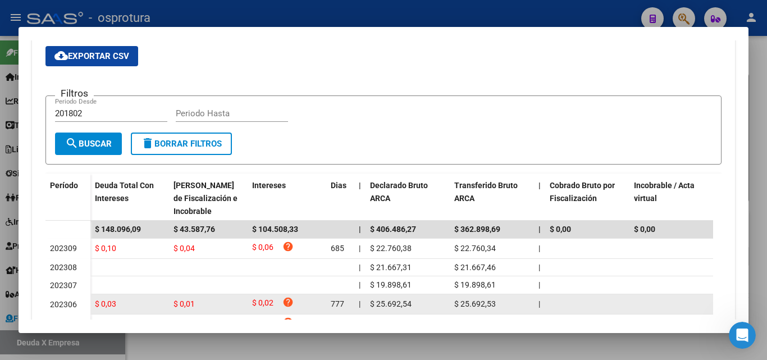
scroll to position [259, 0]
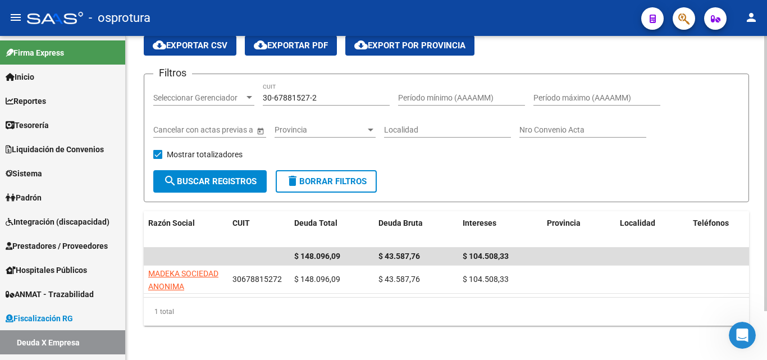
click at [319, 97] on input "30-67881527-2" at bounding box center [326, 98] width 127 height 10
paste input "70858661-3"
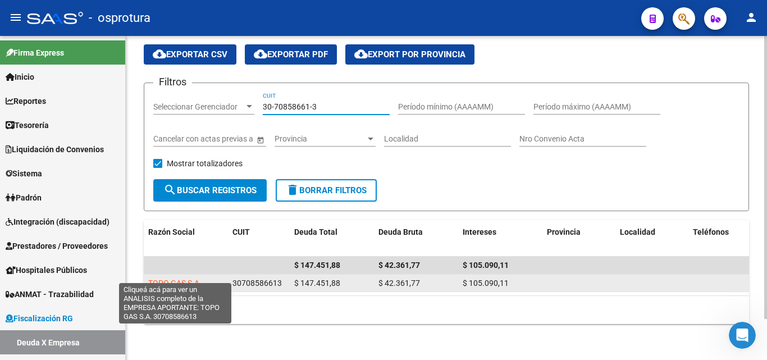
click at [186, 278] on span "TOPO GAS S.A." at bounding box center [174, 282] width 53 height 9
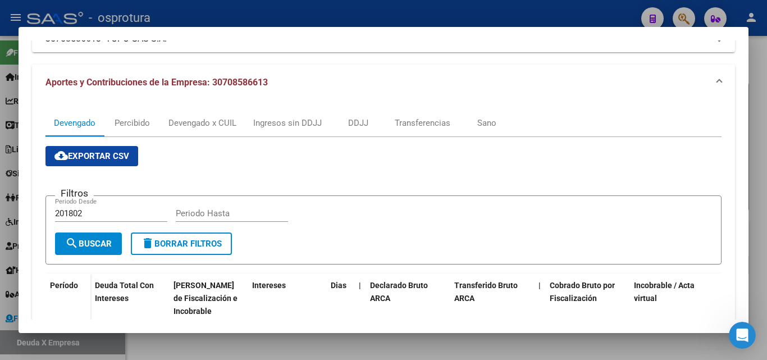
scroll to position [225, 0]
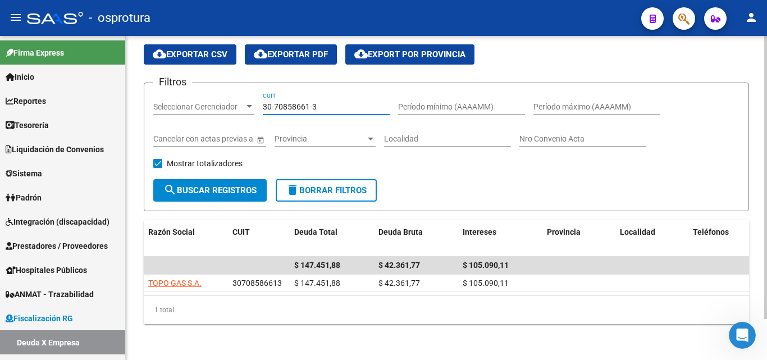
click at [343, 102] on input "30-70858661-3" at bounding box center [326, 107] width 127 height 10
paste input "68544117-5"
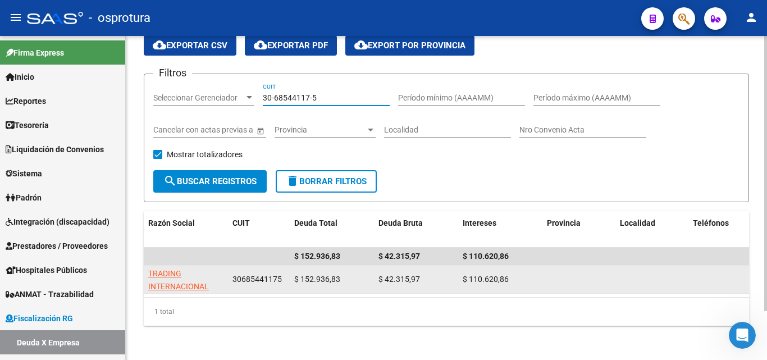
click at [180, 282] on span "TRADING INTERNACIONAL S.A." at bounding box center [178, 286] width 61 height 35
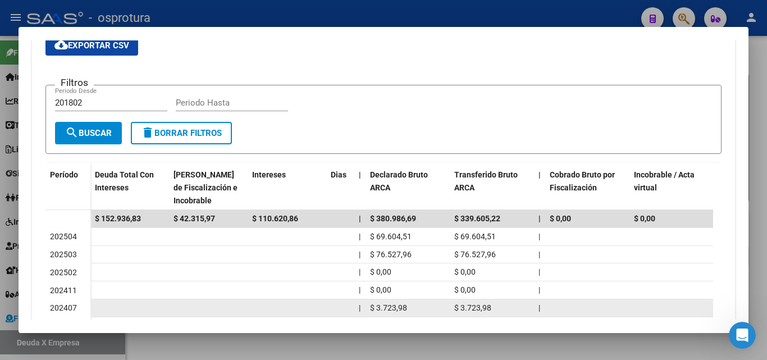
scroll to position [316, 0]
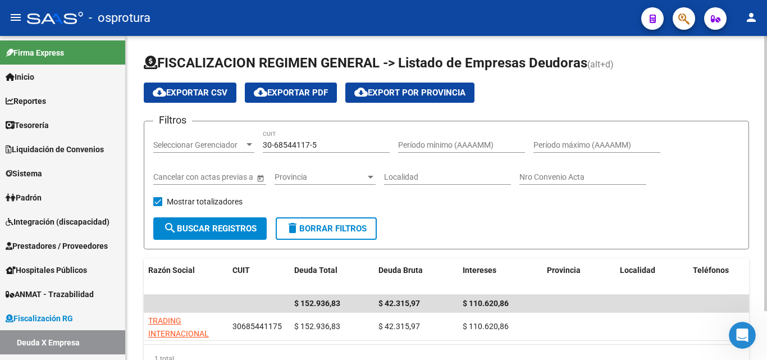
scroll to position [47, 0]
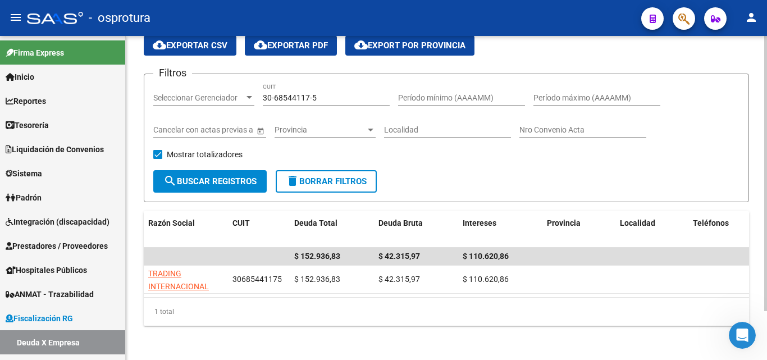
click at [320, 102] on input "30-68544117-5" at bounding box center [326, 98] width 127 height 10
click at [322, 100] on input "30-68544117-5" at bounding box center [326, 98] width 127 height 10
paste input "70927954-4"
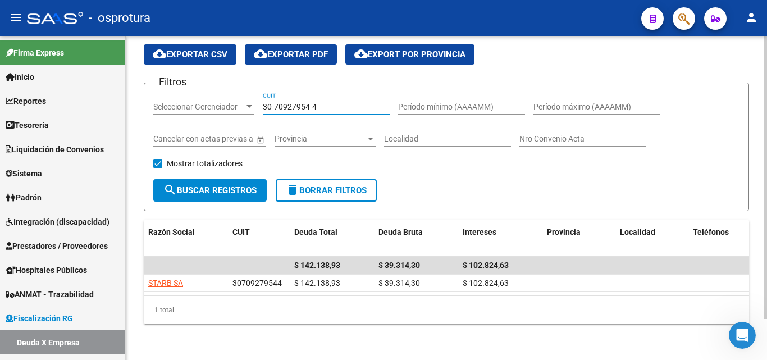
type input "30-70927954-4"
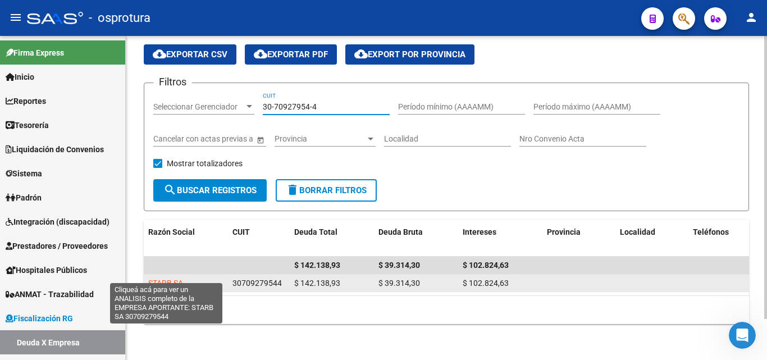
click at [179, 278] on span "STARB SA" at bounding box center [165, 282] width 35 height 9
type textarea "30709279544"
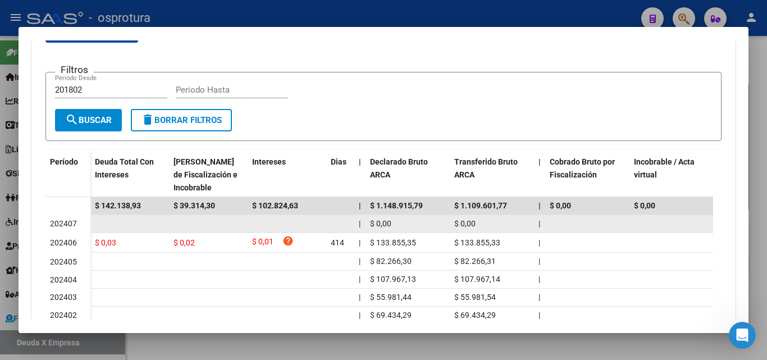
scroll to position [293, 0]
